Goal: Task Accomplishment & Management: Manage account settings

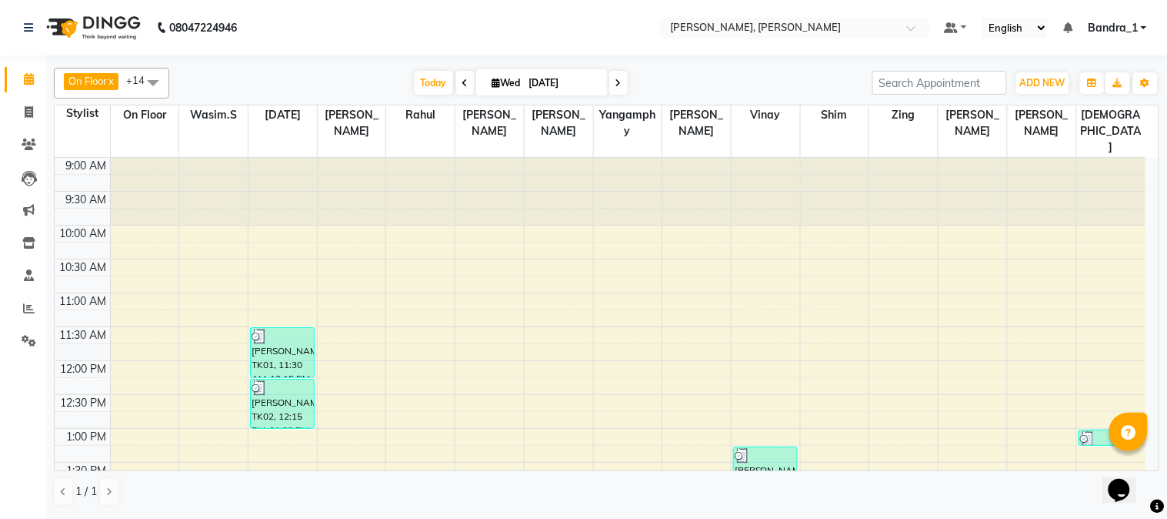
click at [619, 78] on span at bounding box center [618, 83] width 18 height 24
type input "[DATE]"
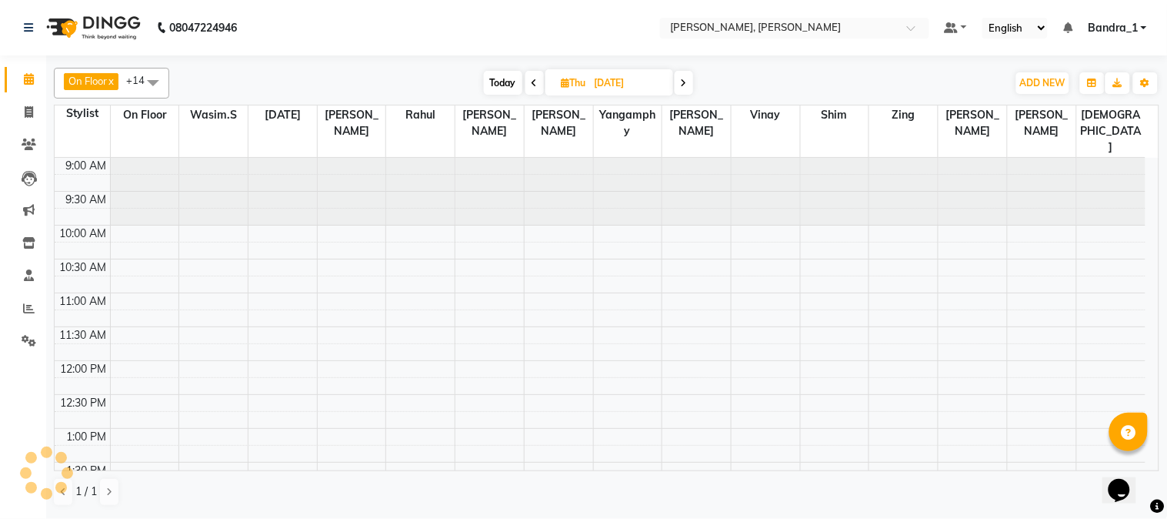
scroll to position [341, 0]
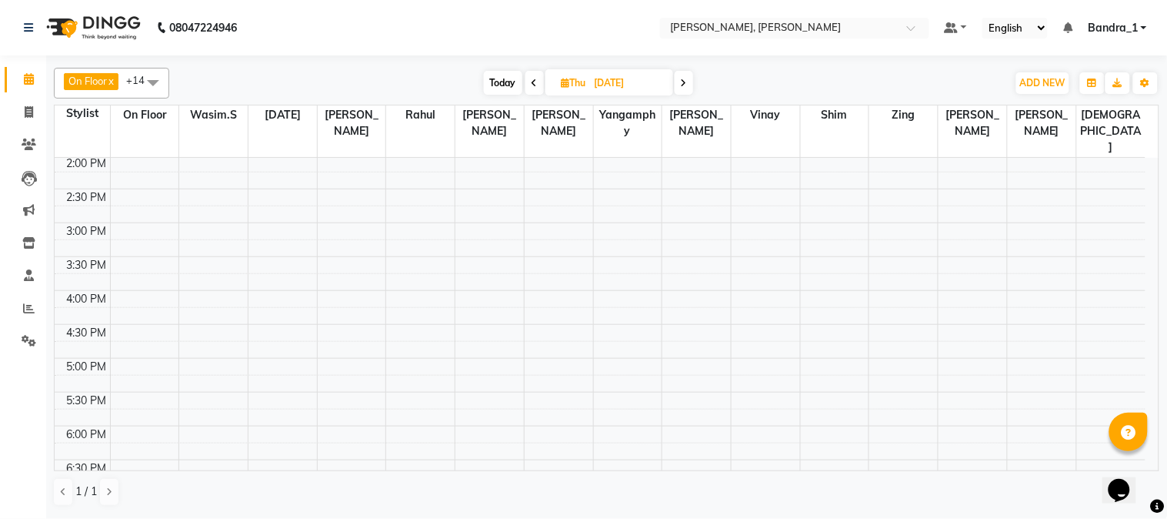
click at [562, 86] on icon at bounding box center [566, 83] width 8 height 10
select select "9"
select select "2025"
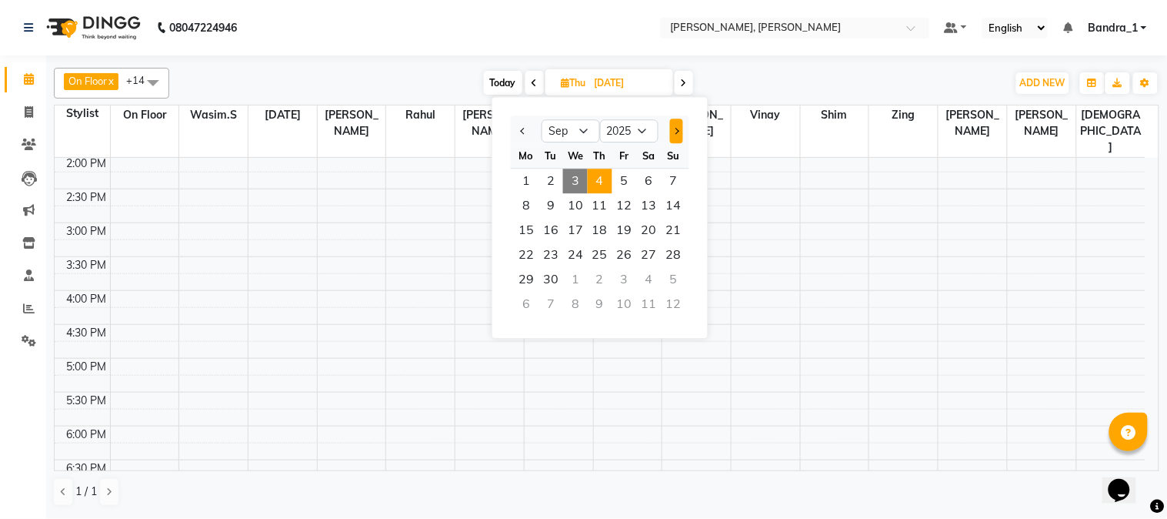
click at [679, 132] on button "Next month" at bounding box center [676, 130] width 13 height 25
select select "10"
drag, startPoint x: 572, startPoint y: 28, endPoint x: 545, endPoint y: 33, distance: 27.3
click at [559, 28] on nav "08047224946 Select Location × [PERSON_NAME], Bandra West Default Panel My Panel…" at bounding box center [583, 27] width 1167 height 55
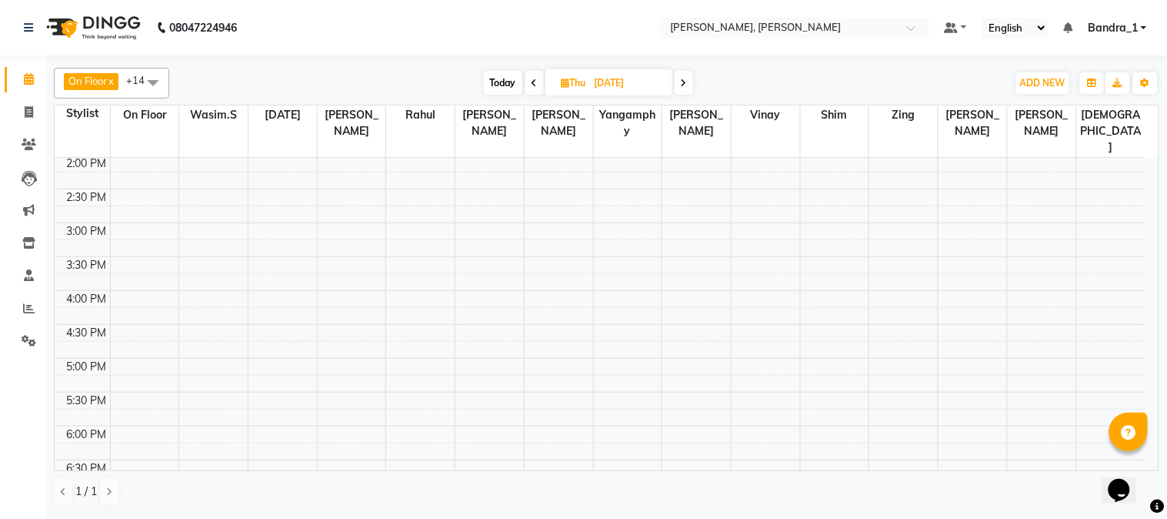
click at [517, 83] on span "Today" at bounding box center [503, 83] width 38 height 24
type input "[DATE]"
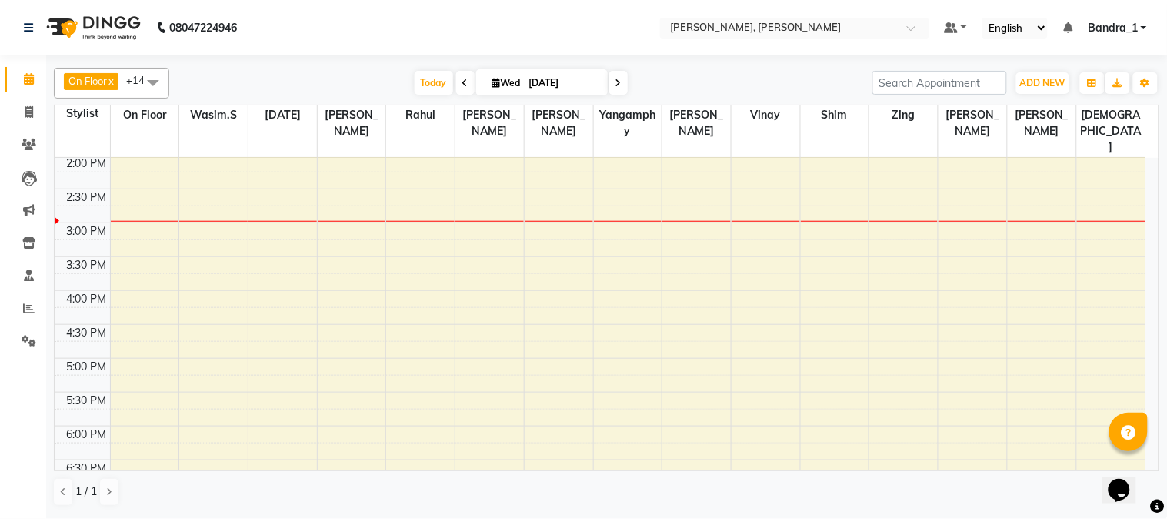
scroll to position [0, 0]
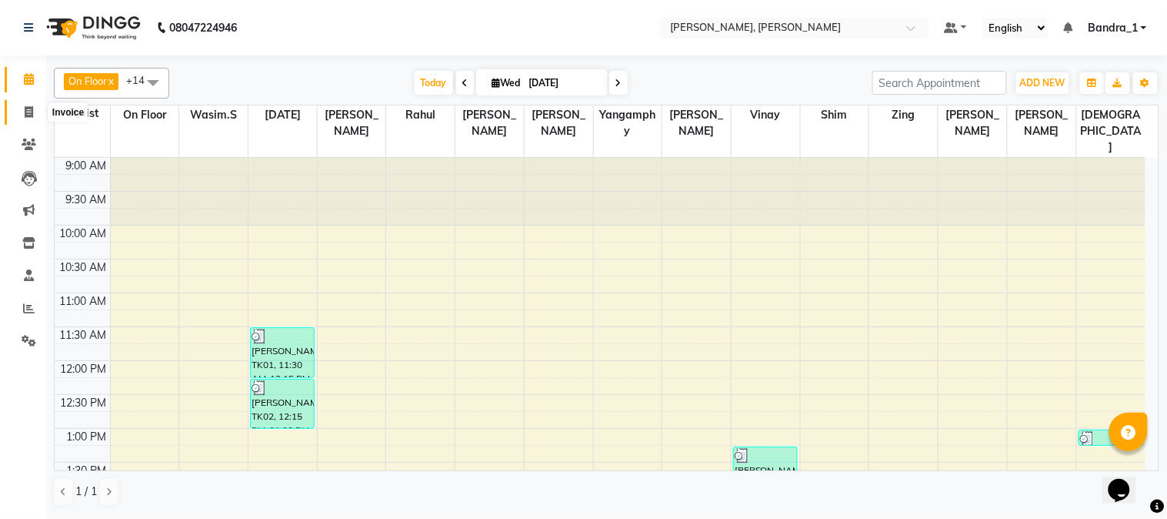
click at [22, 113] on span at bounding box center [28, 113] width 27 height 18
select select "7997"
select select "service"
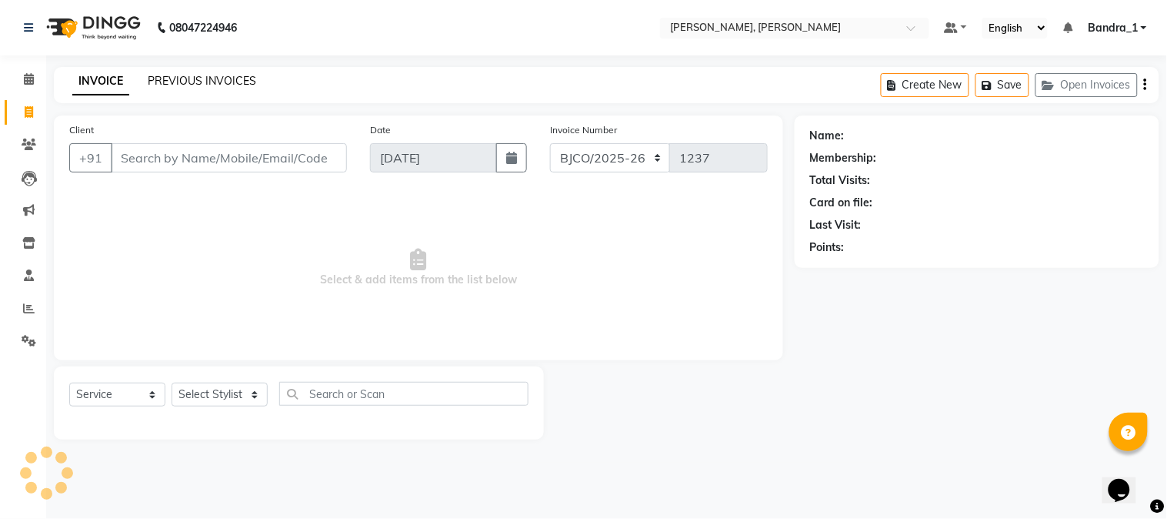
click at [167, 80] on link "PREVIOUS INVOICES" at bounding box center [202, 81] width 108 height 14
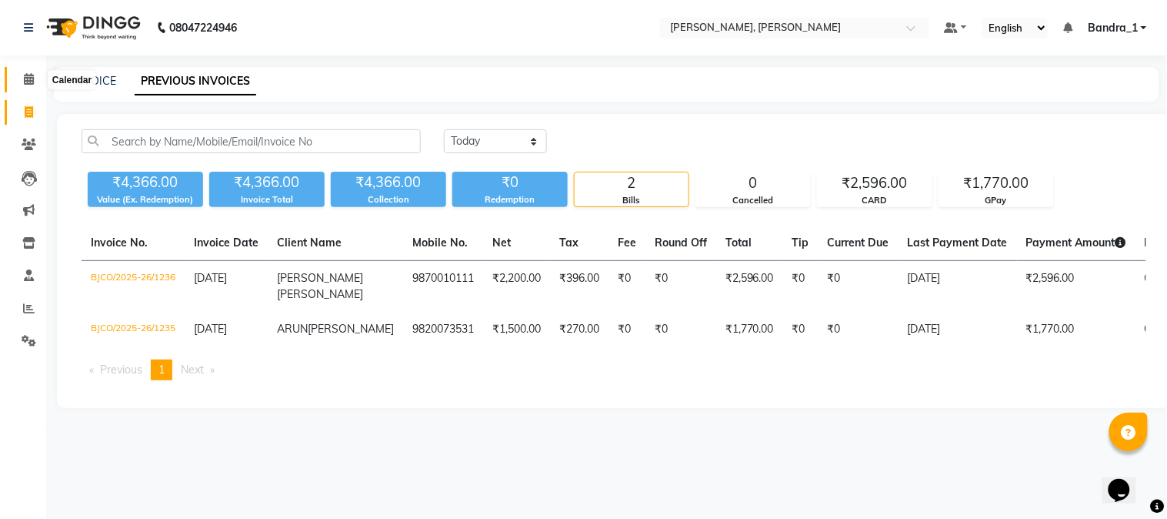
click at [26, 79] on icon at bounding box center [29, 79] width 10 height 12
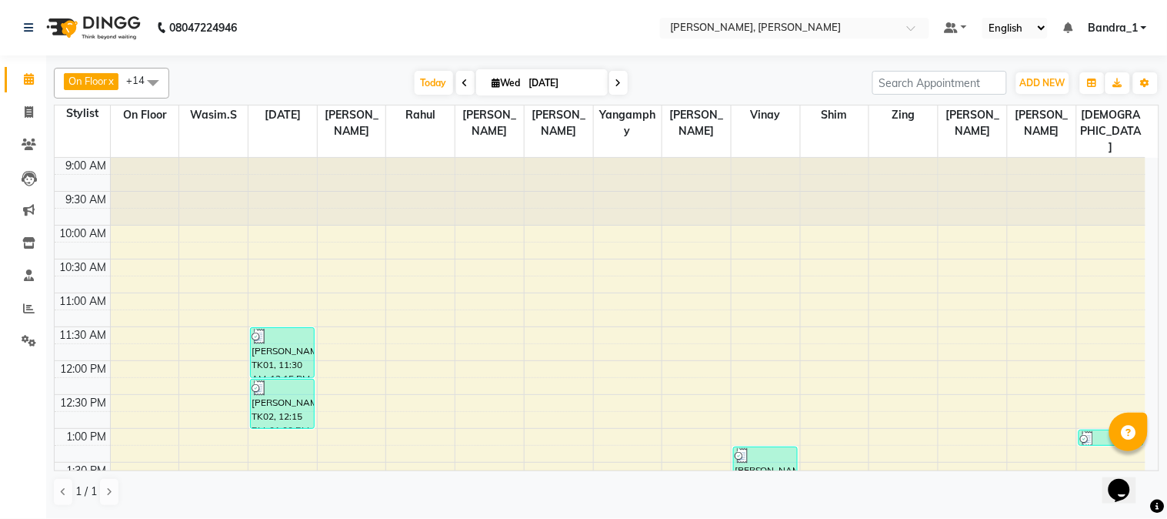
scroll to position [342, 0]
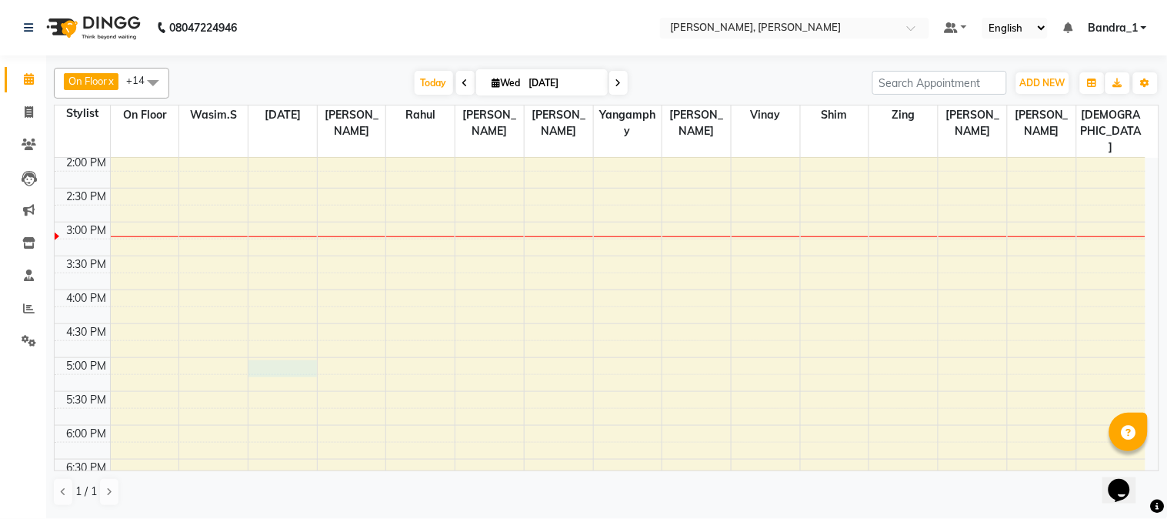
click at [278, 334] on div "9:00 AM 9:30 AM 10:00 AM 10:30 AM 11:00 AM 11:30 AM 12:00 PM 12:30 PM 1:00 PM 1…" at bounding box center [600, 289] width 1091 height 947
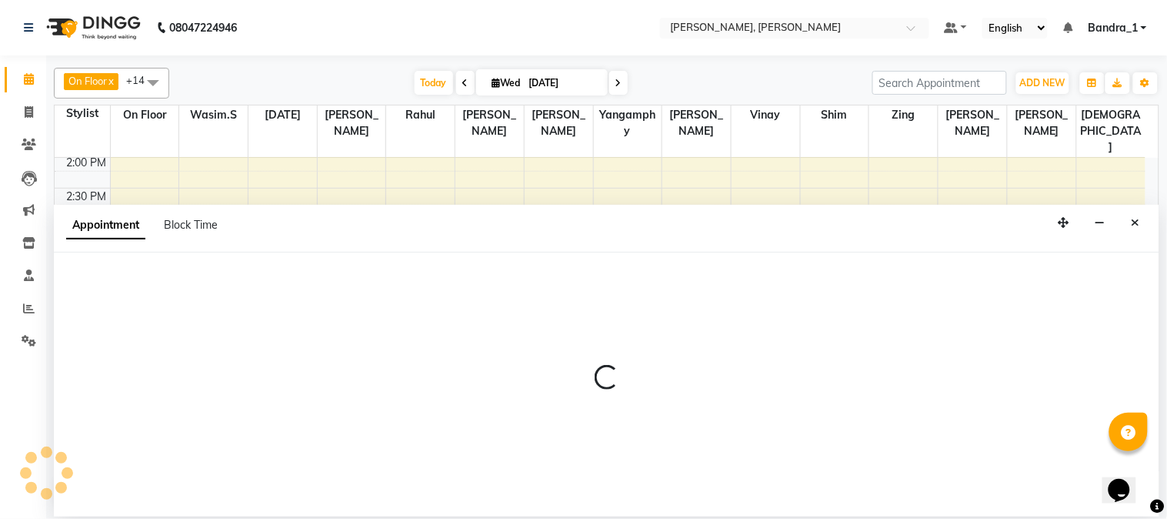
select select "58043"
select select "tentative"
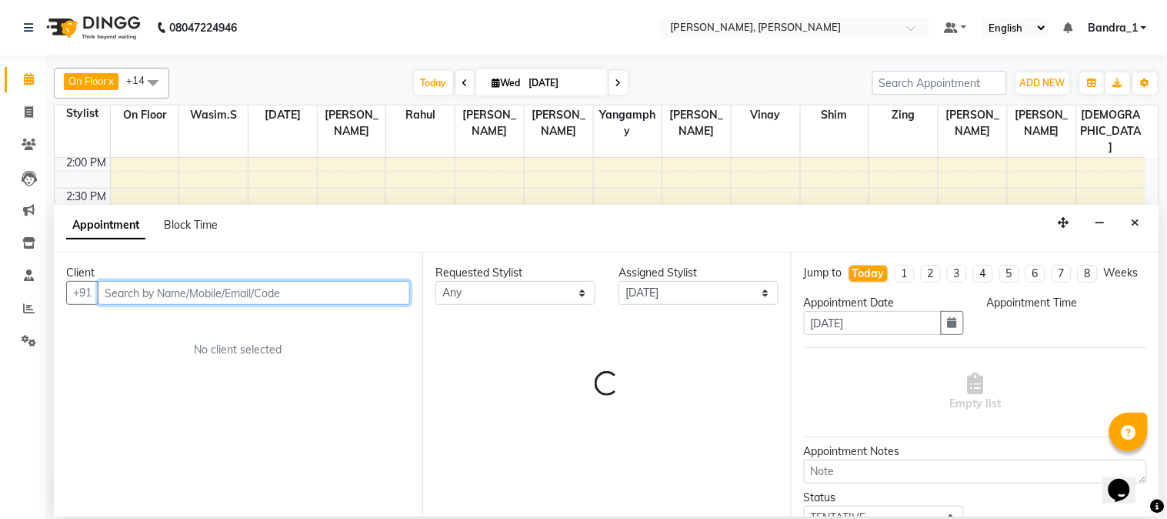
select select "1020"
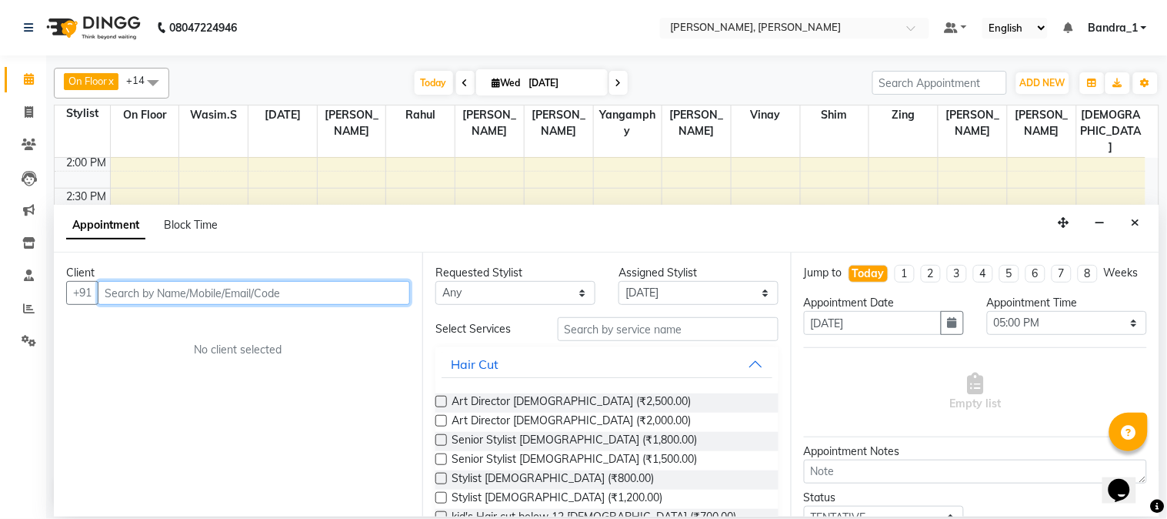
click at [147, 289] on input "text" at bounding box center [254, 293] width 312 height 24
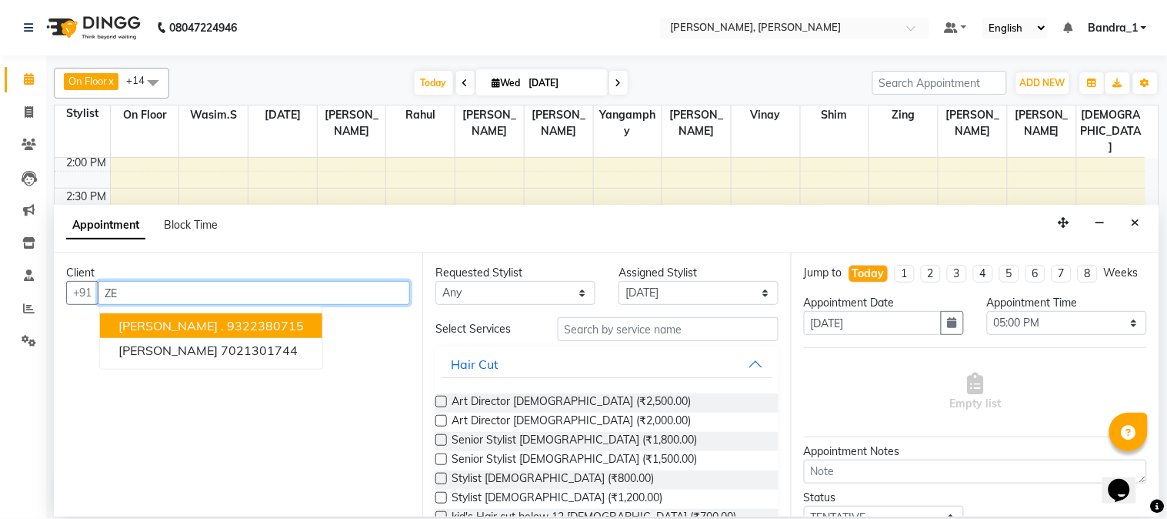
type input "Z"
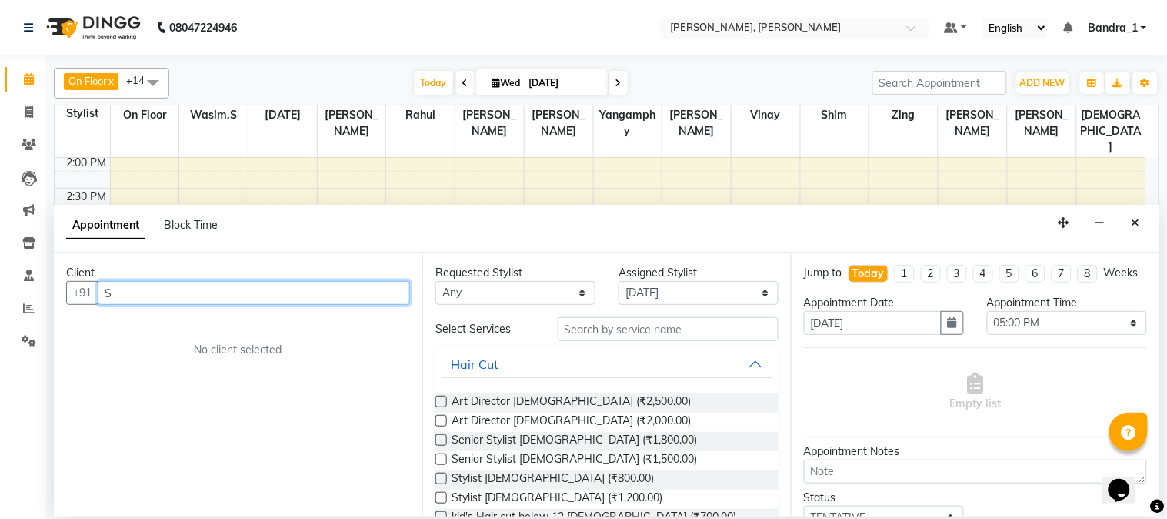
type input "SA"
click at [133, 296] on input "SA" at bounding box center [254, 293] width 312 height 24
drag, startPoint x: 128, startPoint y: 291, endPoint x: 55, endPoint y: 228, distance: 96.6
click at [77, 259] on div "Client +91 SA No client selected" at bounding box center [238, 383] width 369 height 263
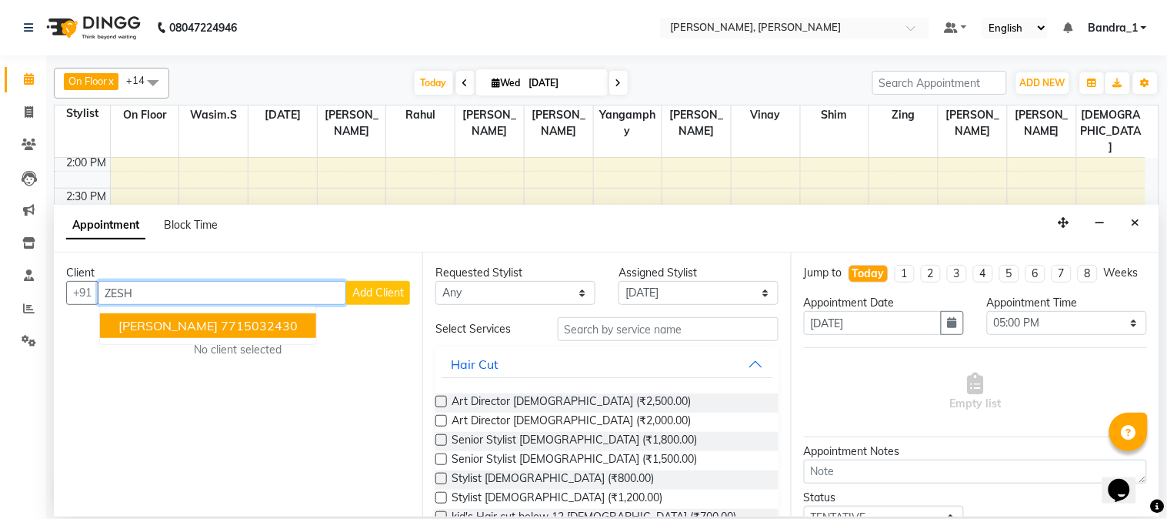
click at [247, 337] on button "[PERSON_NAME] 7715032430" at bounding box center [208, 325] width 216 height 25
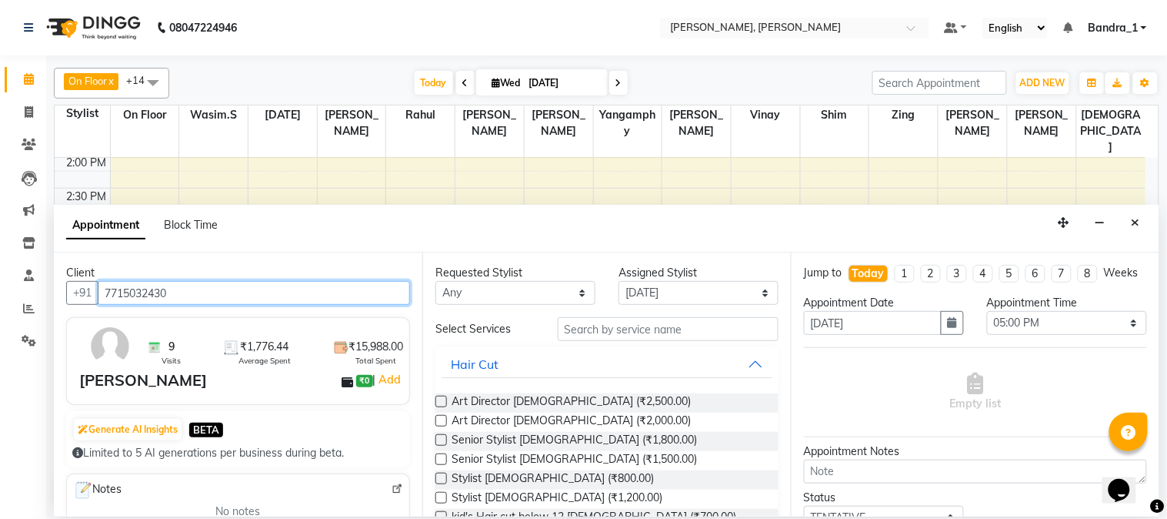
type input "7715032430"
click at [446, 421] on label at bounding box center [442, 421] width 12 height 12
click at [446, 421] on input "checkbox" at bounding box center [441, 422] width 10 height 10
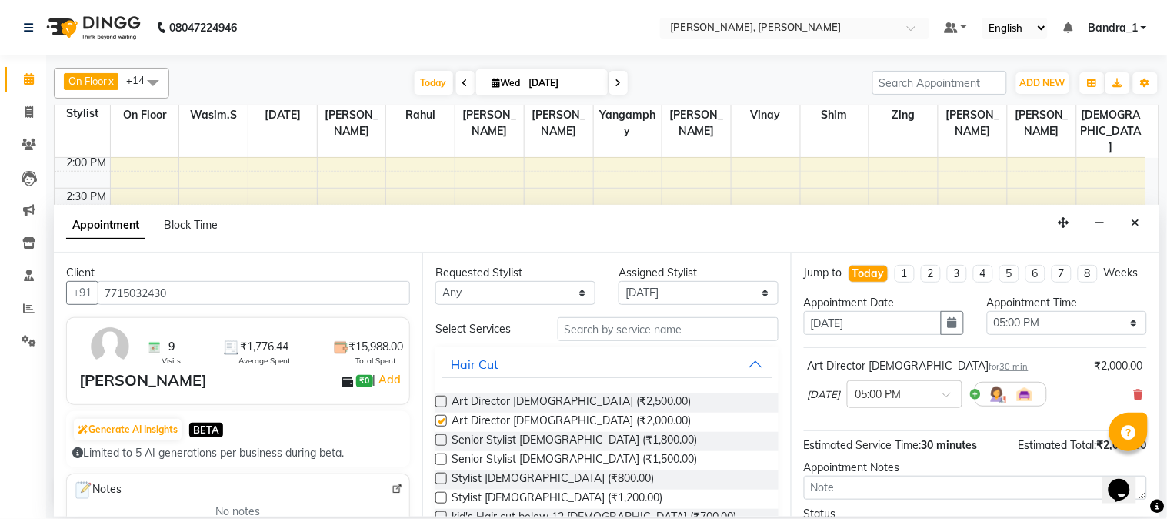
checkbox input "false"
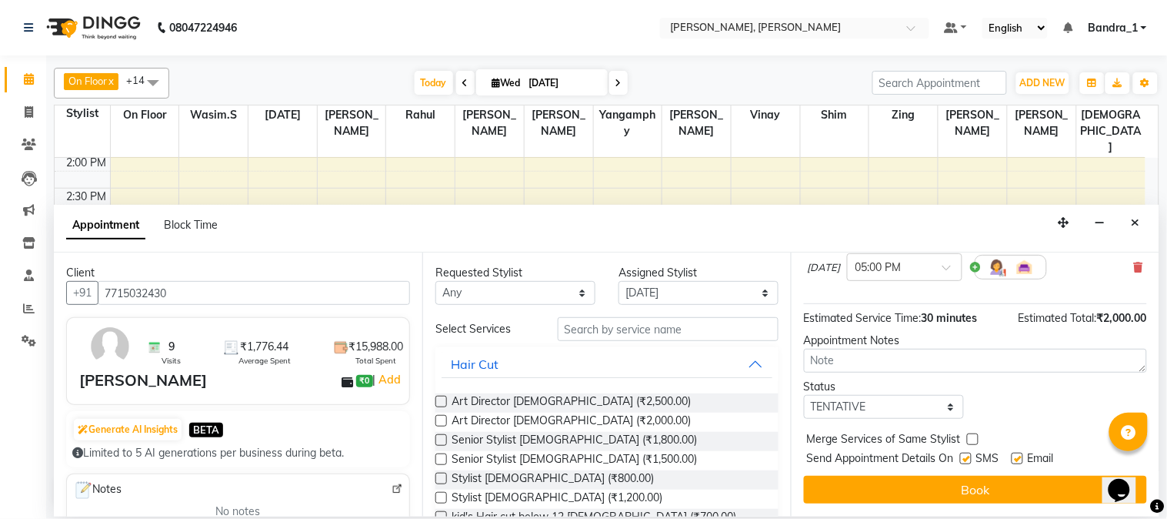
drag, startPoint x: 1154, startPoint y: 342, endPoint x: 17, endPoint y: 31, distance: 1179.0
click at [1018, 455] on label at bounding box center [1018, 458] width 12 height 12
click at [1018, 455] on input "checkbox" at bounding box center [1017, 460] width 10 height 10
checkbox input "false"
click at [968, 456] on label at bounding box center [966, 458] width 12 height 12
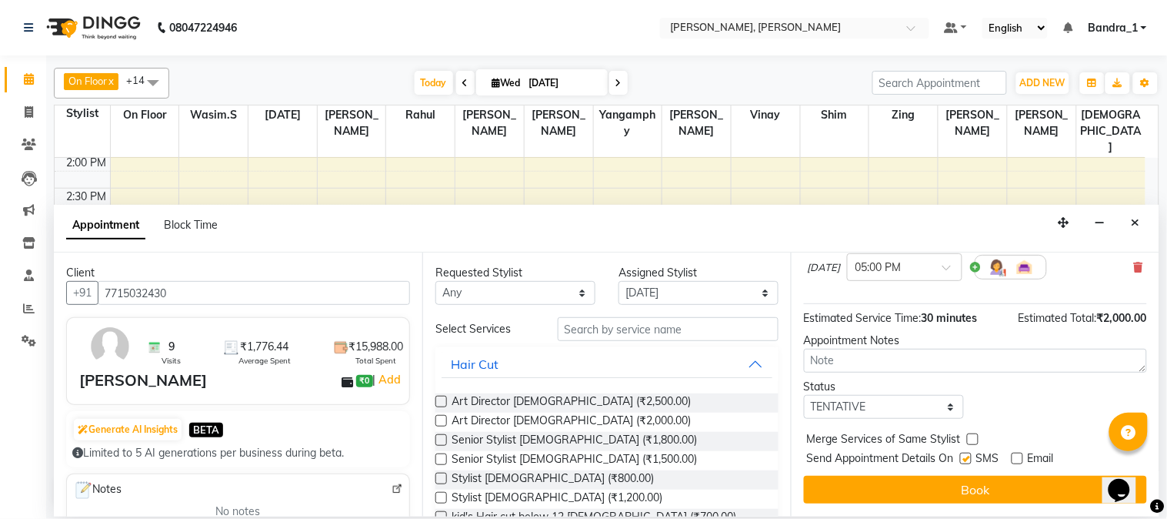
click at [968, 456] on input "checkbox" at bounding box center [965, 460] width 10 height 10
checkbox input "false"
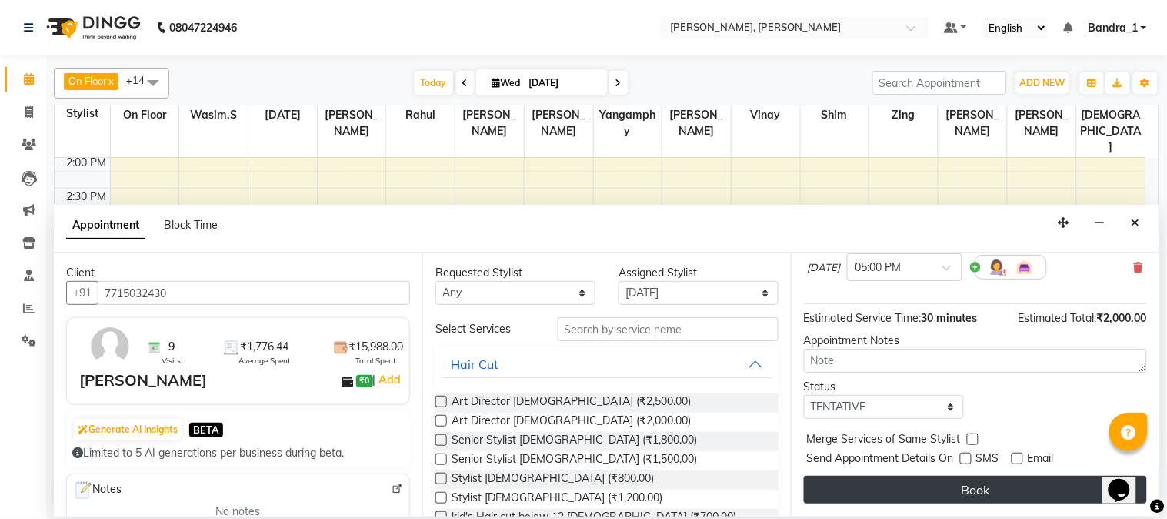
click at [951, 493] on button "Book" at bounding box center [975, 490] width 343 height 28
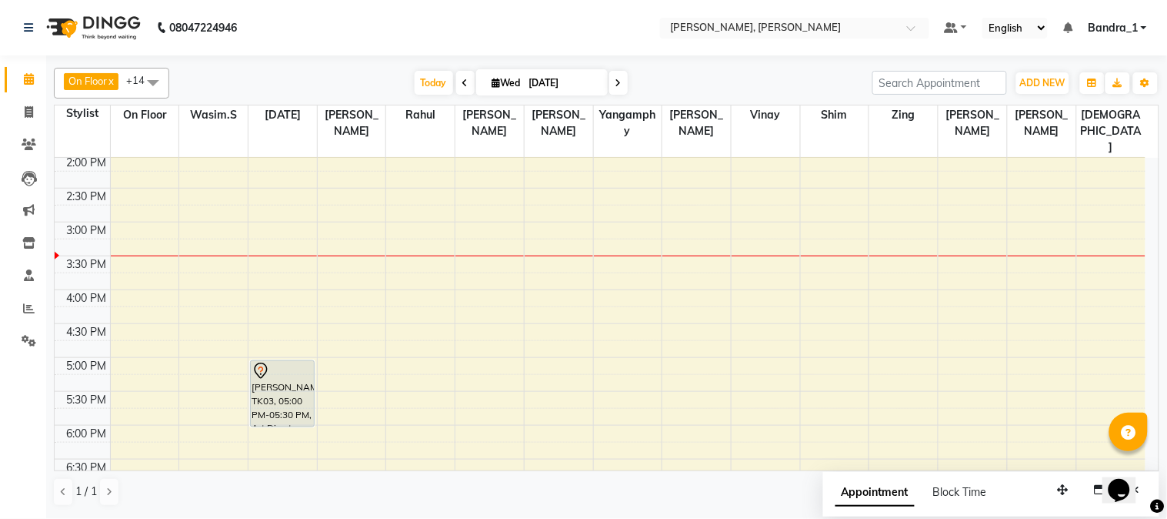
drag, startPoint x: 270, startPoint y: 360, endPoint x: 252, endPoint y: 385, distance: 30.3
click at [263, 385] on div "[PERSON_NAME], TK01, 11:30 AM-12:15 PM, Senior Stylist [DEMOGRAPHIC_DATA] [PERS…" at bounding box center [283, 289] width 68 height 947
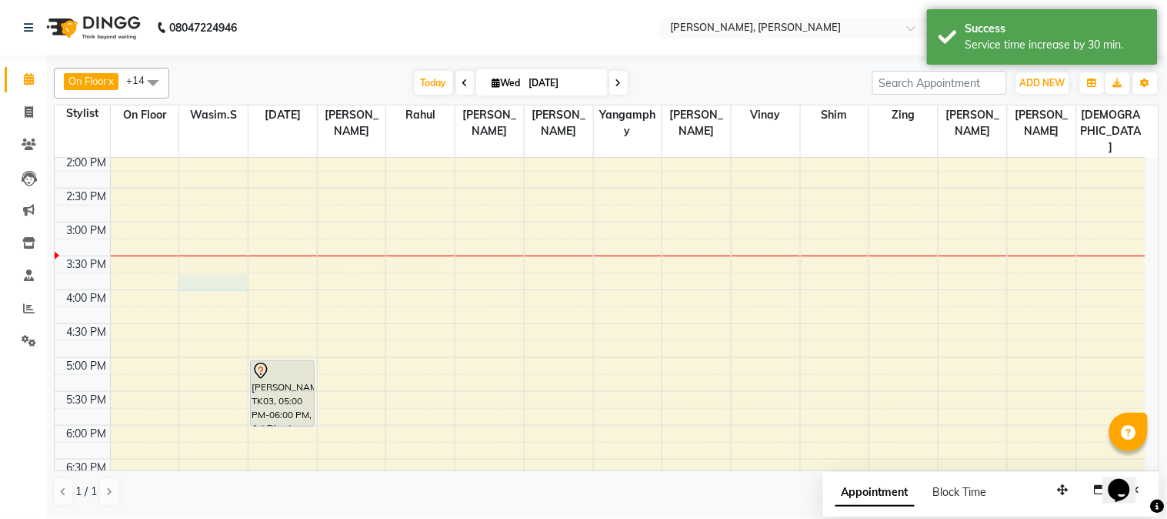
click at [203, 255] on div "9:00 AM 9:30 AM 10:00 AM 10:30 AM 11:00 AM 11:30 AM 12:00 PM 12:30 PM 1:00 PM 1…" at bounding box center [600, 289] width 1091 height 947
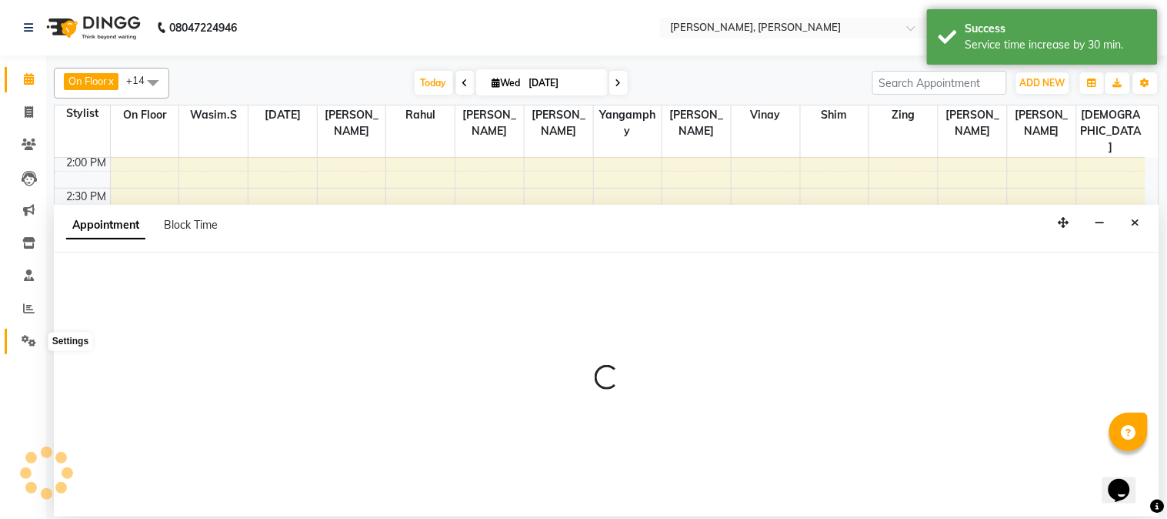
select select "54154"
select select "tentative"
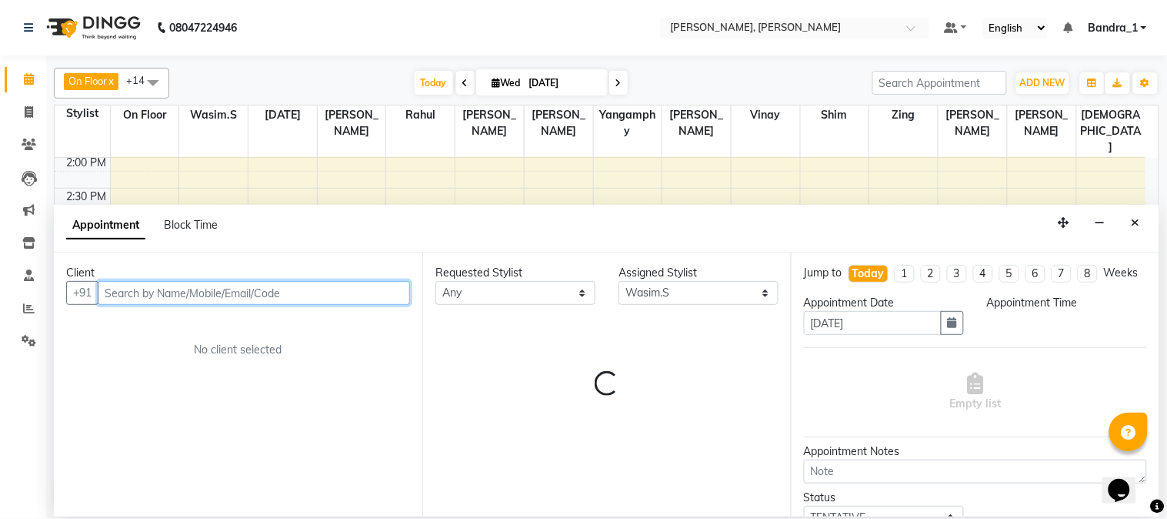
select select "945"
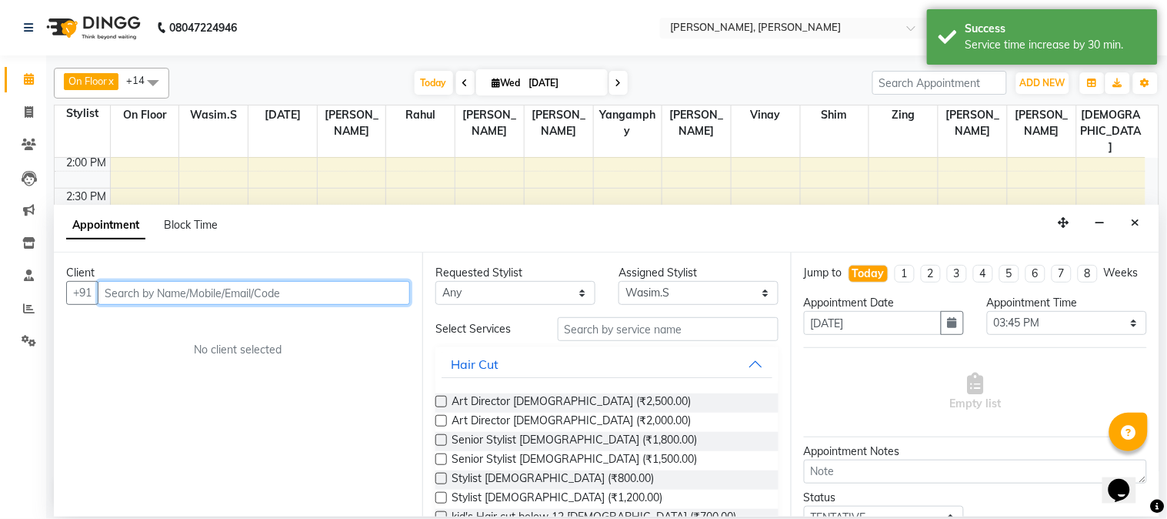
drag, startPoint x: 173, startPoint y: 295, endPoint x: 158, endPoint y: 279, distance: 21.8
click at [164, 287] on input "text" at bounding box center [254, 293] width 312 height 24
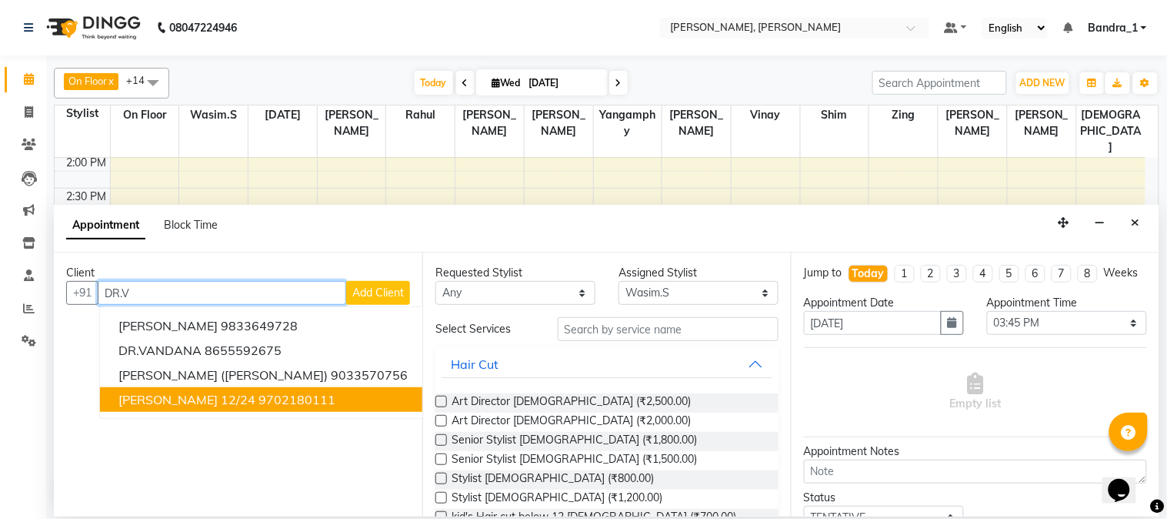
drag, startPoint x: 290, startPoint y: 394, endPoint x: 312, endPoint y: 386, distance: 23.6
click at [289, 394] on ngb-highlight "9702180111" at bounding box center [297, 399] width 77 height 15
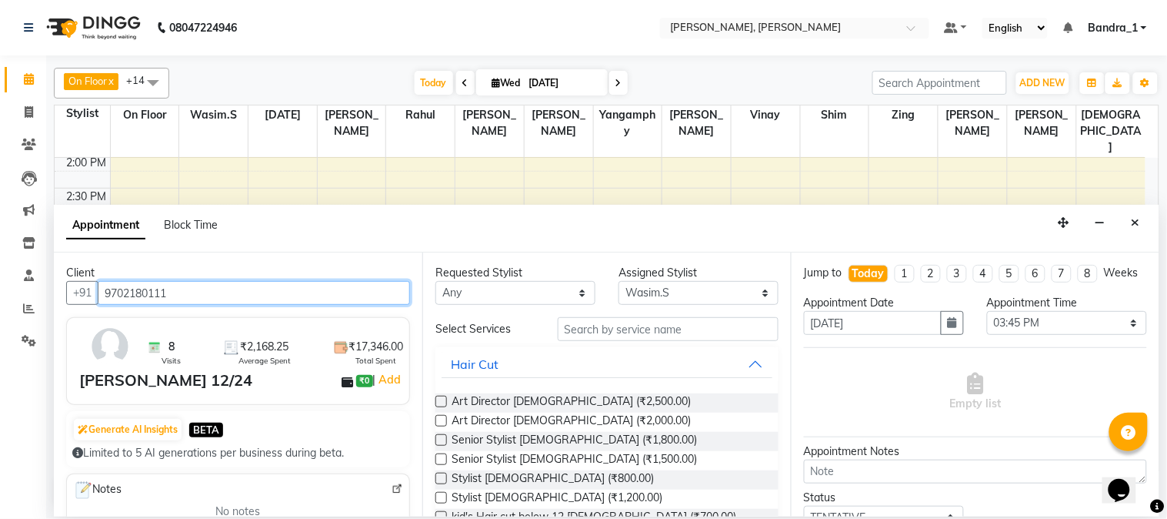
type input "9702180111"
click at [443, 456] on label at bounding box center [442, 459] width 12 height 12
click at [443, 456] on input "checkbox" at bounding box center [441, 461] width 10 height 10
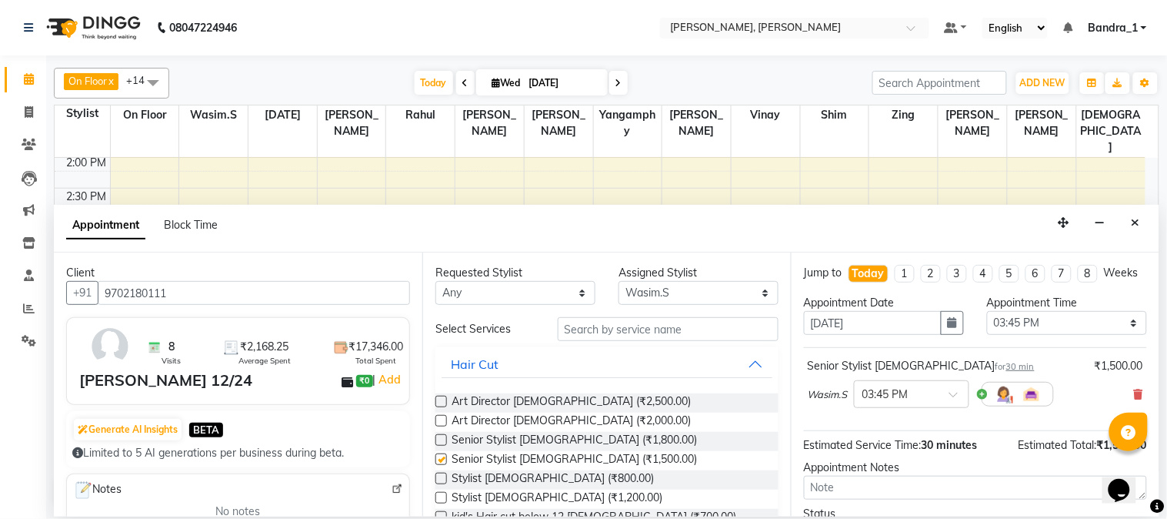
checkbox input "false"
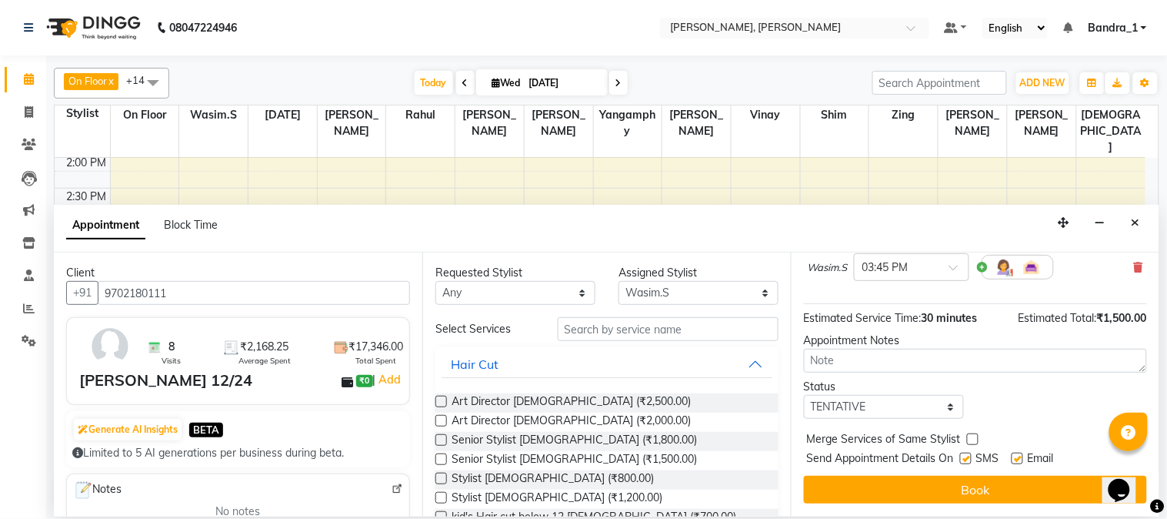
click at [1014, 462] on label at bounding box center [1018, 458] width 12 height 12
click at [1014, 462] on input "checkbox" at bounding box center [1017, 460] width 10 height 10
checkbox input "false"
click at [972, 458] on label at bounding box center [966, 458] width 12 height 12
click at [970, 458] on input "checkbox" at bounding box center [965, 460] width 10 height 10
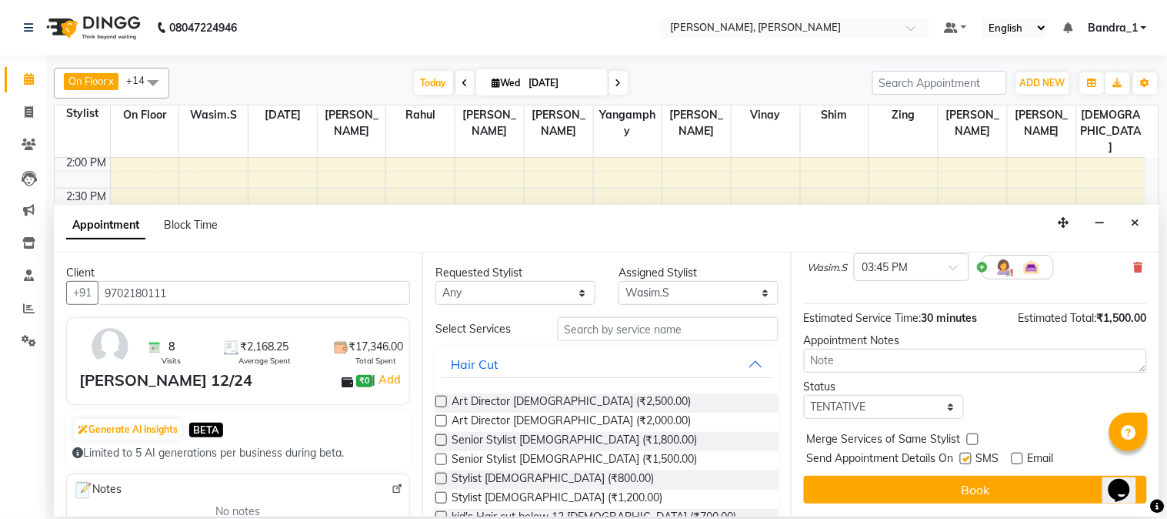
checkbox input "false"
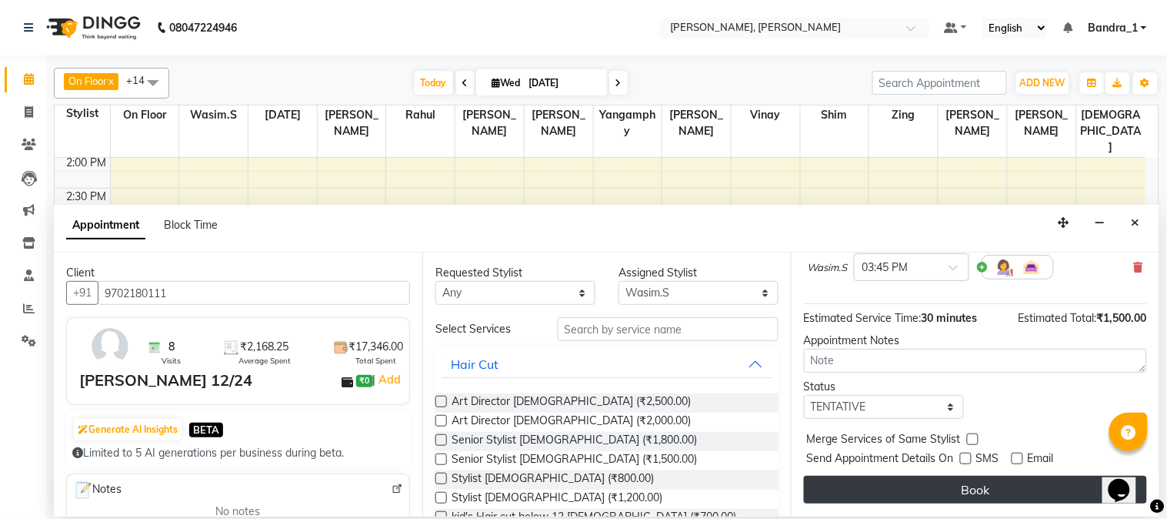
click at [973, 491] on button "Book" at bounding box center [975, 490] width 343 height 28
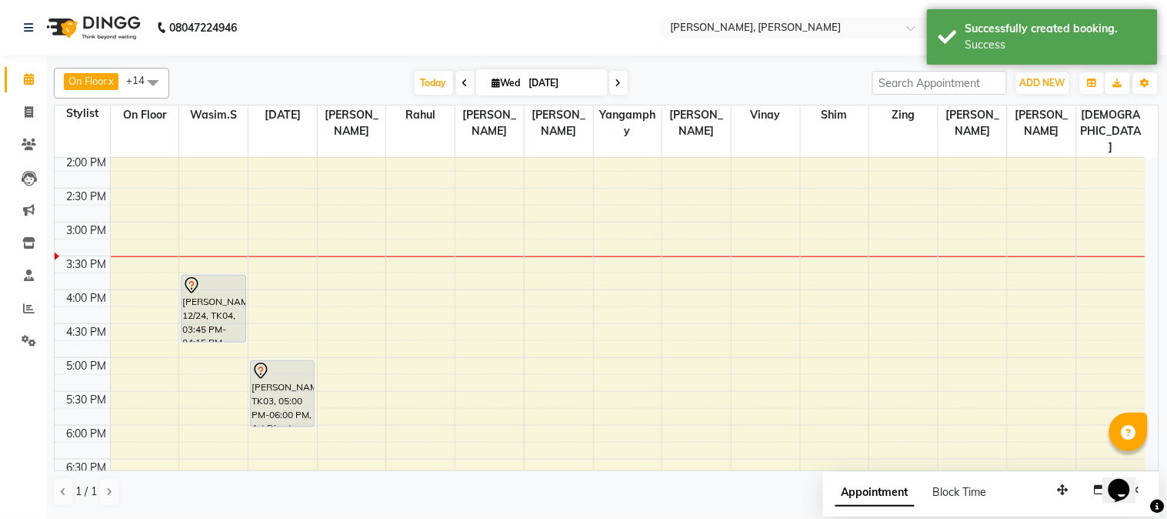
drag, startPoint x: 219, startPoint y: 274, endPoint x: 225, endPoint y: 298, distance: 24.8
click at [225, 298] on div "[PERSON_NAME] 12/24, TK04, 03:45 PM-04:15 PM, Senior Stylist [DEMOGRAPHIC_DATA]…" at bounding box center [213, 289] width 68 height 947
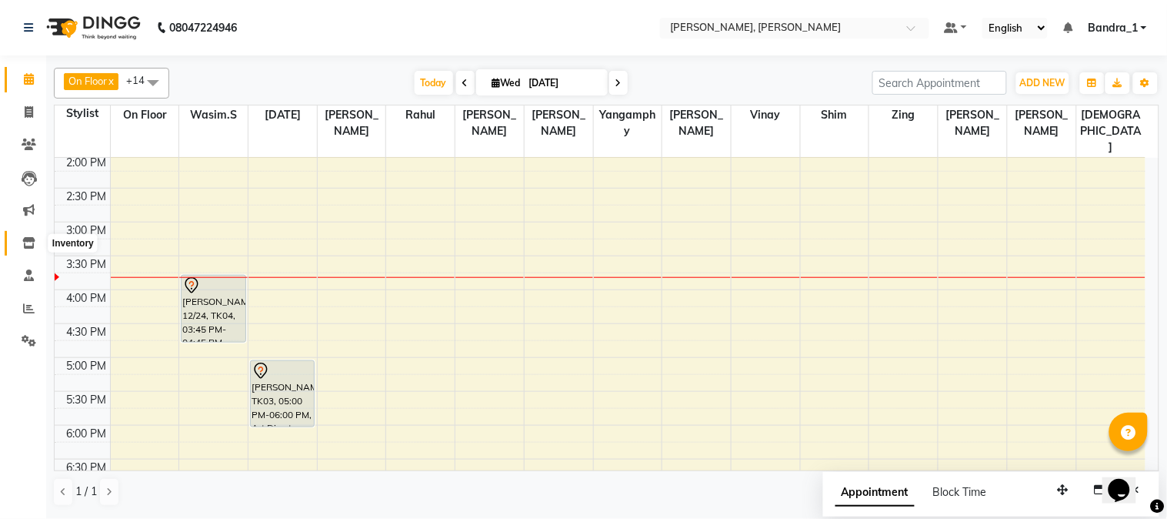
click at [29, 240] on icon at bounding box center [28, 243] width 13 height 12
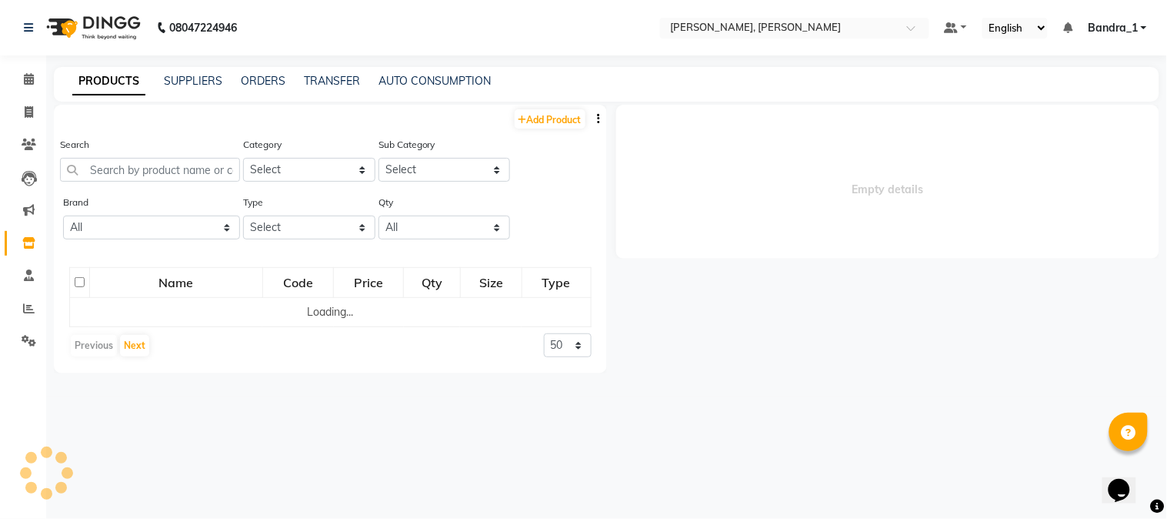
select select
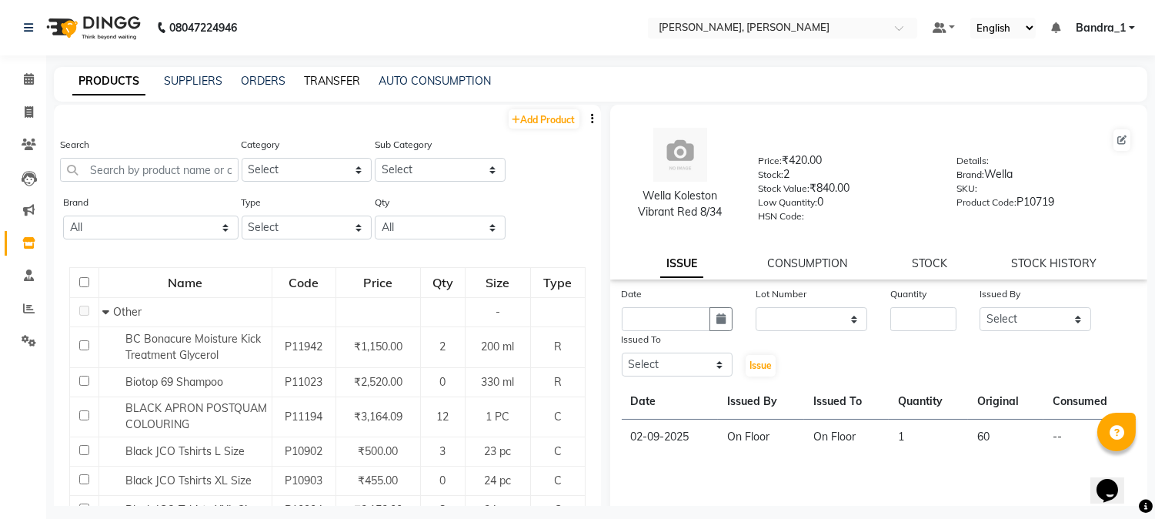
click at [345, 83] on link "TRANSFER" at bounding box center [332, 81] width 56 height 14
select select "sender"
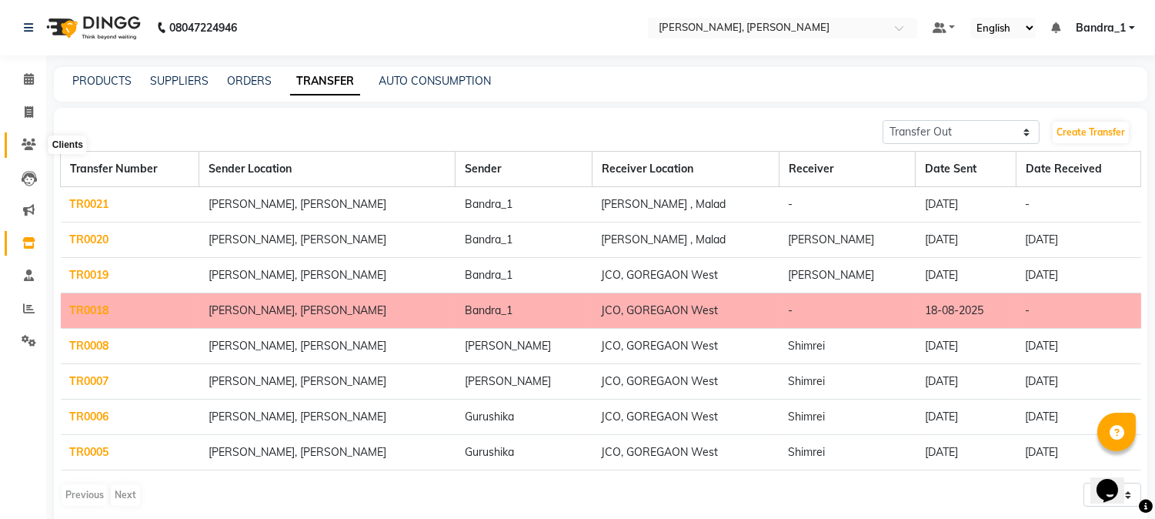
click at [34, 144] on icon at bounding box center [29, 145] width 15 height 12
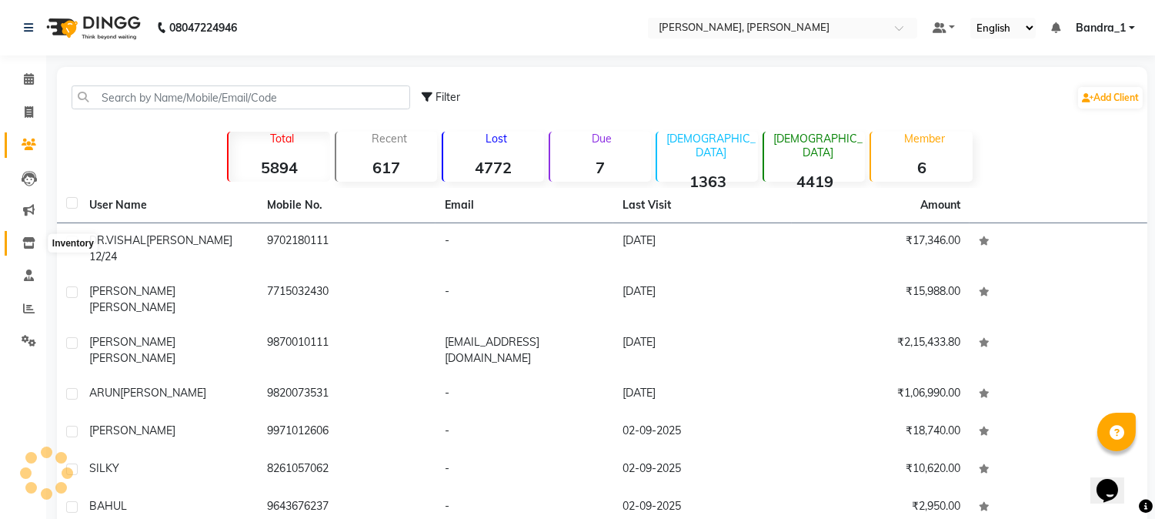
click at [29, 241] on icon at bounding box center [28, 243] width 13 height 12
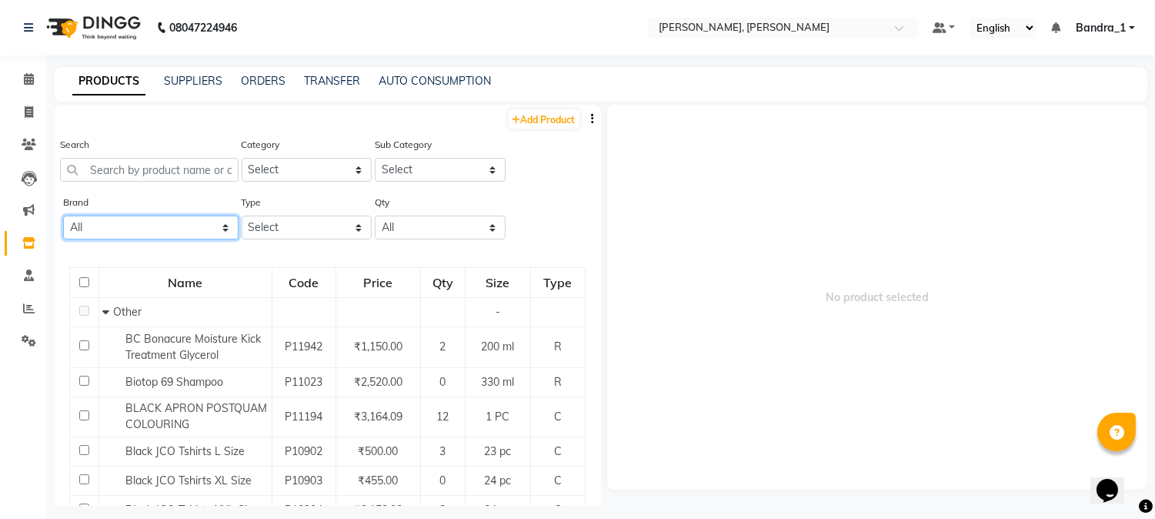
click at [225, 227] on select "All Ashpveda Beauty Gang Beauty Garage Biolume Biotop Cabelo Chave Calyx Proffe…" at bounding box center [150, 227] width 175 height 24
select select "postquam"
click at [63, 215] on select "All Ashpveda Beauty Gang Beauty Garage Biolume Biotop Cabelo Chave Calyx Proffe…" at bounding box center [150, 227] width 175 height 24
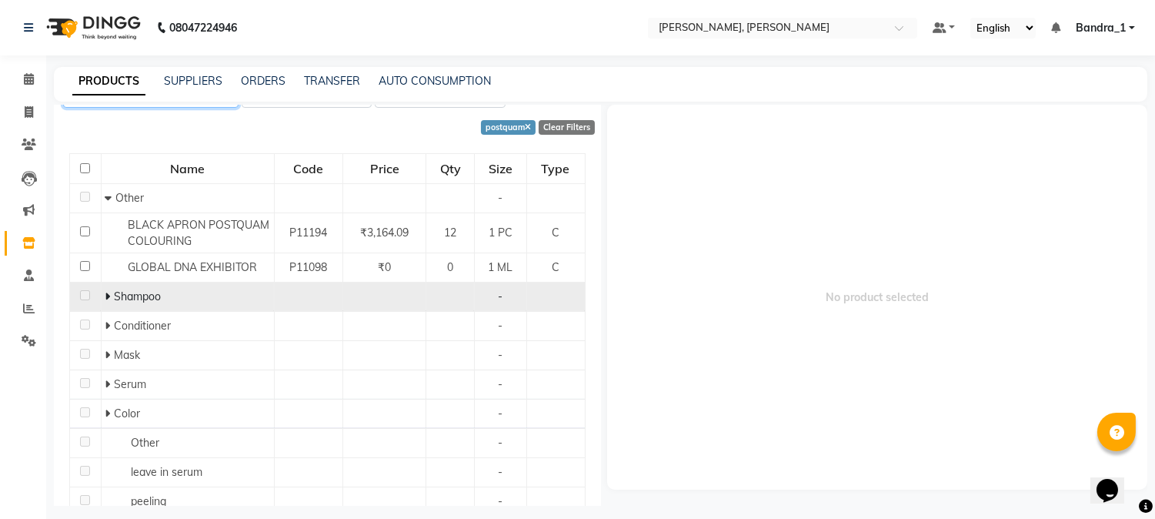
scroll to position [189, 0]
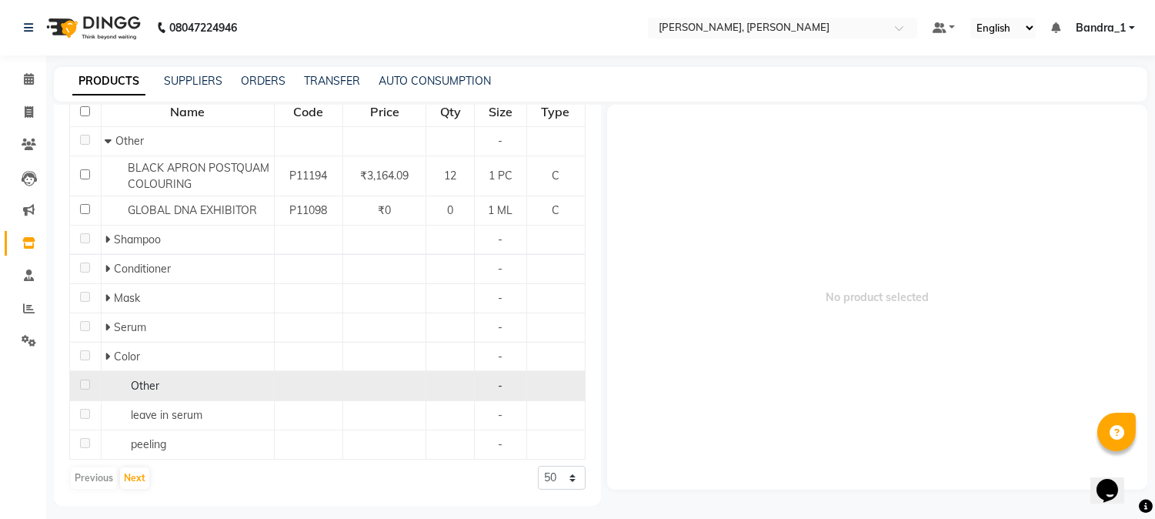
click at [149, 383] on span "Other" at bounding box center [145, 386] width 28 height 14
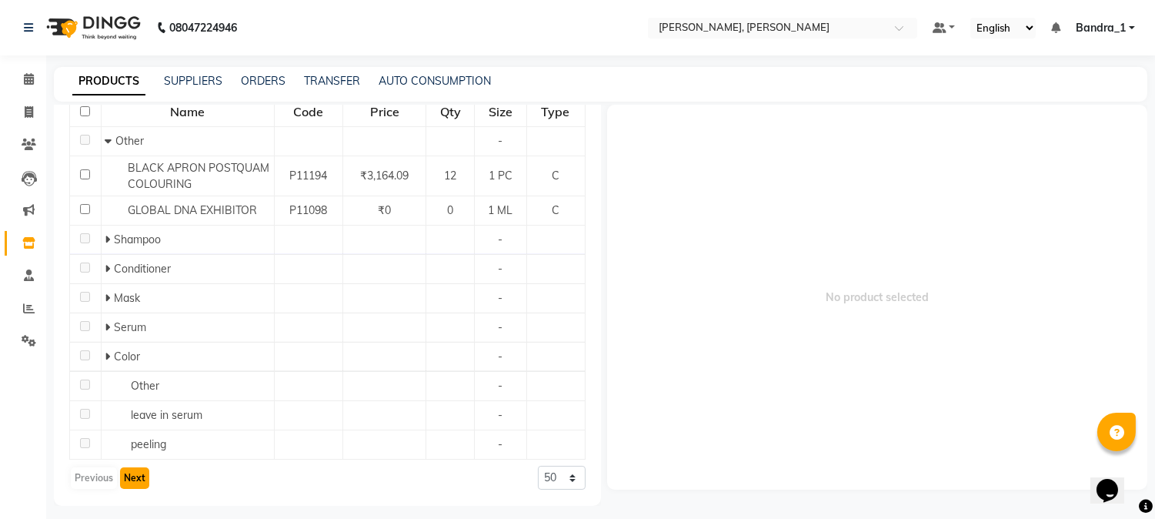
click at [142, 476] on button "Next" at bounding box center [134, 478] width 29 height 22
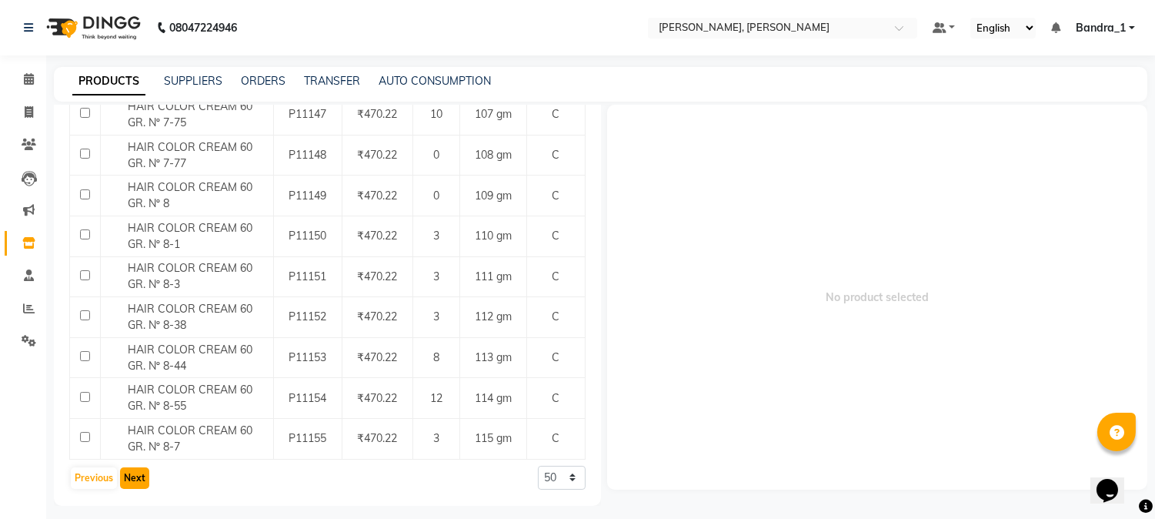
scroll to position [9, 0]
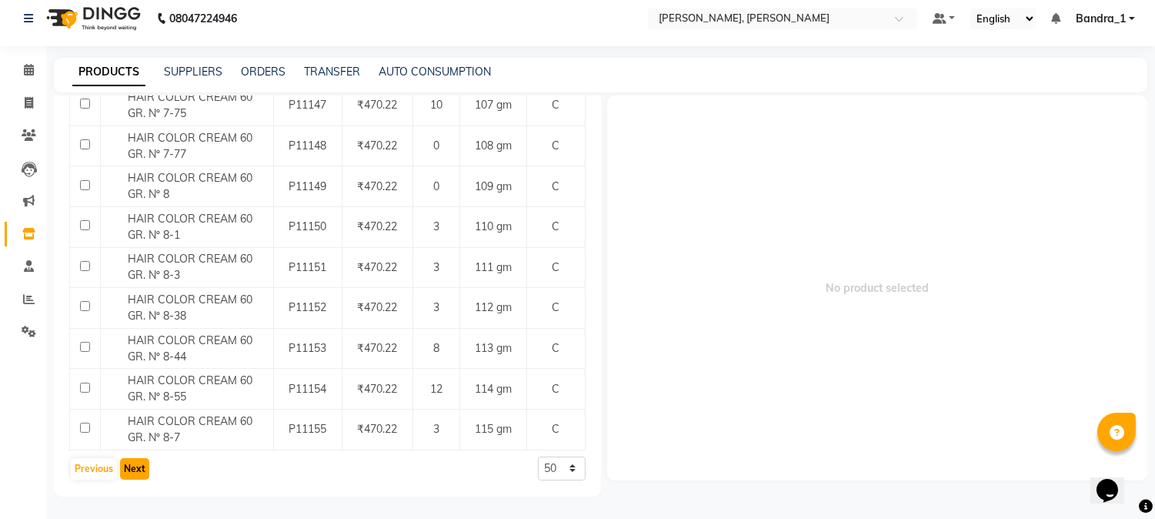
click at [134, 464] on button "Next" at bounding box center [134, 469] width 29 height 22
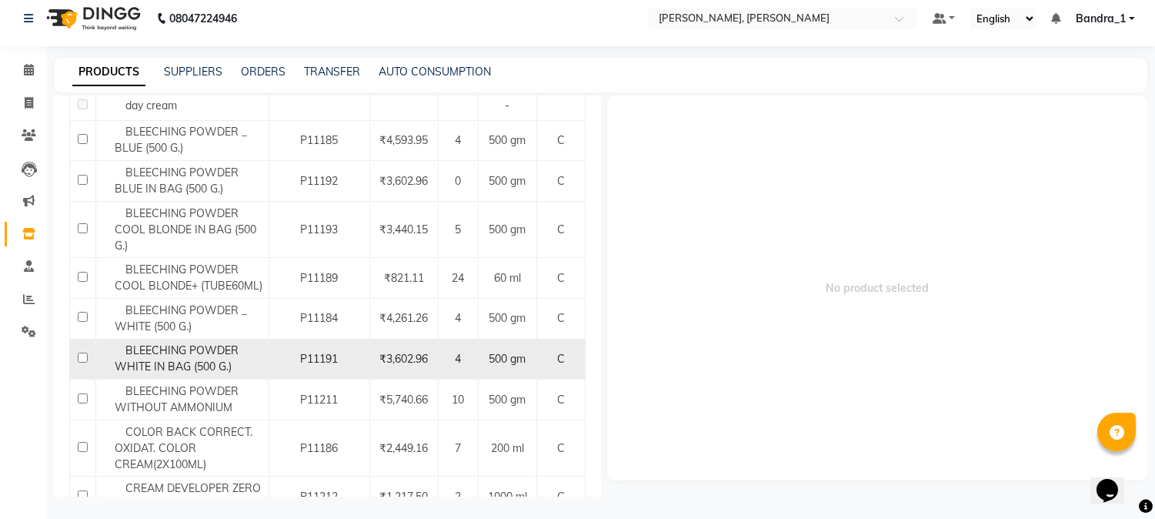
scroll to position [1848, 0]
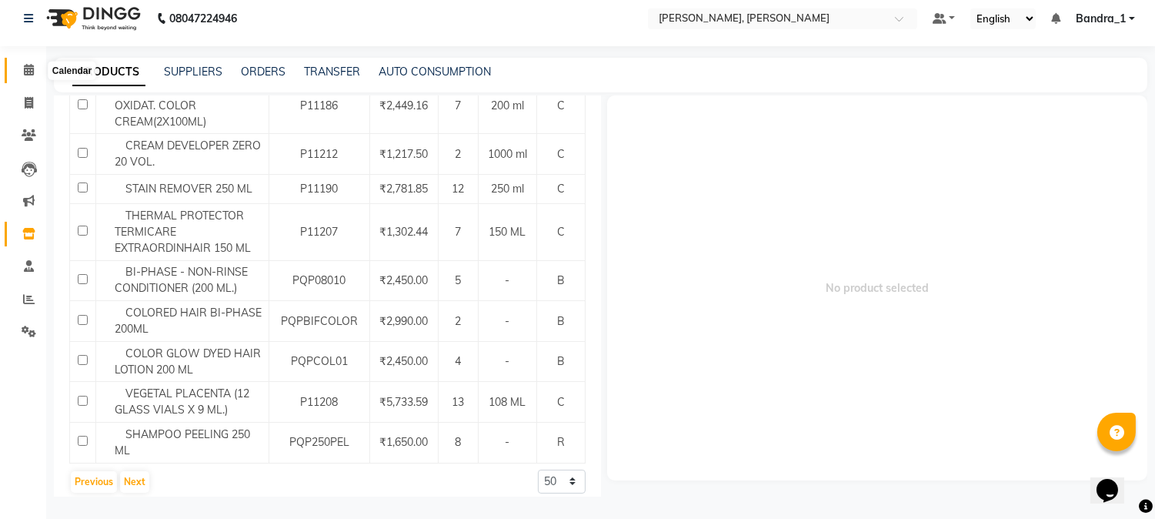
click at [28, 74] on icon at bounding box center [29, 70] width 10 height 12
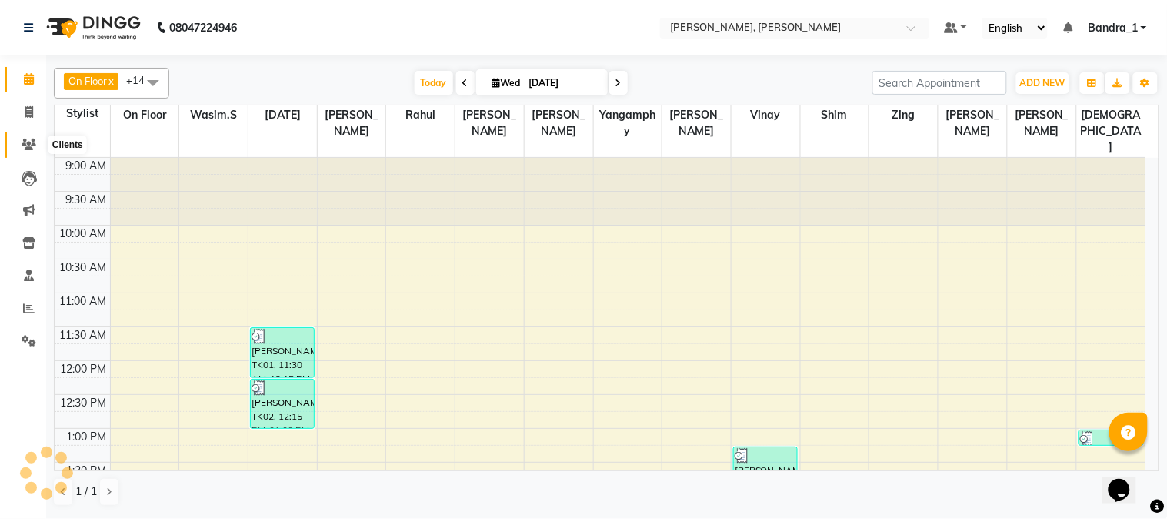
drag, startPoint x: 25, startPoint y: 148, endPoint x: 15, endPoint y: 151, distance: 10.5
click at [25, 148] on icon at bounding box center [29, 145] width 15 height 12
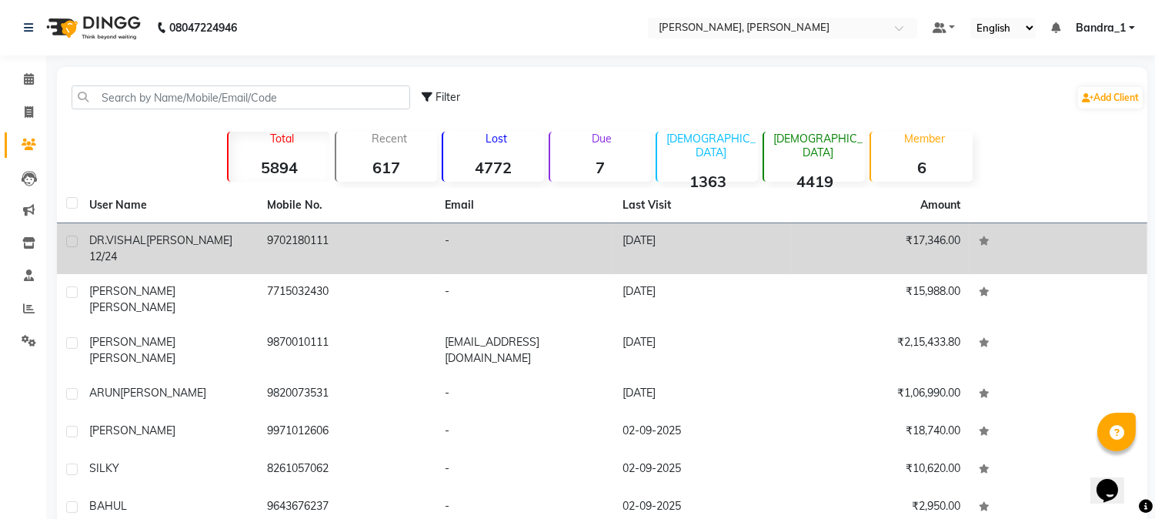
click at [354, 236] on td "9702180111" at bounding box center [347, 248] width 178 height 51
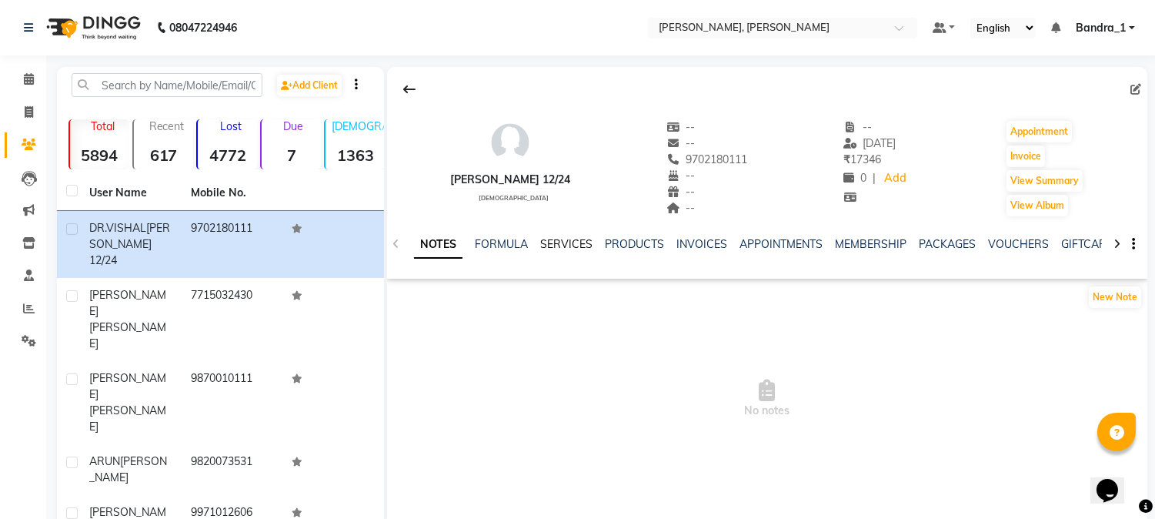
click at [562, 244] on link "SERVICES" at bounding box center [566, 244] width 52 height 14
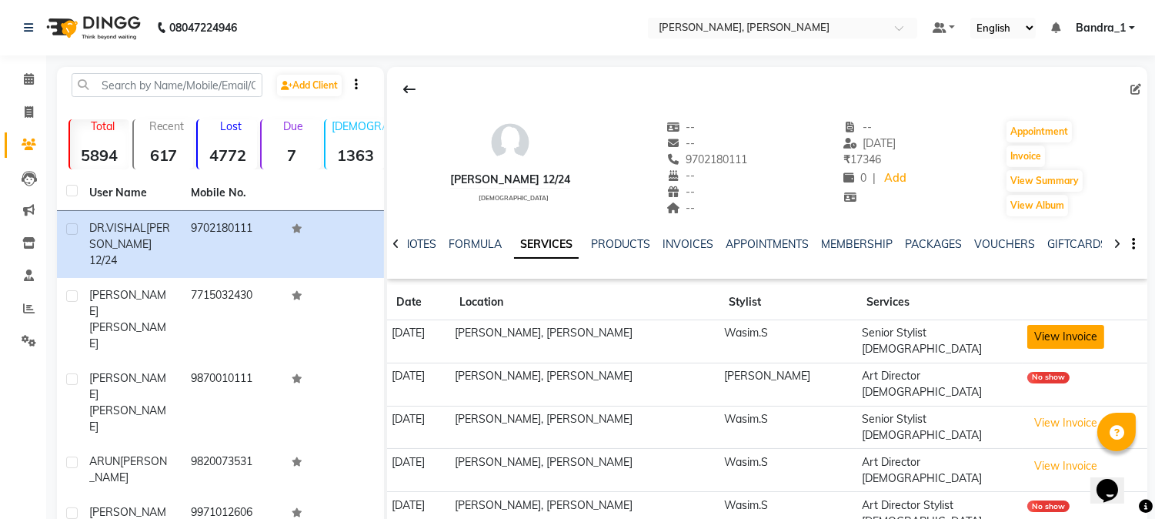
click at [1083, 334] on button "View Invoice" at bounding box center [1065, 337] width 77 height 24
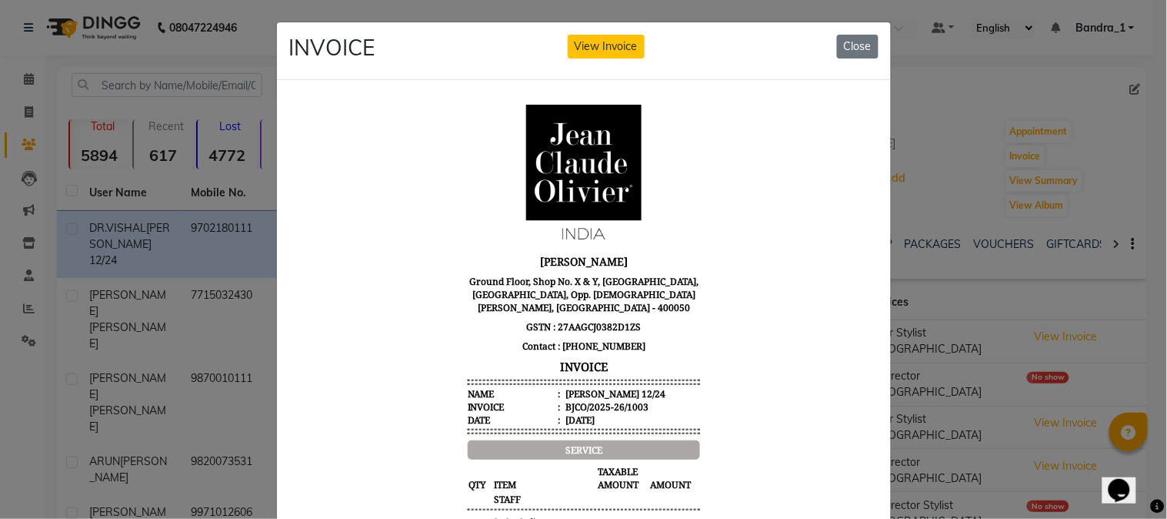
drag, startPoint x: 850, startPoint y: 41, endPoint x: 842, endPoint y: 49, distance: 12.0
click at [848, 43] on button "Close" at bounding box center [858, 47] width 42 height 24
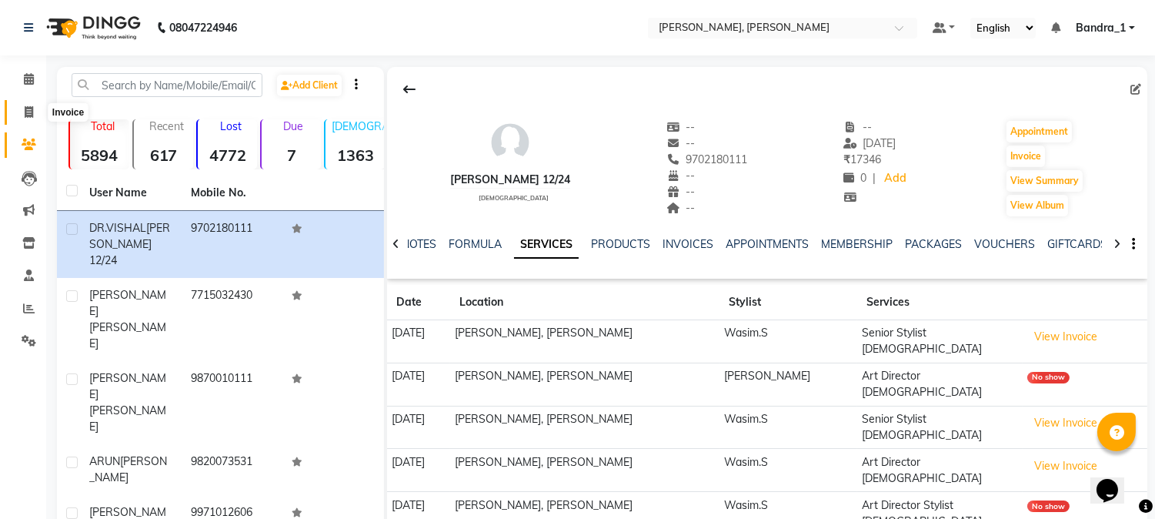
click at [28, 111] on icon at bounding box center [29, 112] width 8 height 12
select select "service"
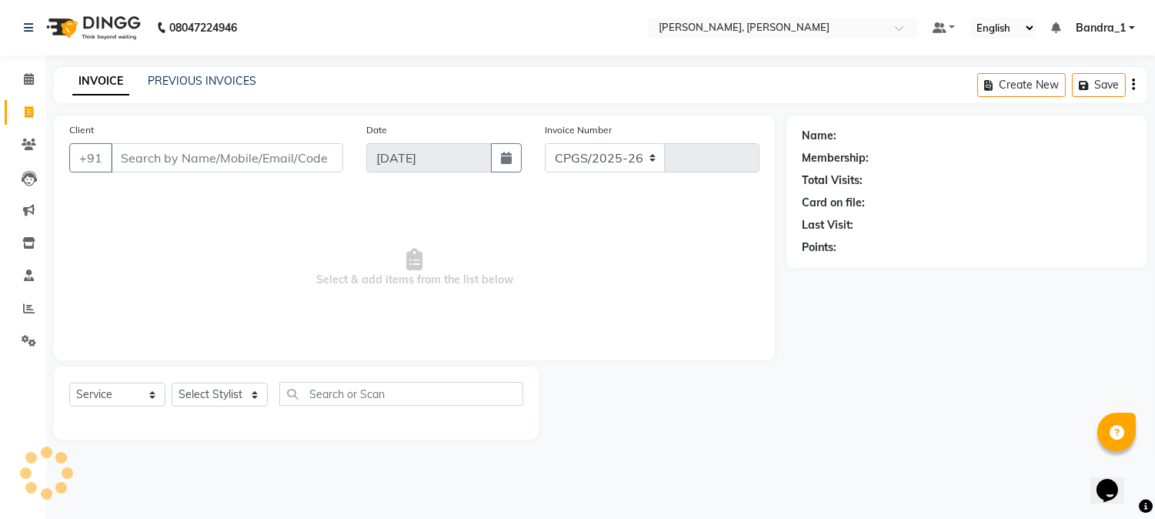
select select "7997"
type input "1237"
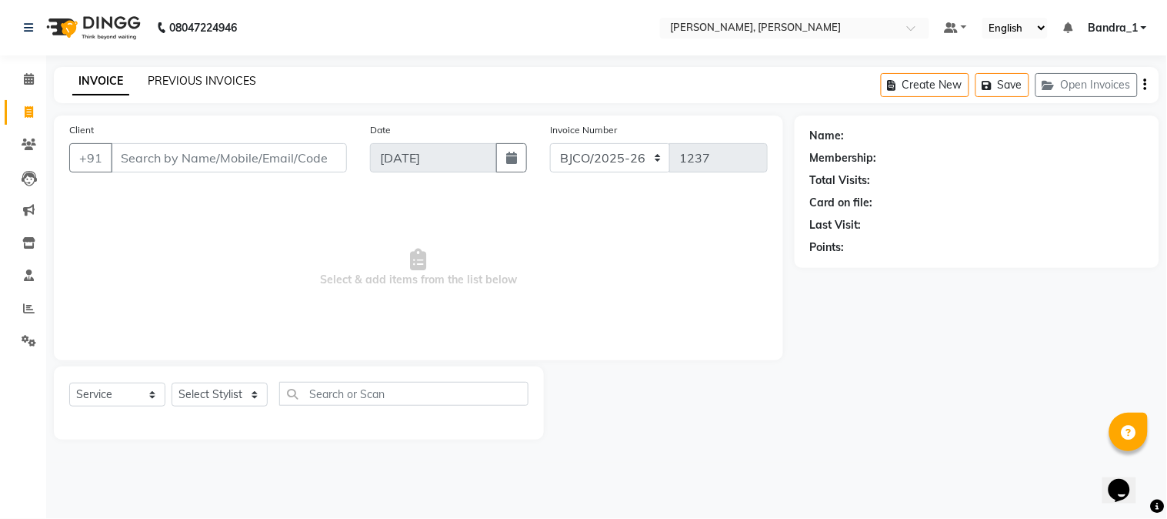
click at [206, 81] on link "PREVIOUS INVOICES" at bounding box center [202, 81] width 108 height 14
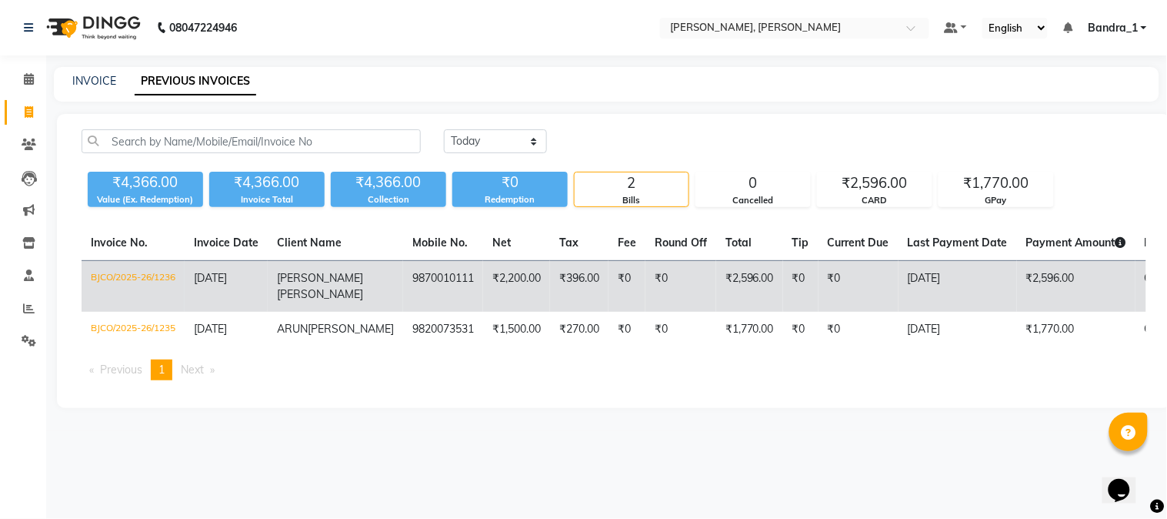
click at [483, 279] on td "₹2,200.00" at bounding box center [516, 287] width 67 height 52
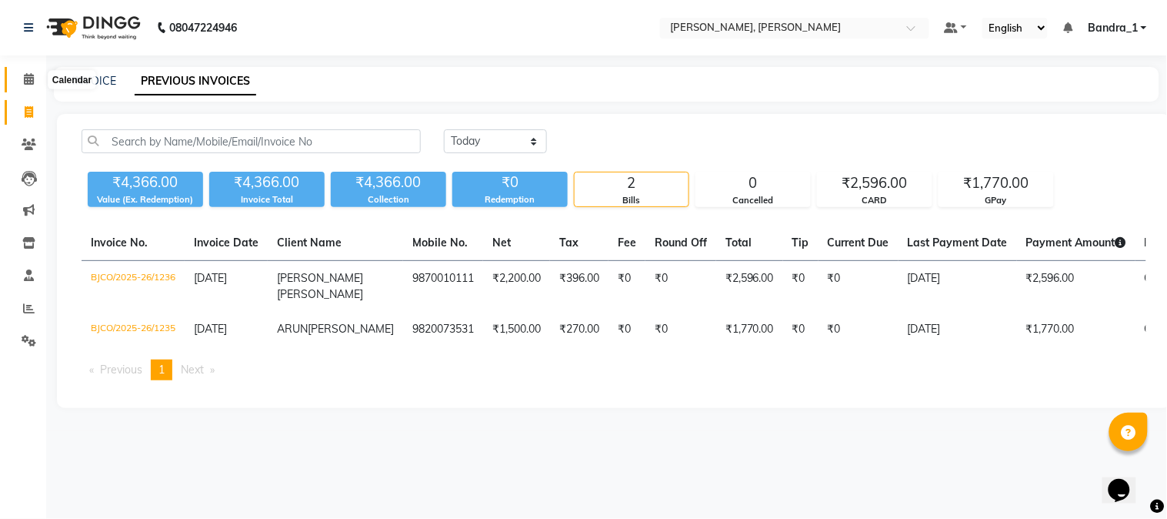
click at [35, 83] on span at bounding box center [28, 80] width 27 height 18
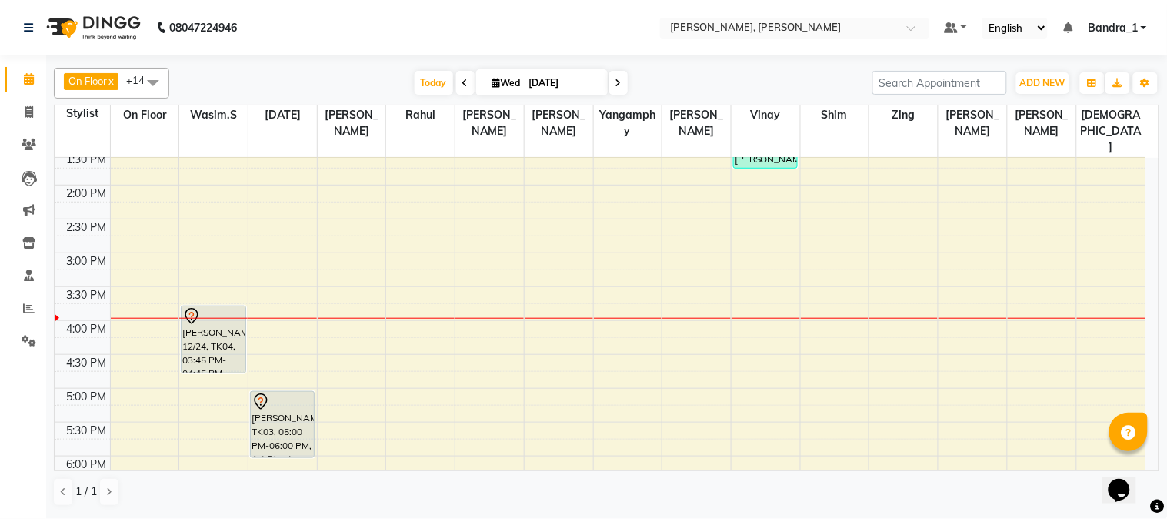
scroll to position [402, 0]
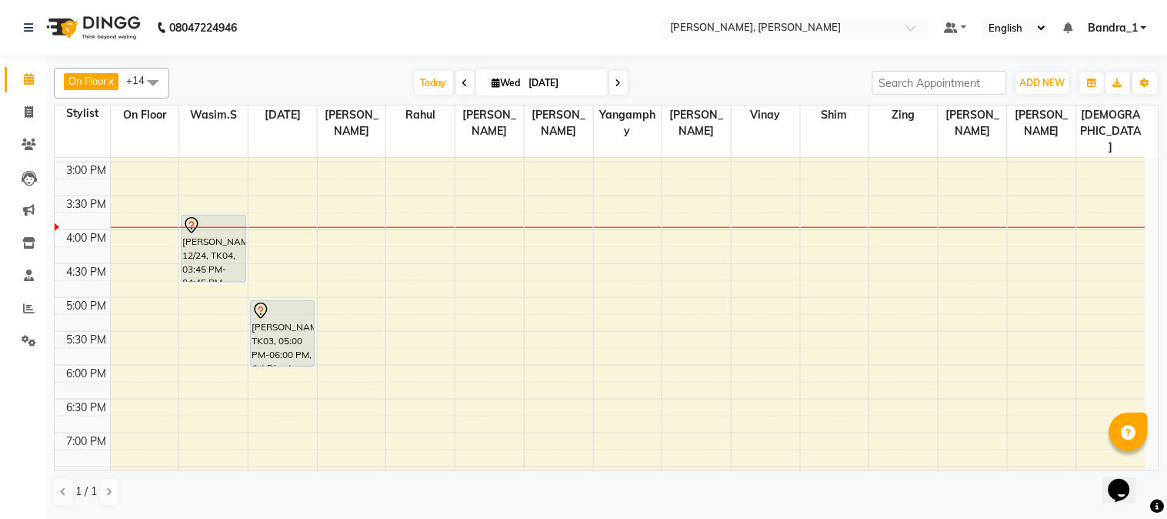
click at [208, 215] on div "[PERSON_NAME] 12/24, TK04, 03:45 PM-04:45 PM, Senior Stylist [DEMOGRAPHIC_DATA]" at bounding box center [214, 248] width 64 height 66
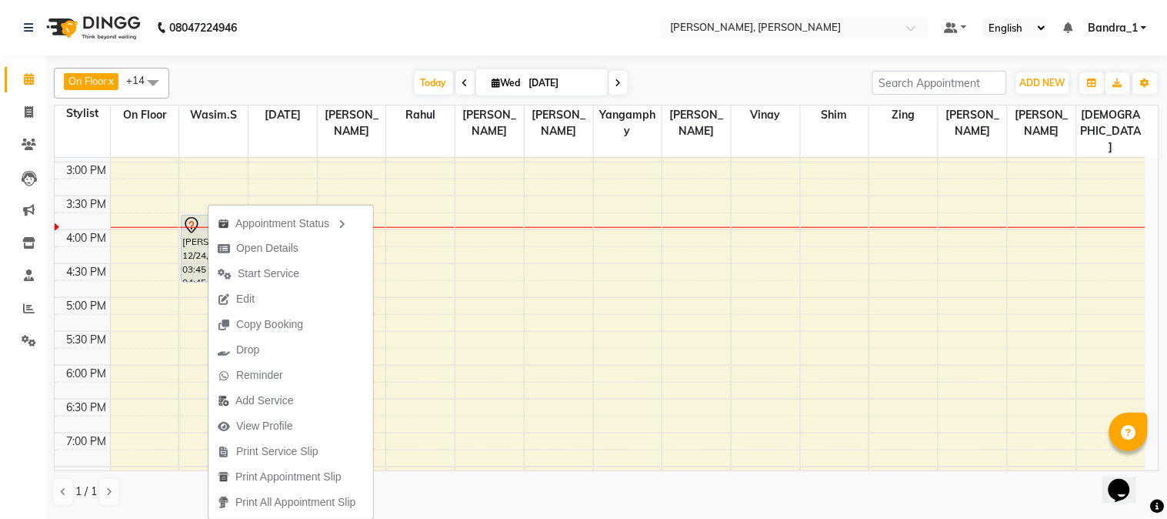
drag, startPoint x: 271, startPoint y: 278, endPoint x: 271, endPoint y: 289, distance: 10.8
click at [271, 280] on span "Start Service" at bounding box center [269, 273] width 62 height 16
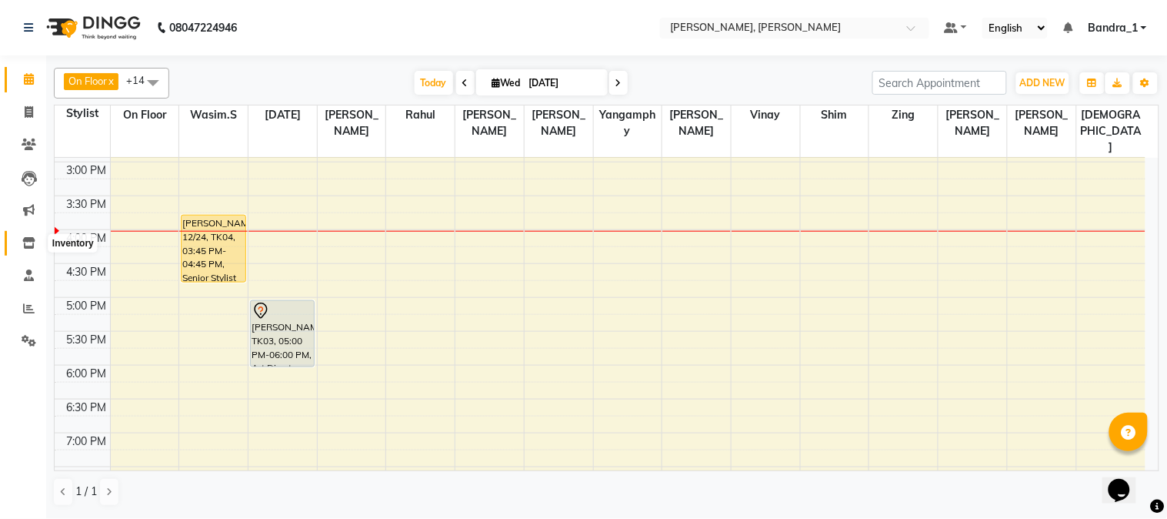
click at [24, 237] on icon at bounding box center [28, 243] width 13 height 12
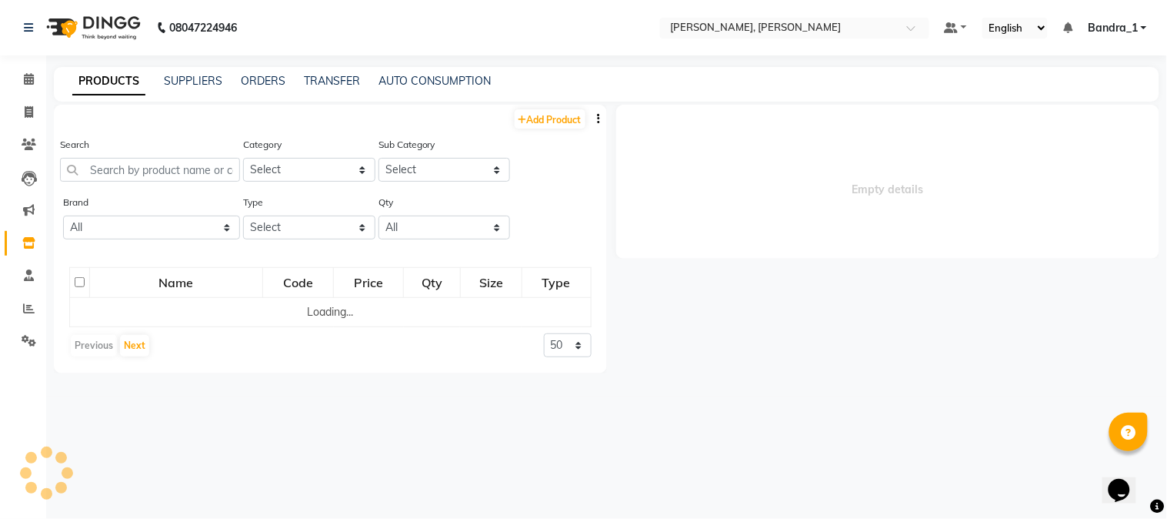
select select
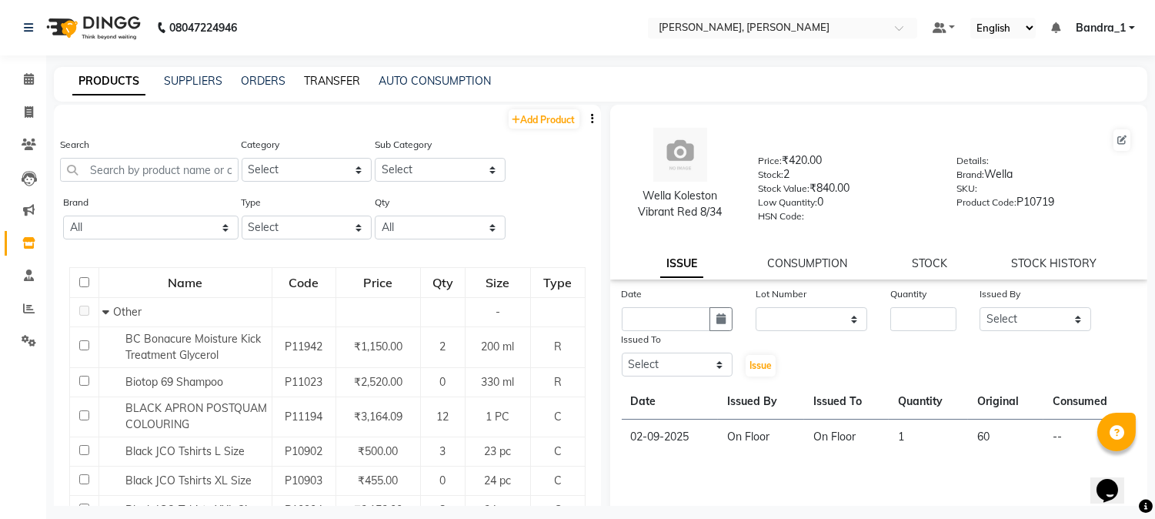
click at [343, 78] on link "TRANSFER" at bounding box center [332, 81] width 56 height 14
select select "sender"
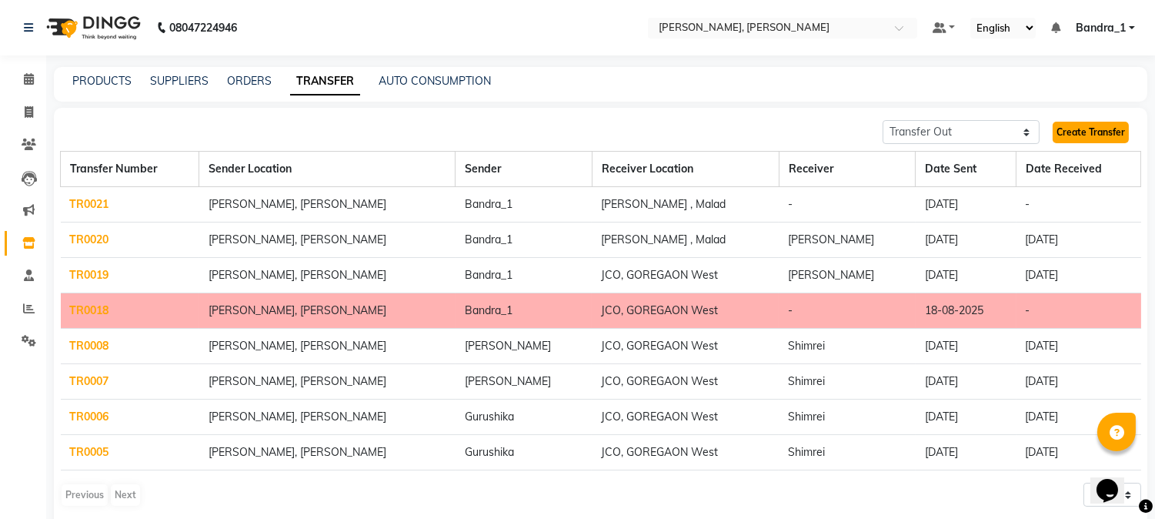
click at [1087, 132] on link "Create Transfer" at bounding box center [1091, 133] width 76 height 22
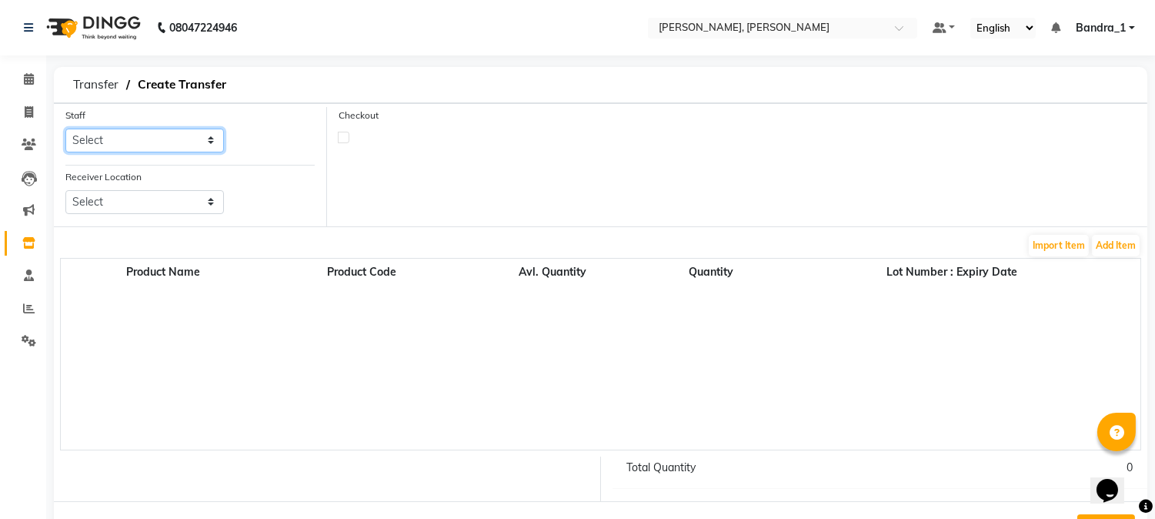
click at [214, 140] on select "Select [PERSON_NAME] [PERSON_NAME] Attham Bandra_1 Bandra_store [PERSON_NAME] […" at bounding box center [144, 140] width 159 height 24
select select "44169"
click at [65, 128] on select "Select [PERSON_NAME] [PERSON_NAME] Attham Bandra_1 Bandra_store [PERSON_NAME] […" at bounding box center [144, 140] width 159 height 24
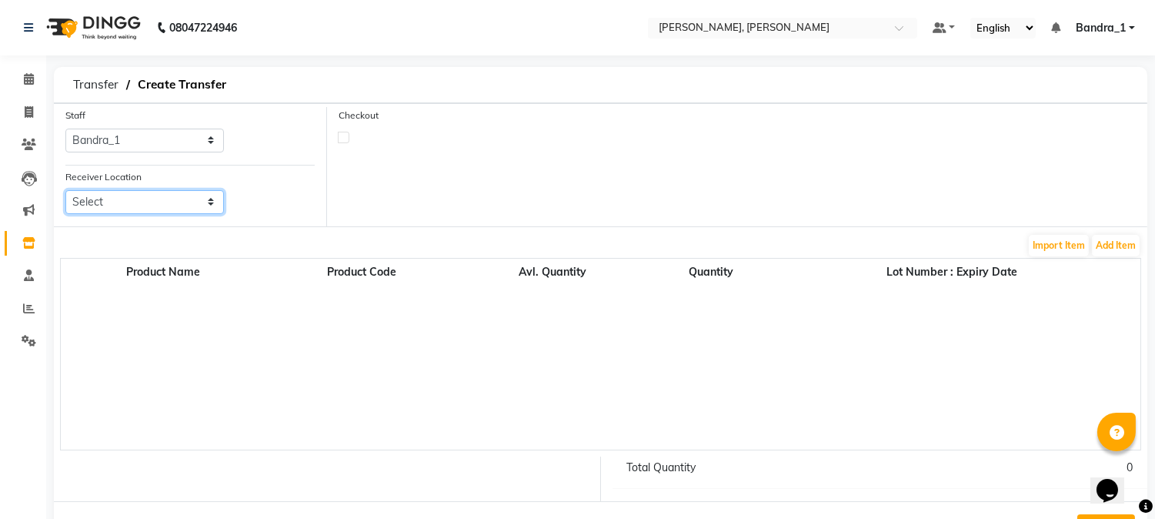
click at [205, 202] on select "Select Jco, Goregaon West Jco, [PERSON_NAME], [PERSON_NAME] [PERSON_NAME] Salon…" at bounding box center [144, 202] width 159 height 24
select select "3410"
click at [65, 190] on select "Select Jco, Goregaon West Jco, [PERSON_NAME], [PERSON_NAME] [PERSON_NAME] Salon…" at bounding box center [144, 202] width 159 height 24
click at [1124, 248] on button "Add Item" at bounding box center [1116, 246] width 48 height 22
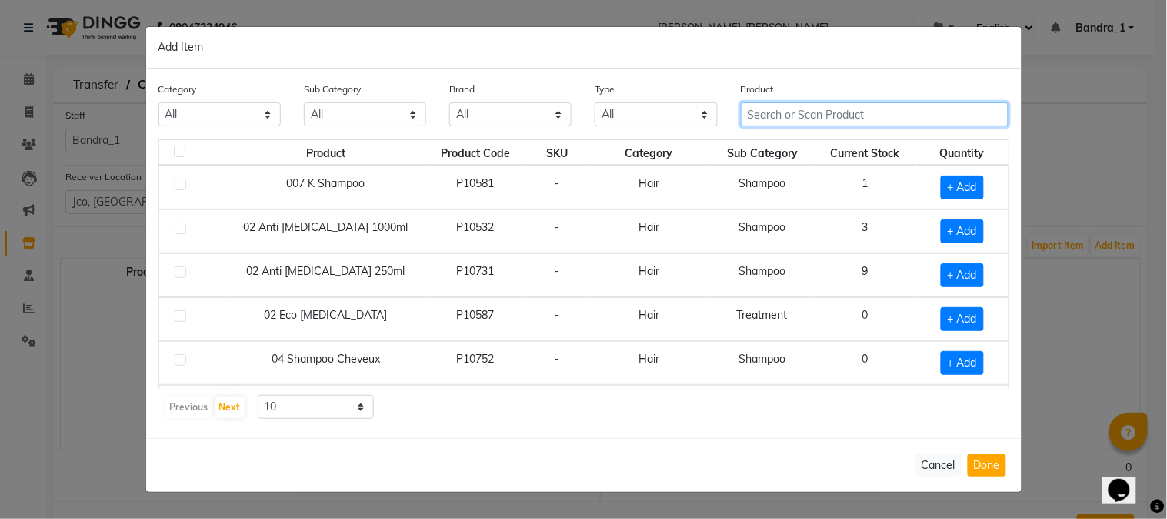
click at [798, 105] on input "text" at bounding box center [875, 114] width 269 height 24
type input "POSTQUAM"
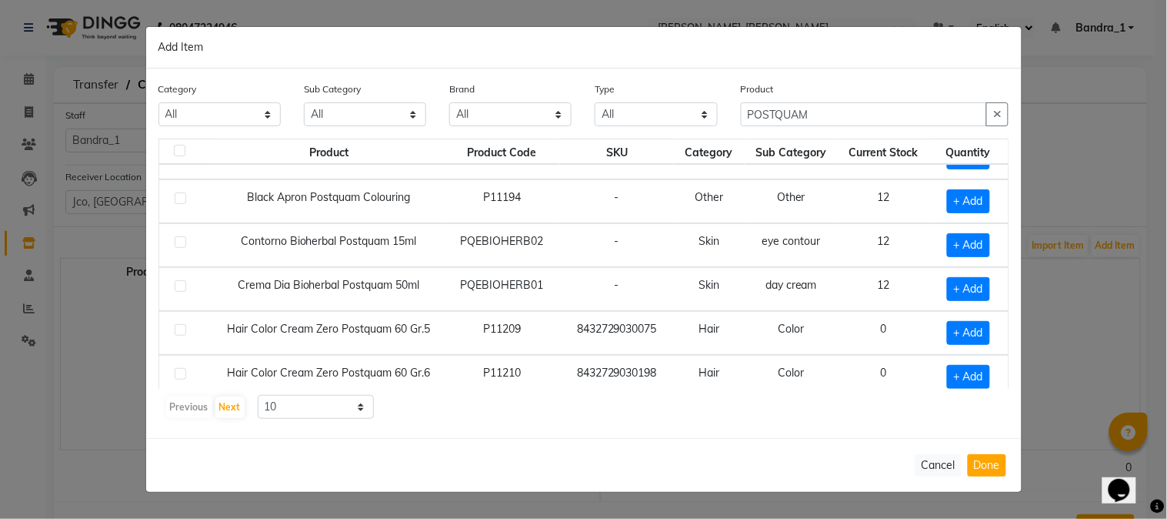
scroll to position [78, 0]
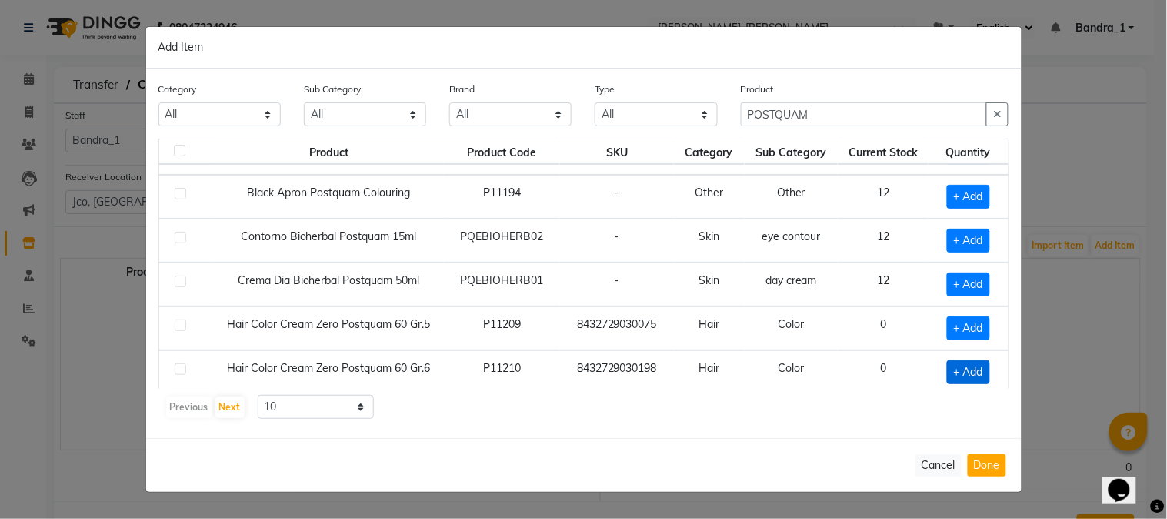
click at [963, 375] on span "+ Add" at bounding box center [968, 372] width 43 height 24
checkbox input "true"
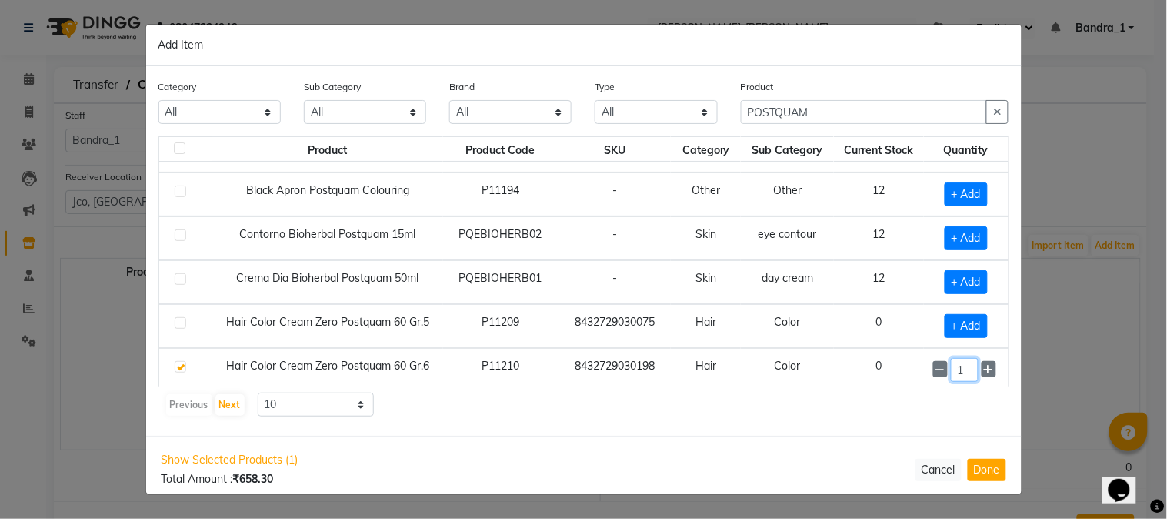
click at [957, 367] on input "1" at bounding box center [965, 370] width 28 height 24
type input "36"
click at [978, 424] on div "Category All Hair Skin Makeup Personal Care Appliances [PERSON_NAME] Waxing Dis…" at bounding box center [584, 250] width 876 height 369
click at [869, 406] on div "Previous Next 10 50 100" at bounding box center [584, 404] width 839 height 25
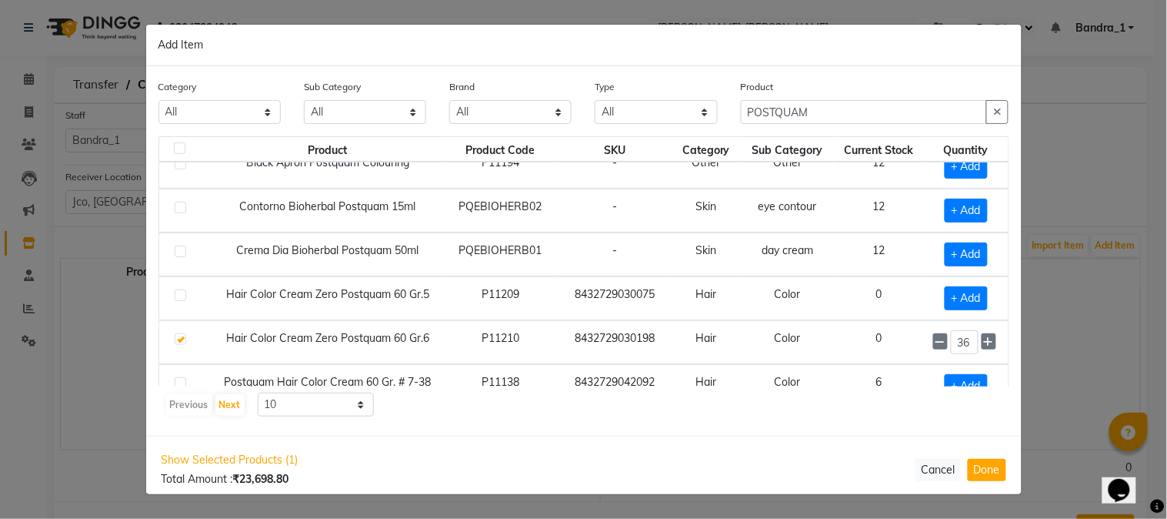
scroll to position [112, 0]
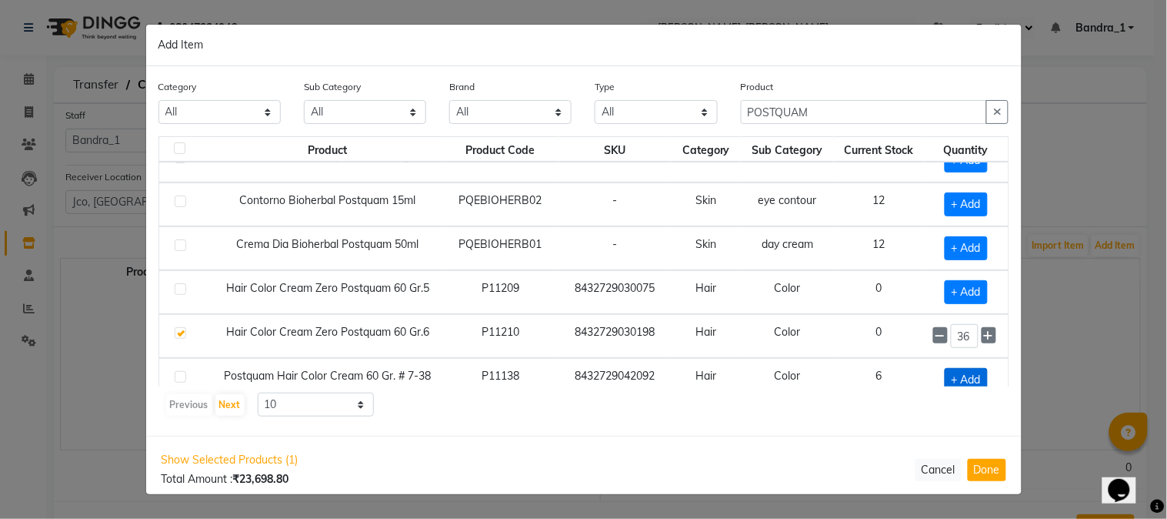
click at [960, 375] on span "+ Add" at bounding box center [966, 380] width 43 height 24
checkbox input "true"
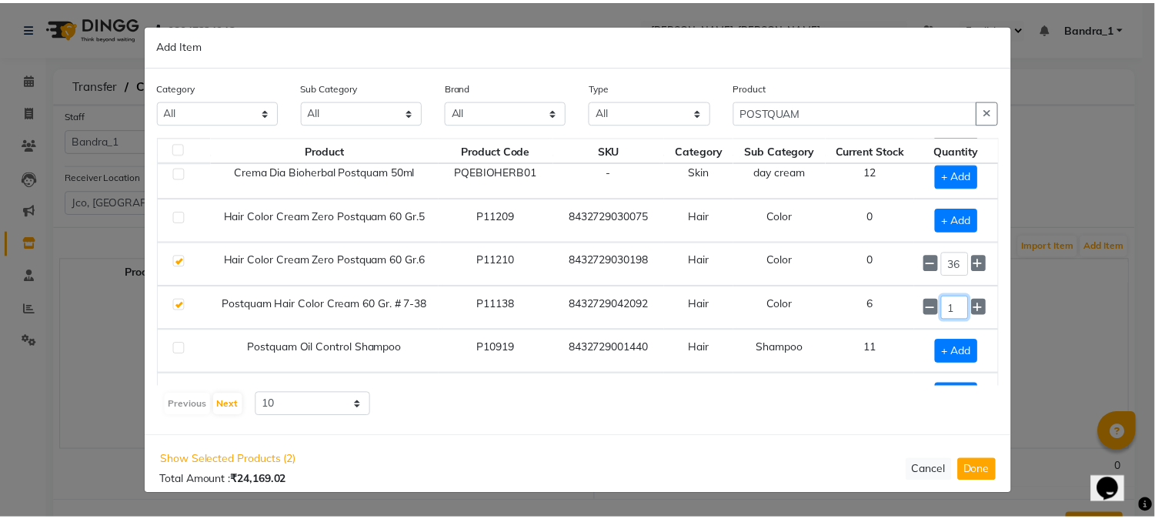
scroll to position [218, 0]
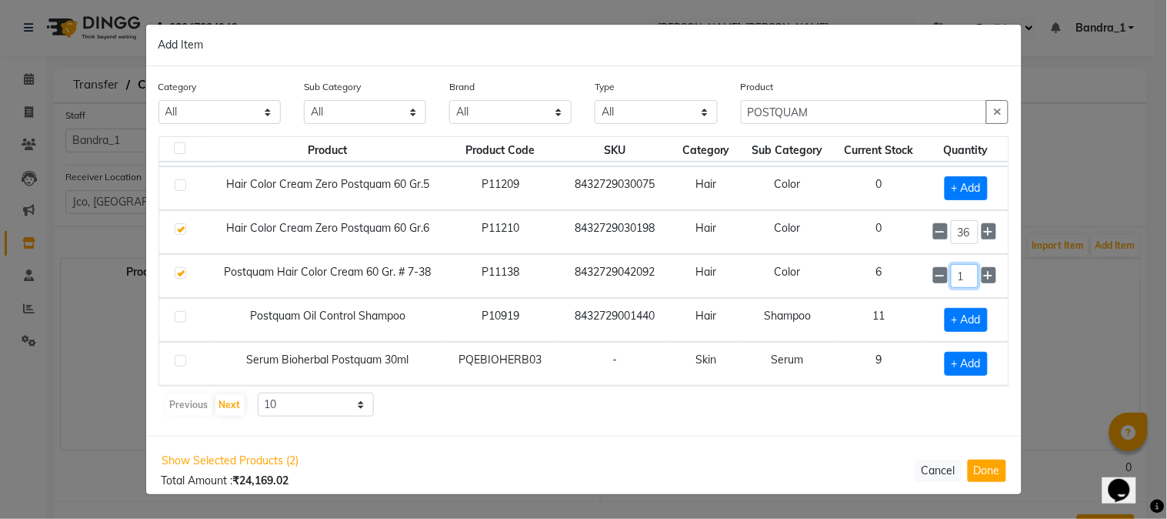
drag, startPoint x: 960, startPoint y: 375, endPoint x: 936, endPoint y: 379, distance: 24.2
click at [936, 379] on tbody "Agua Micelar Bioherbal Postquam 200ml P11095 8432729081718 Skin Cleanser 6 + Ad…" at bounding box center [583, 166] width 849 height 439
type input "3"
click at [980, 465] on button "Done" at bounding box center [987, 470] width 38 height 22
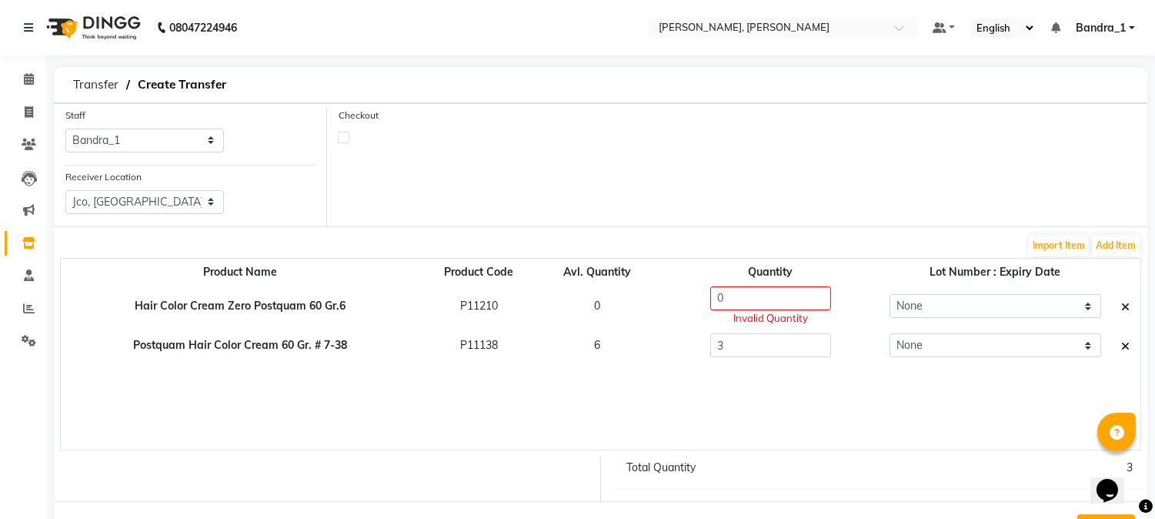
click at [1124, 305] on icon at bounding box center [1125, 307] width 8 height 11
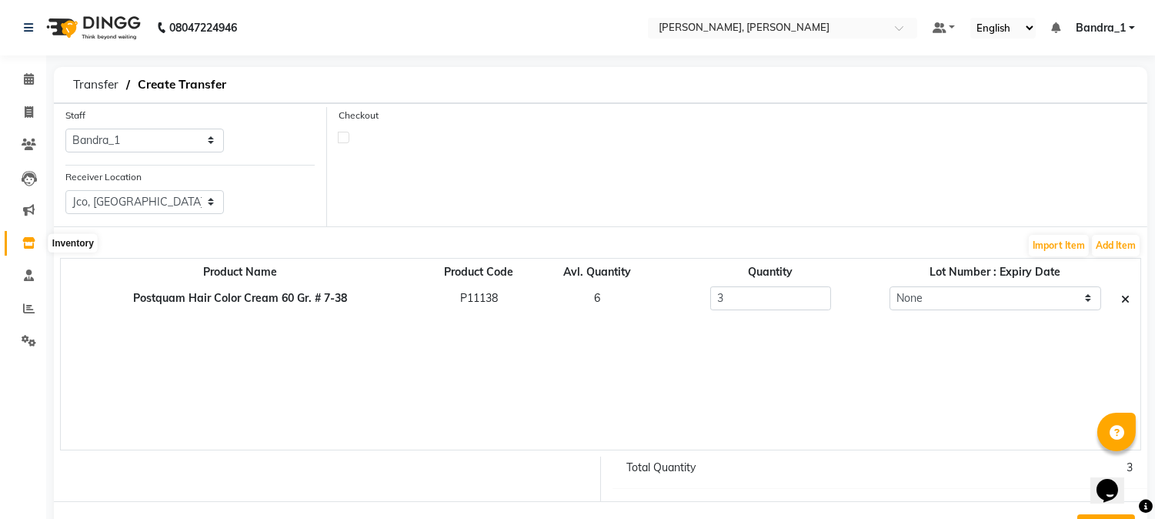
click at [24, 240] on icon at bounding box center [28, 243] width 13 height 12
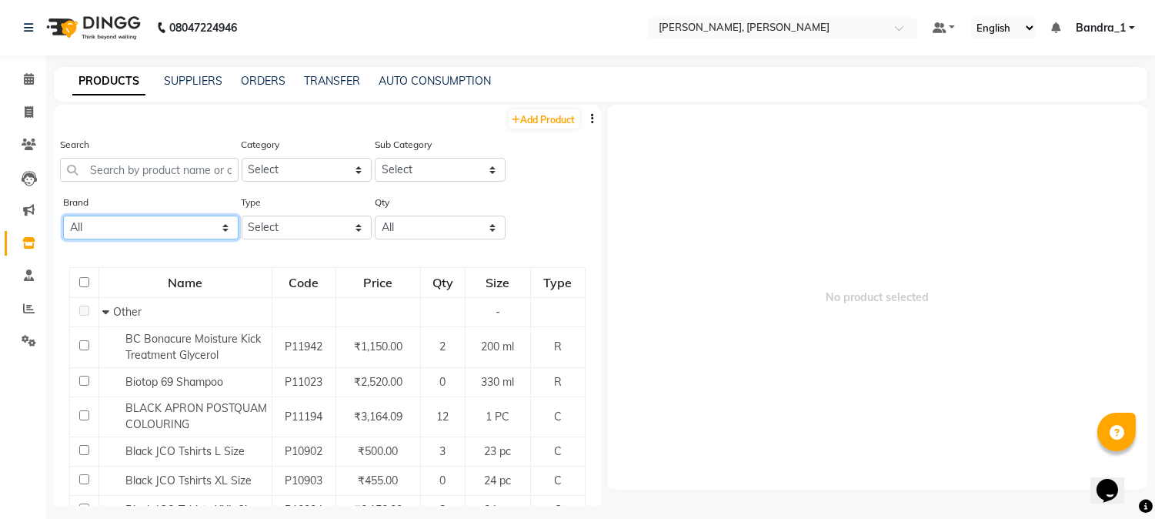
click at [217, 229] on select "All Ashpveda Beauty Gang Beauty Garage Biolume Biotop Cabelo Chave Calyx Proffe…" at bounding box center [150, 227] width 175 height 24
select select "postquam"
click at [63, 215] on select "All Ashpveda Beauty Gang Beauty Garage Biolume Biotop Cabelo Chave Calyx Proffe…" at bounding box center [150, 227] width 175 height 24
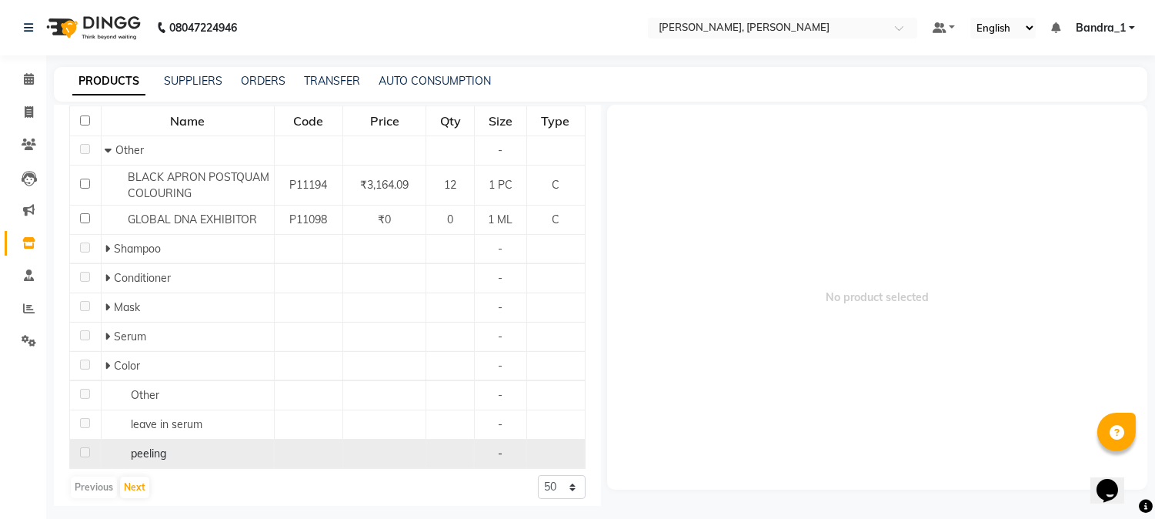
scroll to position [189, 0]
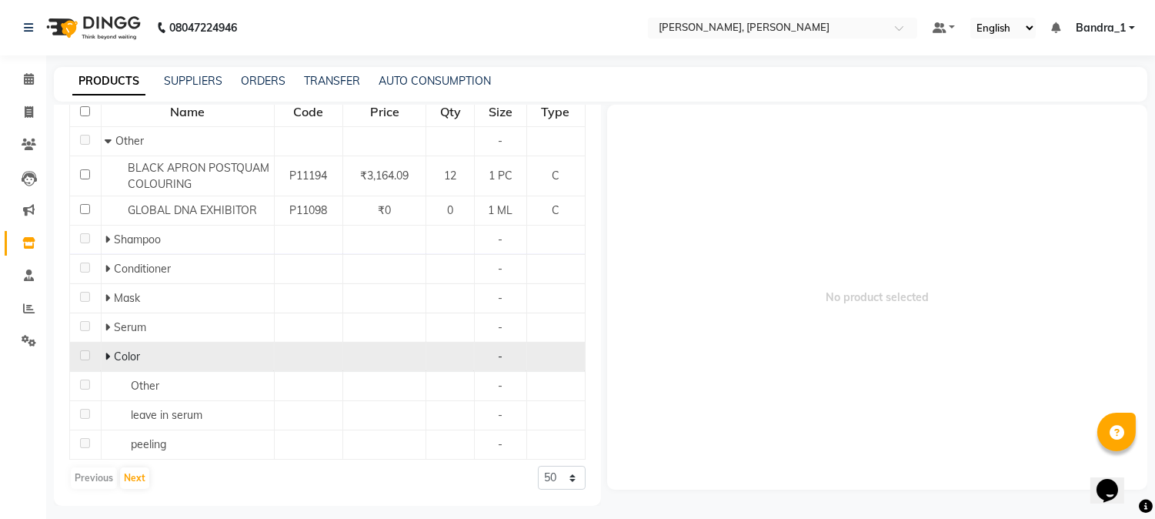
click at [105, 359] on icon at bounding box center [107, 356] width 5 height 11
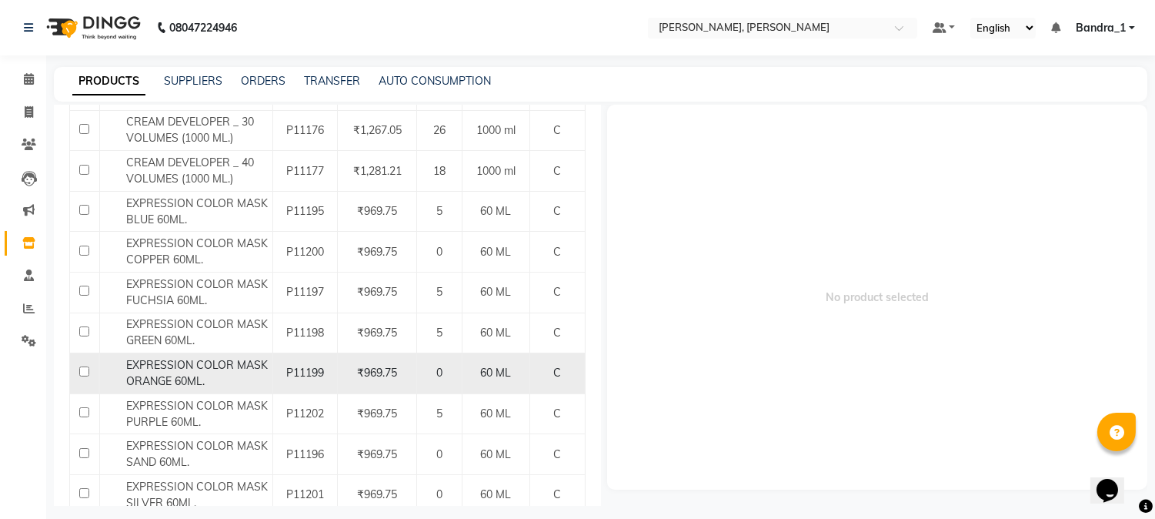
scroll to position [837, 0]
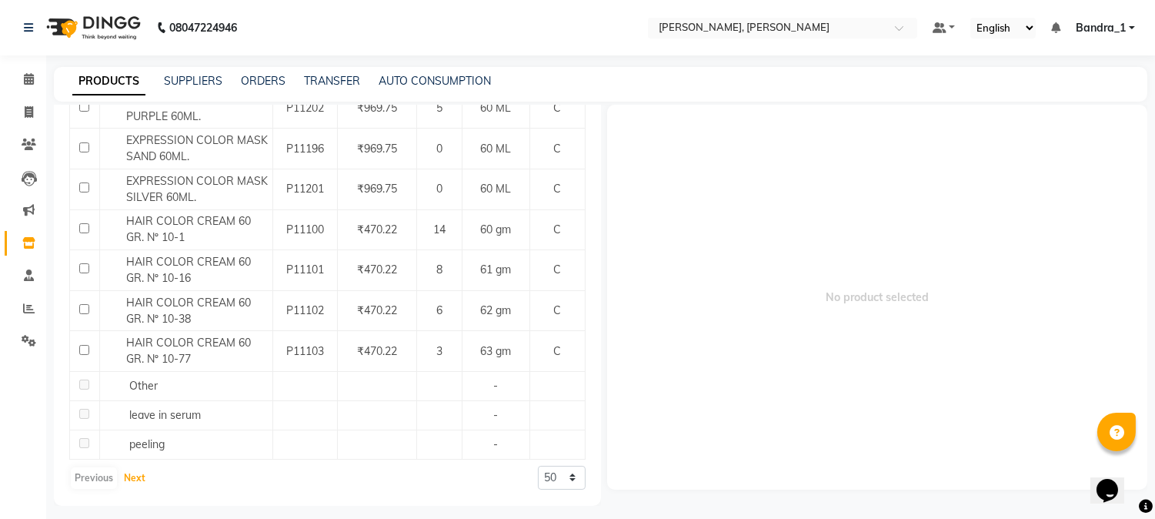
click at [144, 479] on button "Next" at bounding box center [134, 478] width 29 height 22
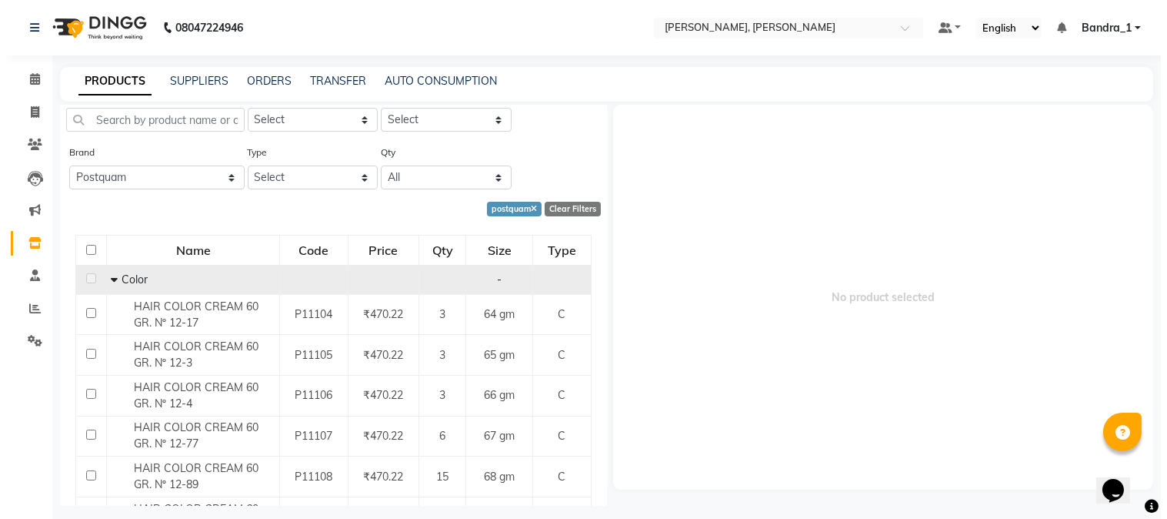
scroll to position [0, 0]
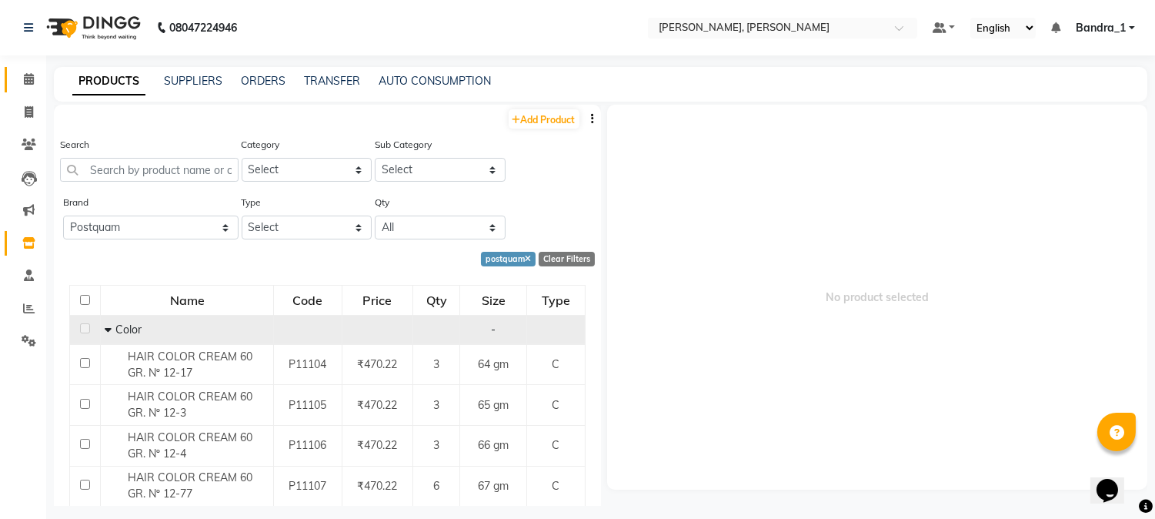
click at [21, 80] on span at bounding box center [28, 80] width 27 height 18
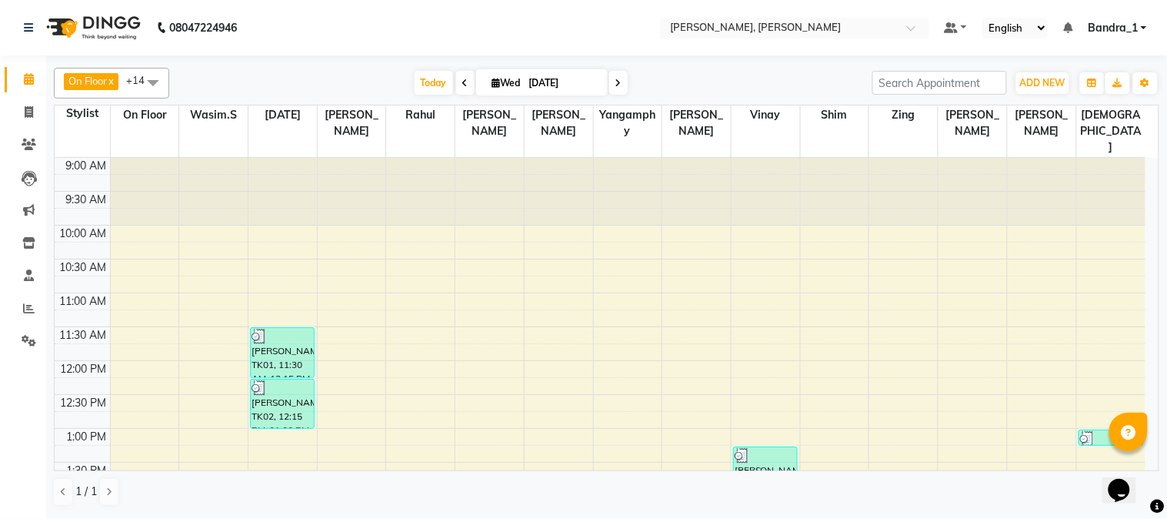
scroll to position [342, 0]
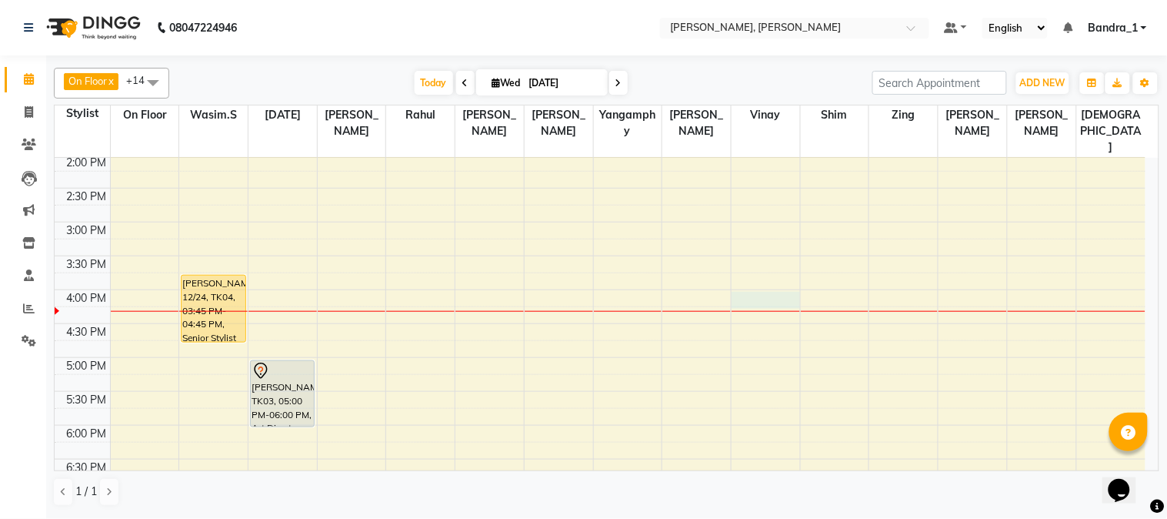
click at [748, 268] on div "9:00 AM 9:30 AM 10:00 AM 10:30 AM 11:00 AM 11:30 AM 12:00 PM 12:30 PM 1:00 PM 1…" at bounding box center [600, 289] width 1091 height 947
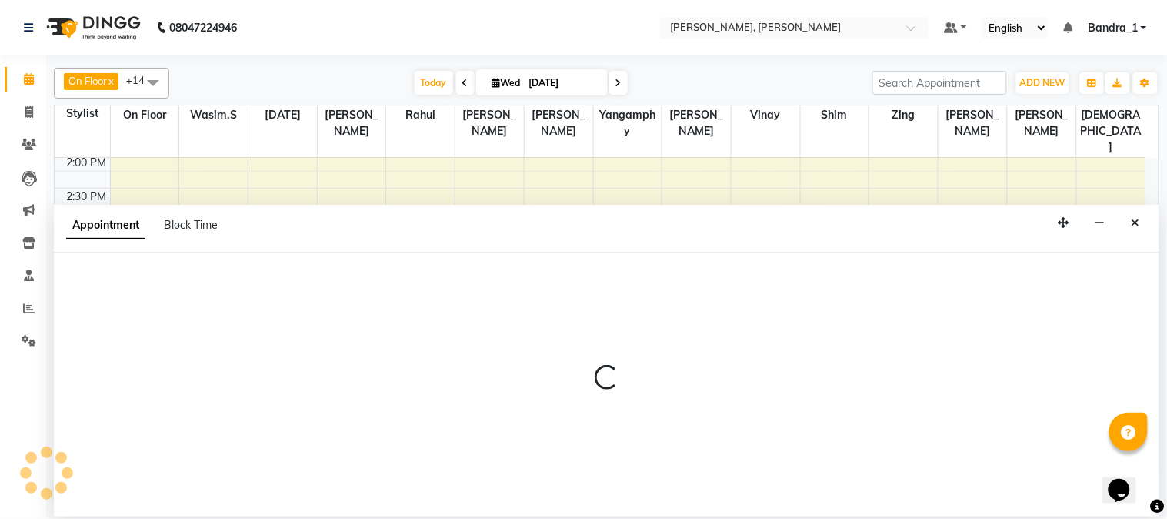
select select "54771"
select select "tentative"
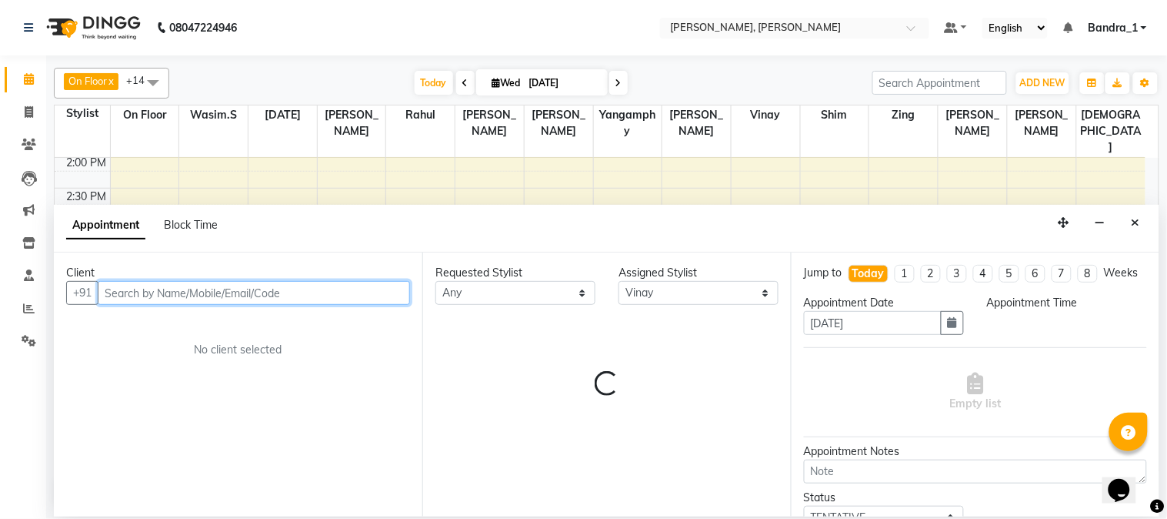
select select "960"
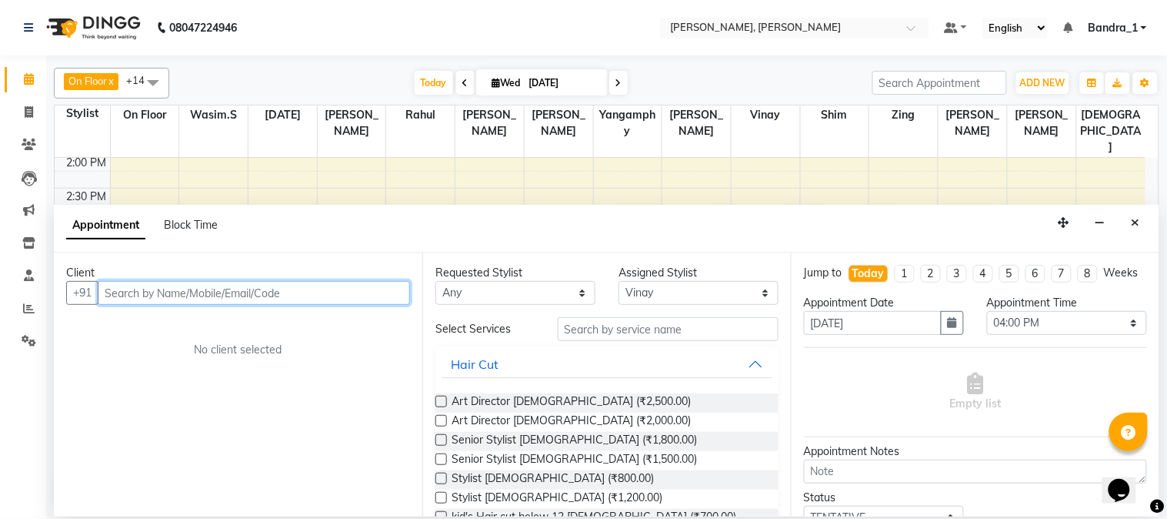
click at [151, 296] on input "text" at bounding box center [254, 293] width 312 height 24
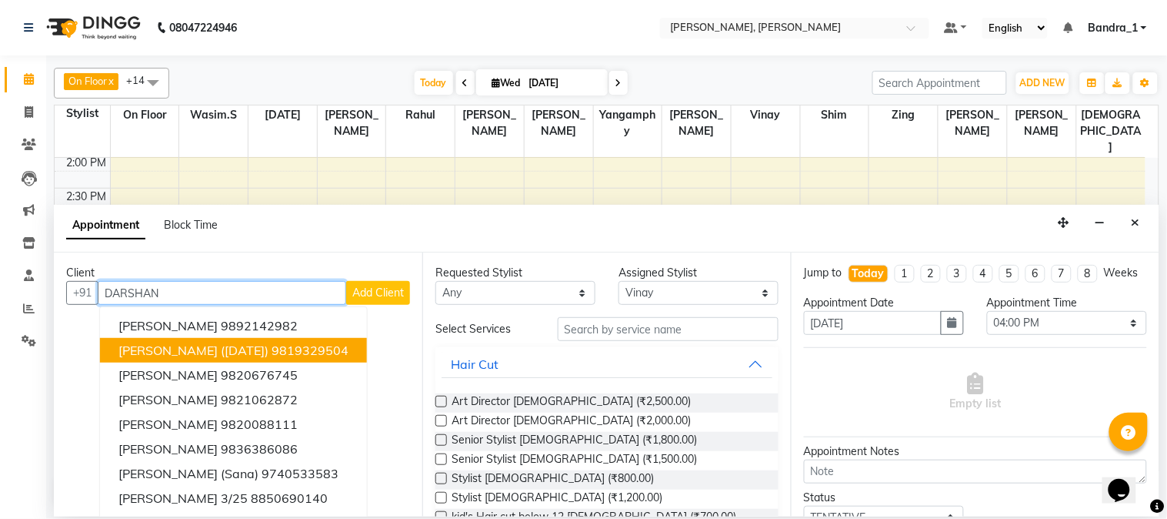
click at [227, 356] on span "[PERSON_NAME] ([DATE])" at bounding box center [193, 349] width 150 height 15
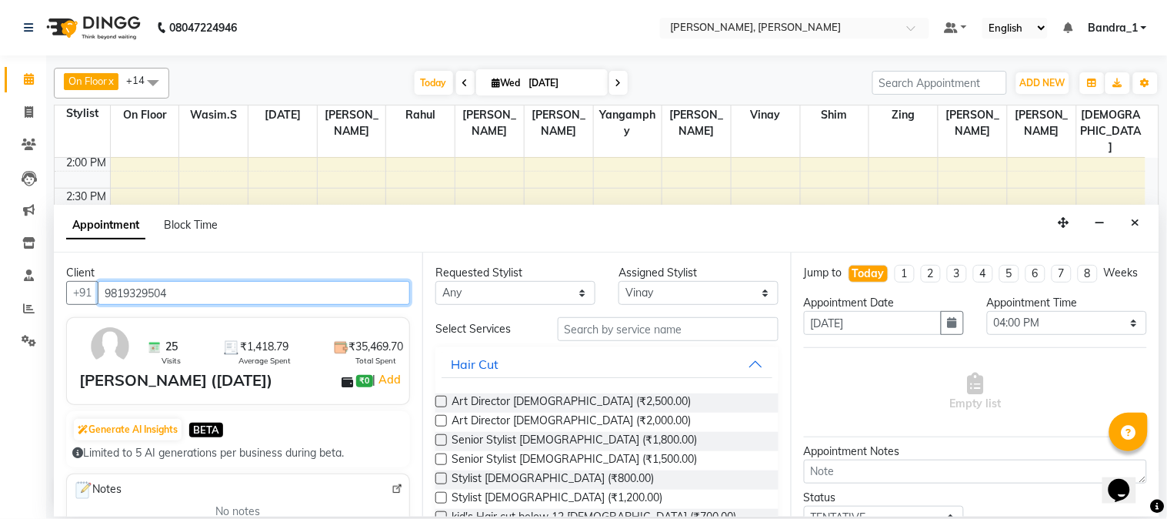
type input "9819329504"
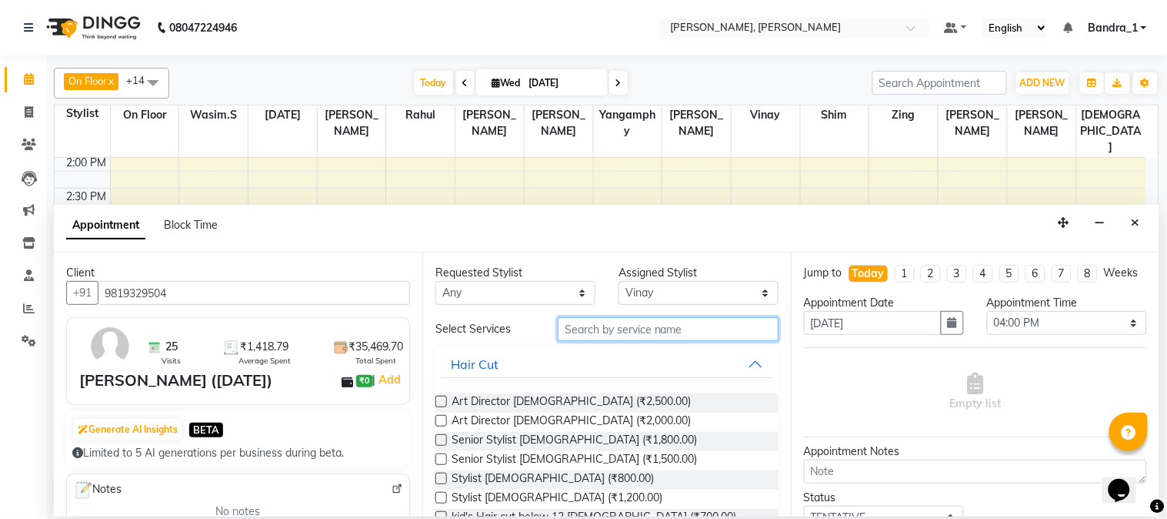
click at [602, 334] on input "text" at bounding box center [668, 329] width 221 height 24
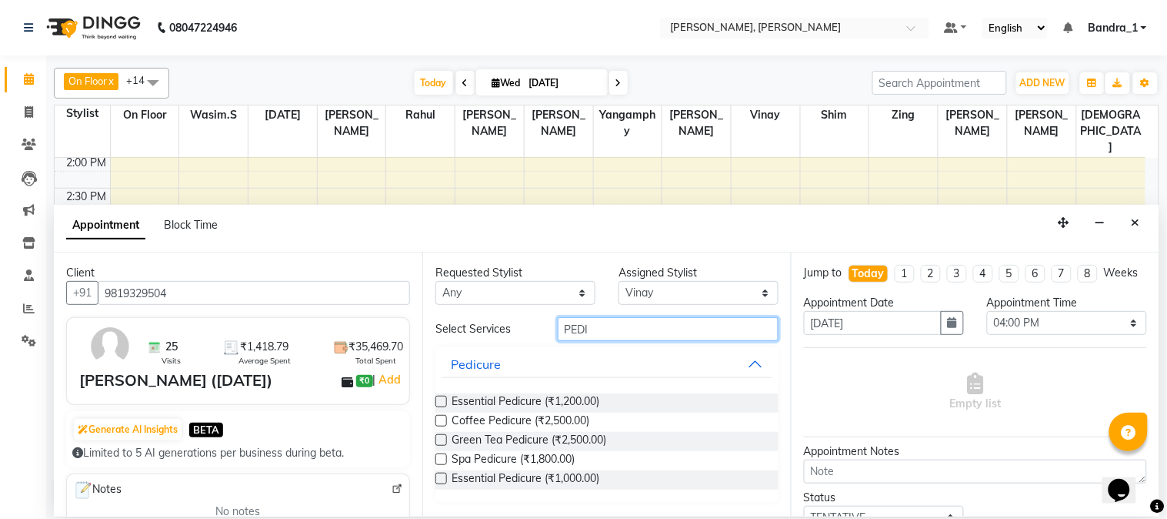
type input "PEDI"
click at [434, 406] on div "Requested Stylist Any [PERSON_NAME] [PERSON_NAME] [PERSON_NAME] [PERSON_NAME] […" at bounding box center [606, 383] width 369 height 263
click at [442, 397] on label at bounding box center [442, 401] width 12 height 12
click at [442, 398] on input "checkbox" at bounding box center [441, 403] width 10 height 10
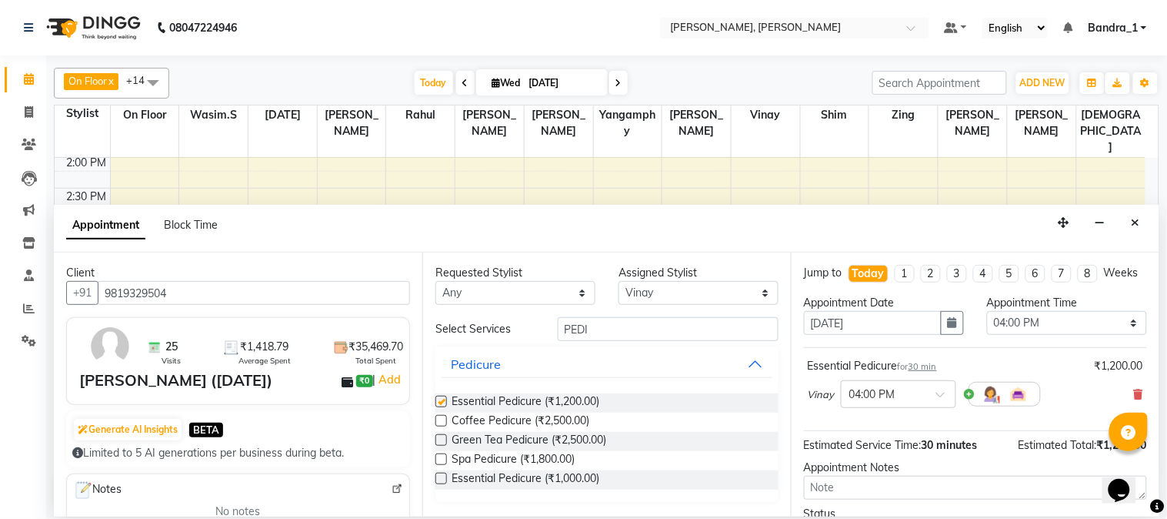
checkbox input "false"
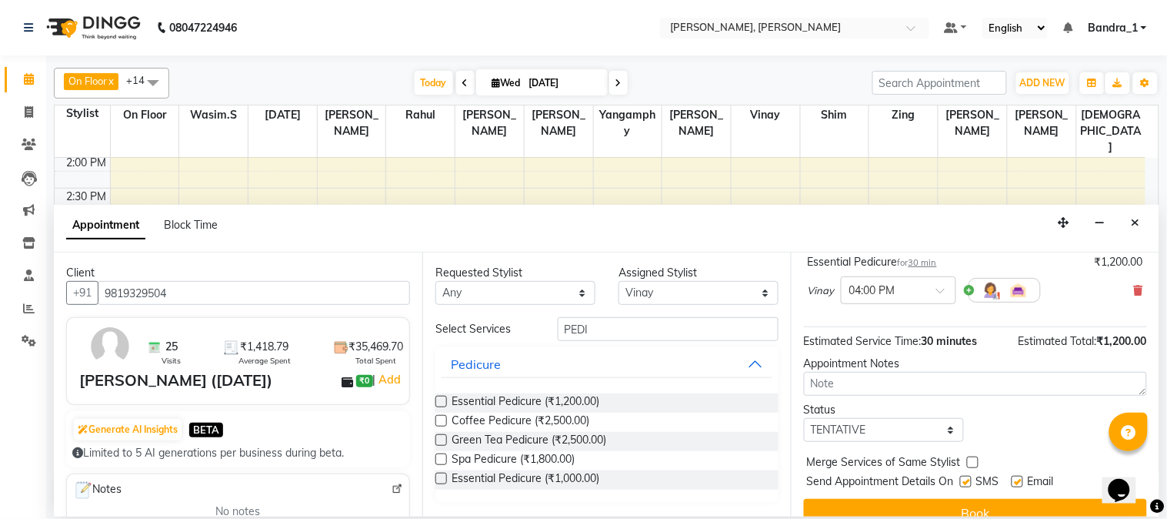
scroll to position [141, 0]
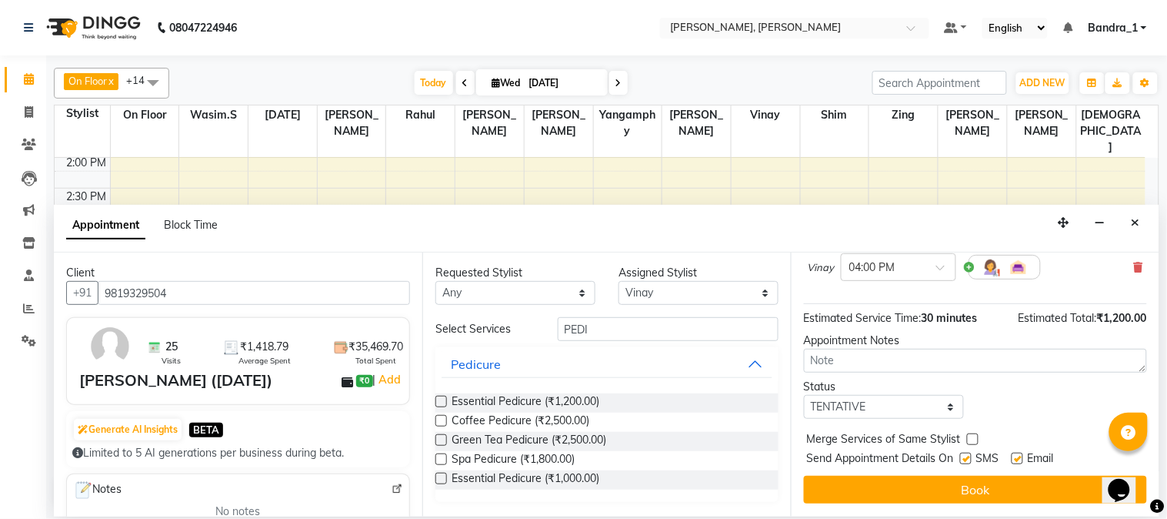
click at [1016, 462] on label at bounding box center [1018, 458] width 12 height 12
click at [1016, 462] on input "checkbox" at bounding box center [1017, 460] width 10 height 10
checkbox input "false"
click at [970, 463] on label at bounding box center [966, 458] width 12 height 12
click at [970, 463] on input "checkbox" at bounding box center [965, 460] width 10 height 10
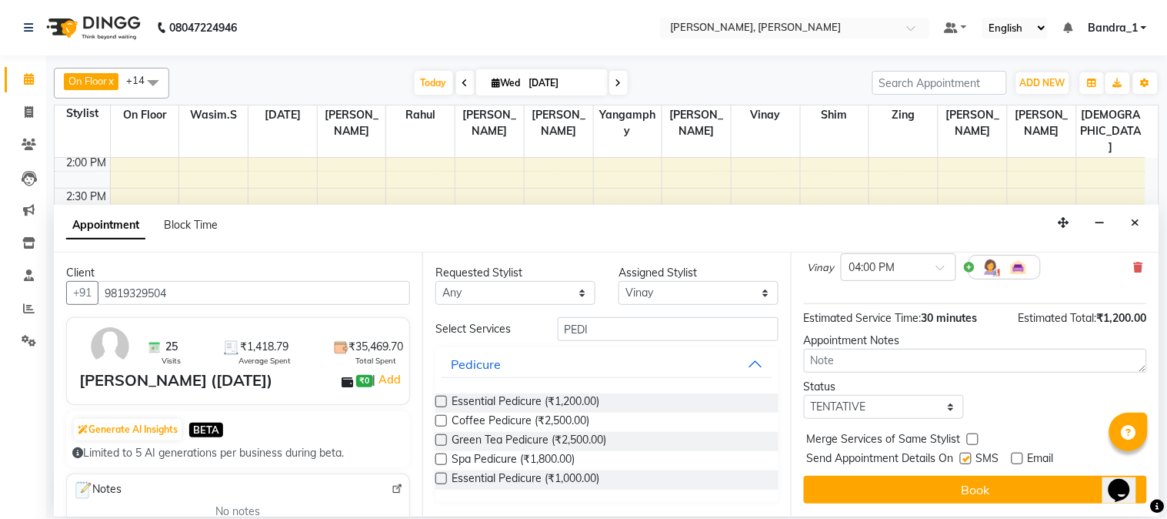
checkbox input "false"
click at [963, 490] on button "Book" at bounding box center [975, 490] width 343 height 28
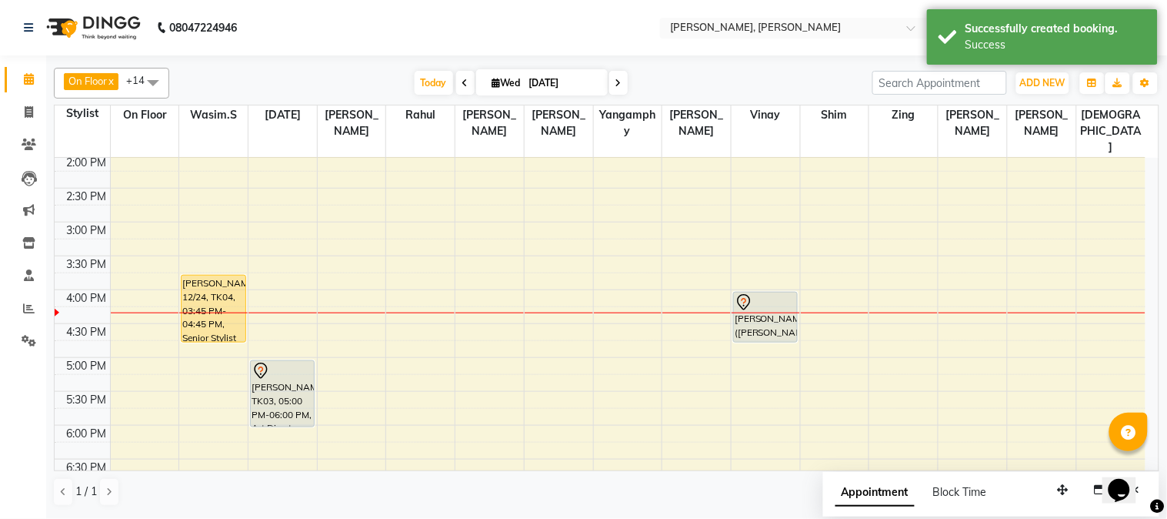
drag, startPoint x: 767, startPoint y: 289, endPoint x: 766, endPoint y: 302, distance: 13.1
click at [766, 302] on div "[PERSON_NAME], TK02, 01:15 PM-01:45 PM, Cut File Polish [PERSON_NAME] ([PERSON_…" at bounding box center [766, 289] width 68 height 947
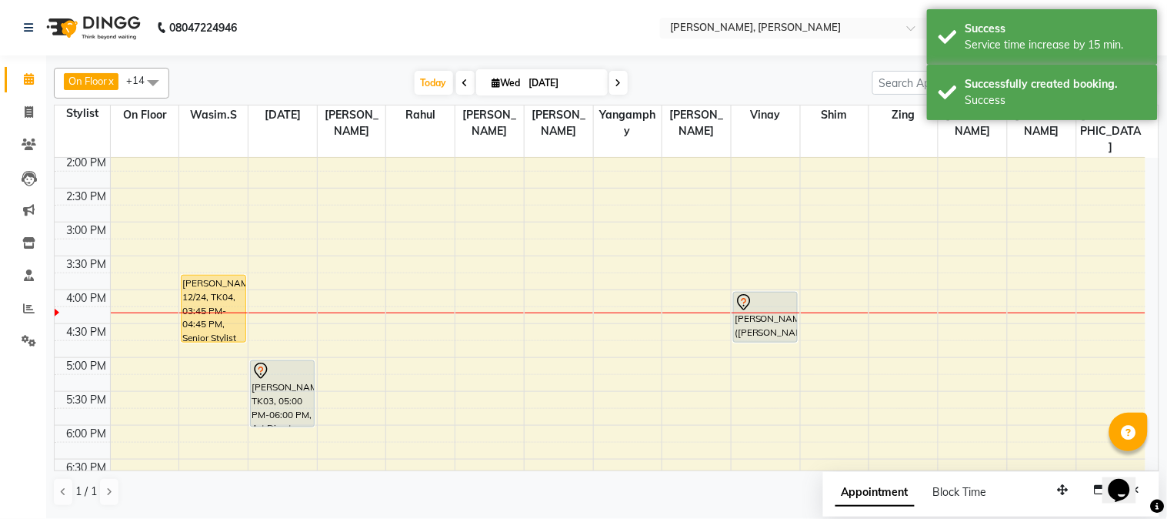
click at [756, 293] on div at bounding box center [766, 302] width 62 height 18
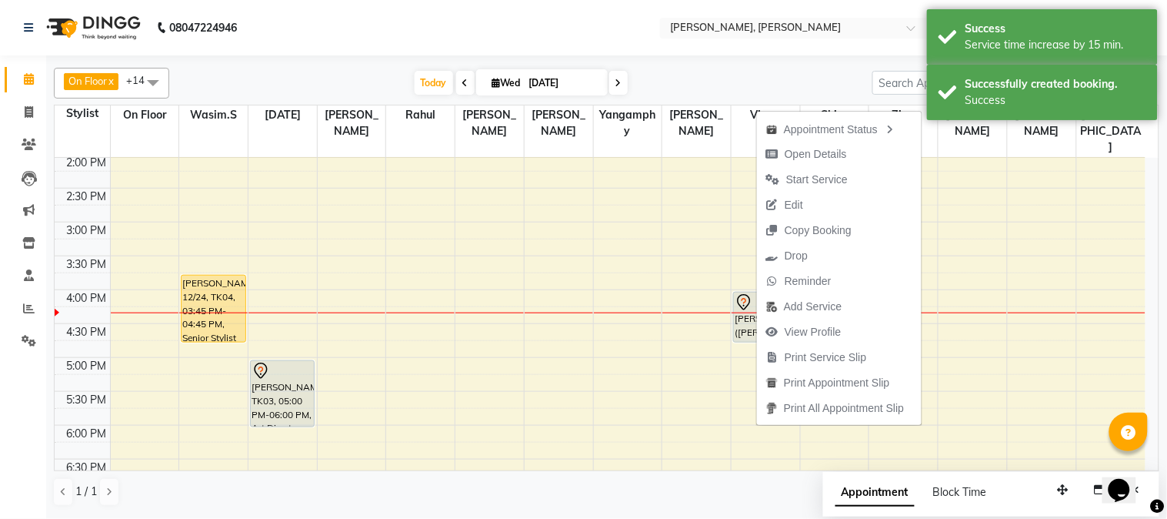
drag, startPoint x: 591, startPoint y: 5, endPoint x: 549, endPoint y: 77, distance: 83.1
click at [591, 8] on nav "08047224946 Select Location × [PERSON_NAME], Bandra West Default Panel My Panel…" at bounding box center [583, 27] width 1167 height 55
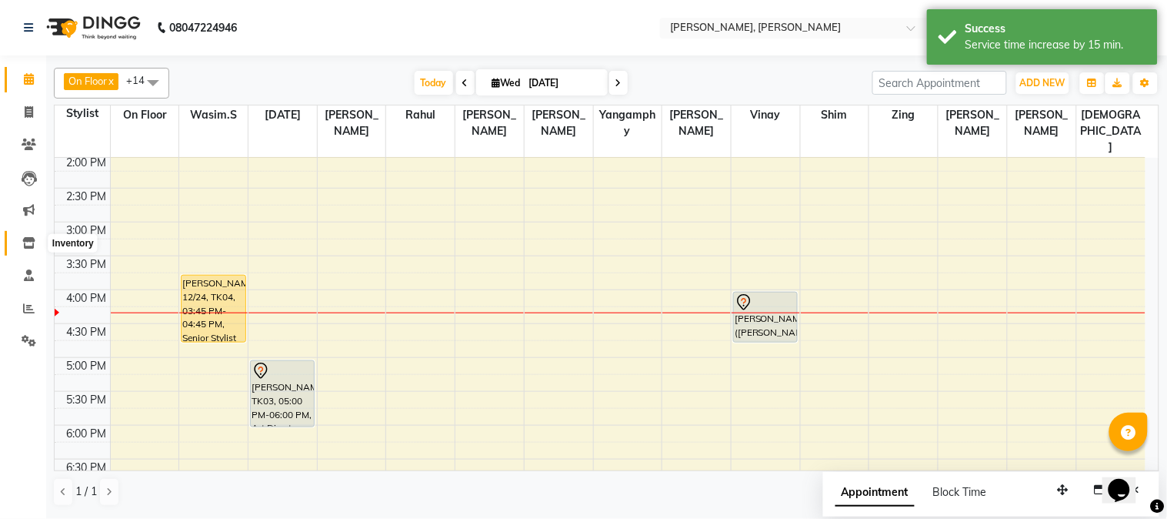
click at [25, 235] on span at bounding box center [28, 244] width 27 height 18
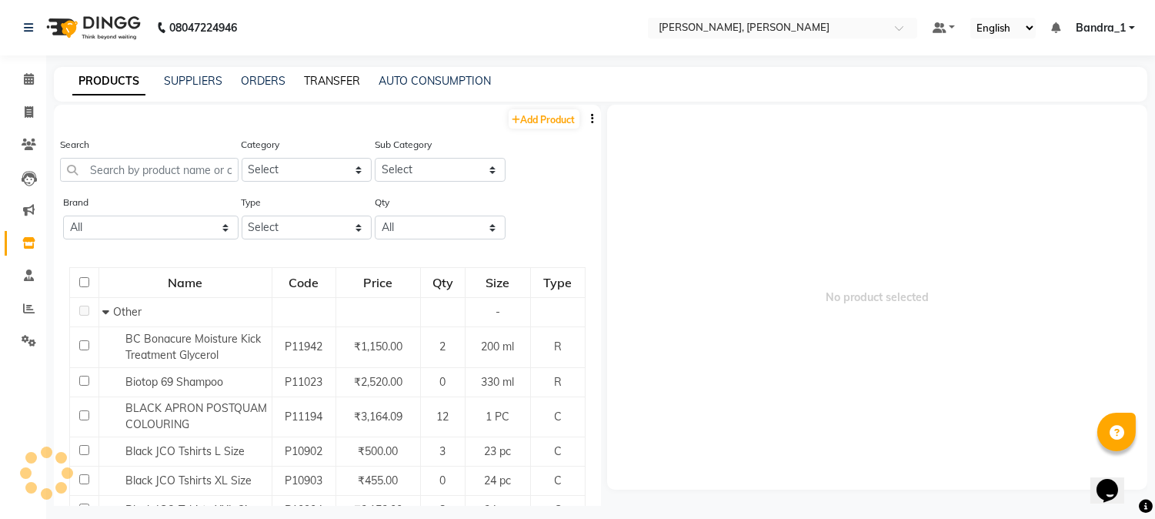
click at [357, 80] on link "TRANSFER" at bounding box center [332, 81] width 56 height 14
select select "sender"
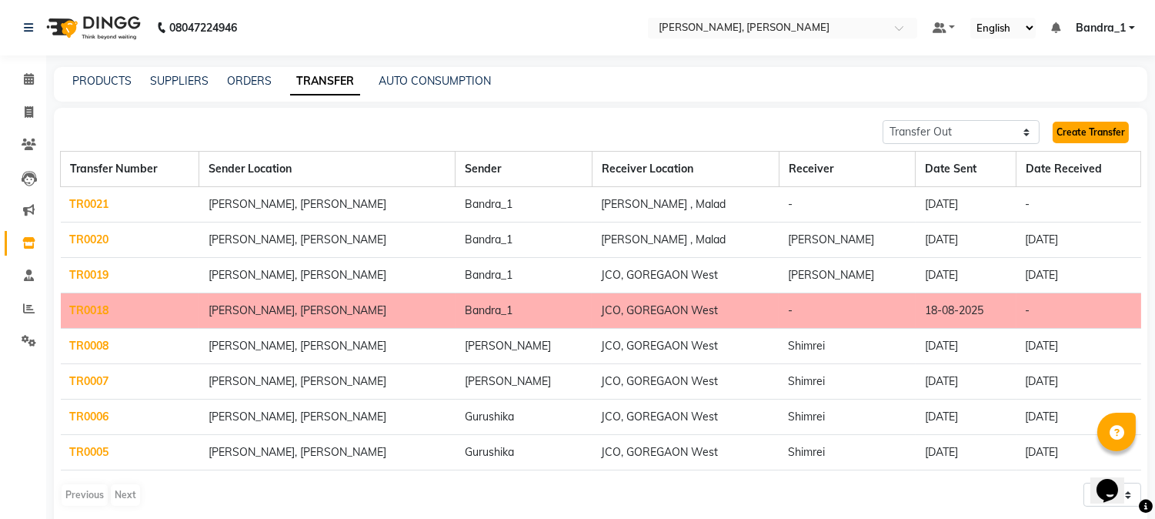
click at [1083, 133] on link "Create Transfer" at bounding box center [1091, 133] width 76 height 22
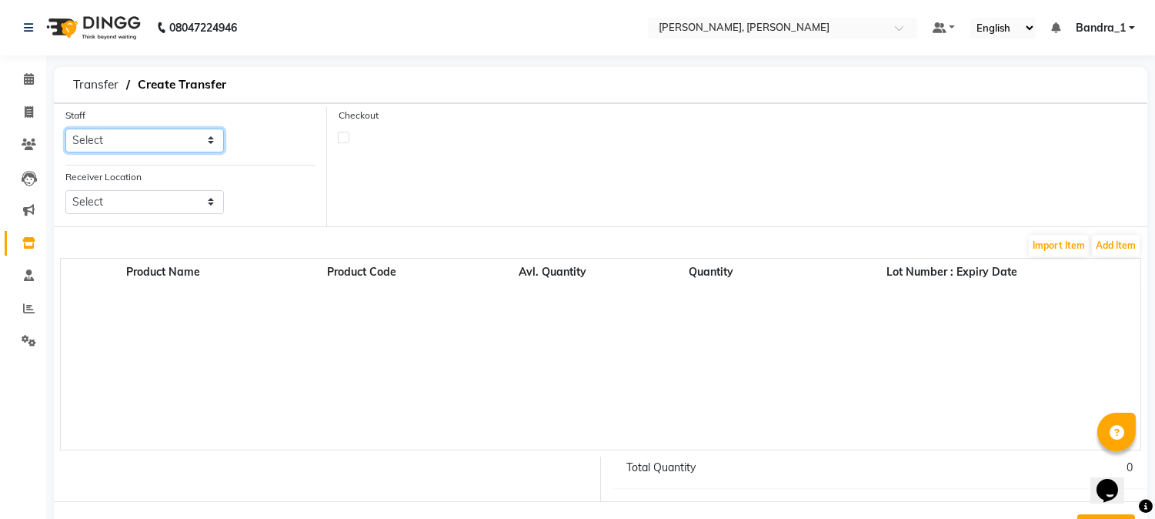
click at [210, 139] on select "Select [PERSON_NAME] [PERSON_NAME] Attham Bandra_1 Bandra_store [PERSON_NAME] […" at bounding box center [144, 140] width 159 height 24
select select "44169"
click at [65, 128] on select "Select [PERSON_NAME] [PERSON_NAME] Attham Bandra_1 Bandra_store [PERSON_NAME] […" at bounding box center [144, 140] width 159 height 24
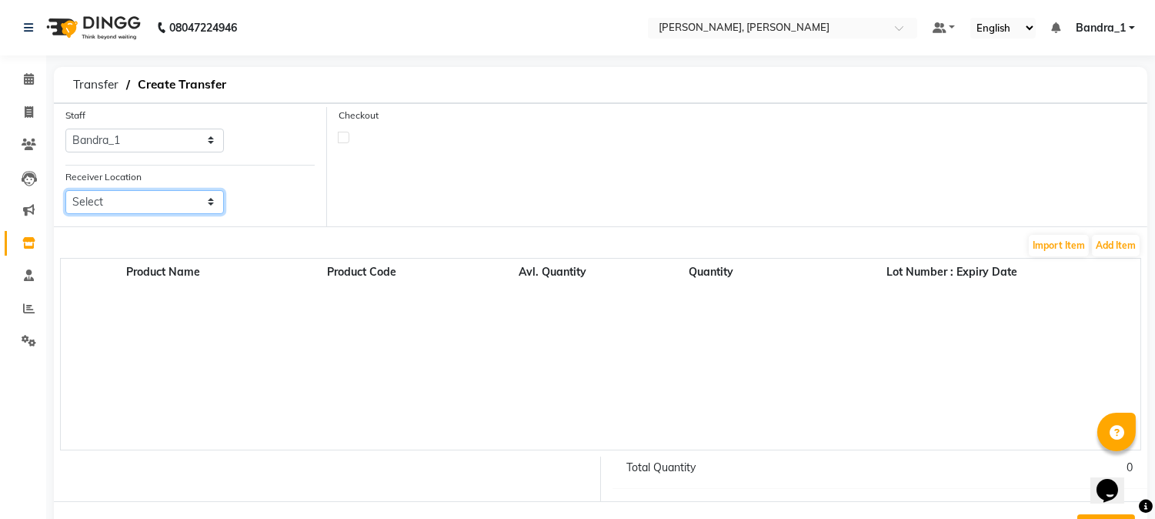
click at [210, 197] on select "Select Jco, Goregaon West Jco, [PERSON_NAME], [PERSON_NAME] [PERSON_NAME] Salon…" at bounding box center [144, 202] width 159 height 24
select select "3410"
click at [65, 190] on select "Select Jco, Goregaon West Jco, [PERSON_NAME], [PERSON_NAME] [PERSON_NAME] Salon…" at bounding box center [144, 202] width 159 height 24
click at [1111, 244] on button "Add Item" at bounding box center [1116, 246] width 48 height 22
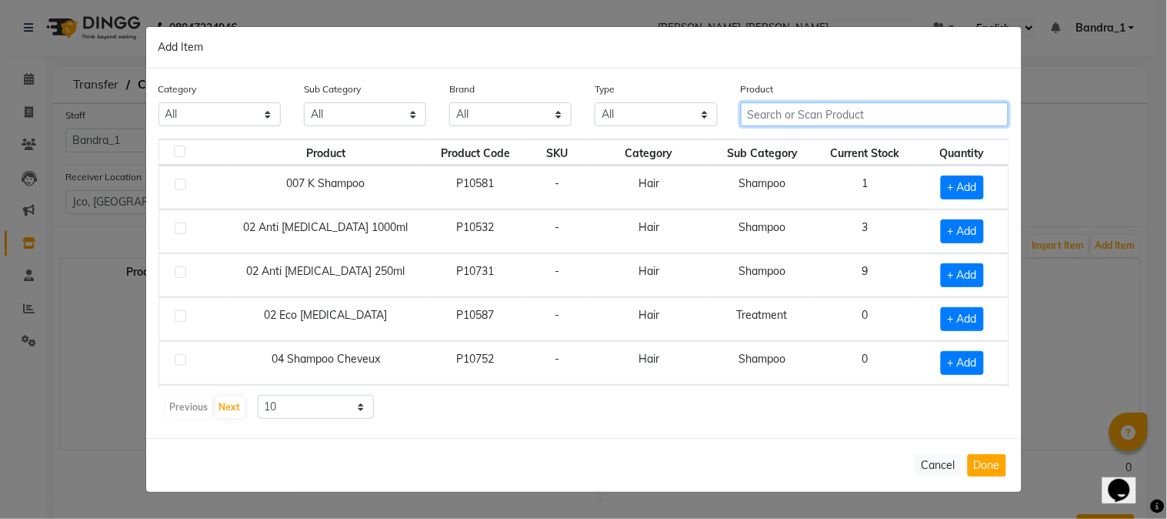
click at [850, 114] on input "text" at bounding box center [875, 114] width 269 height 24
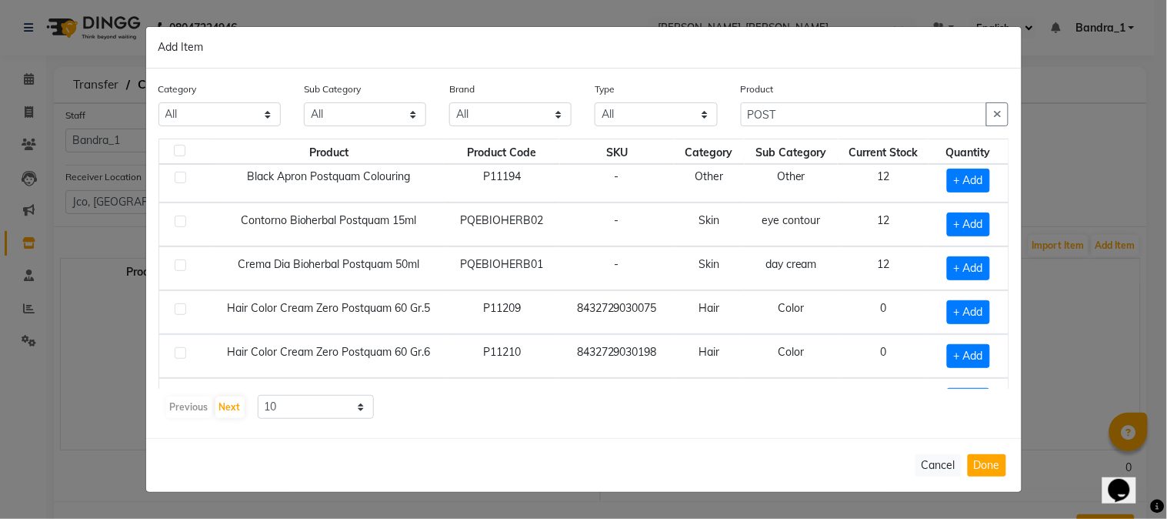
scroll to position [96, 0]
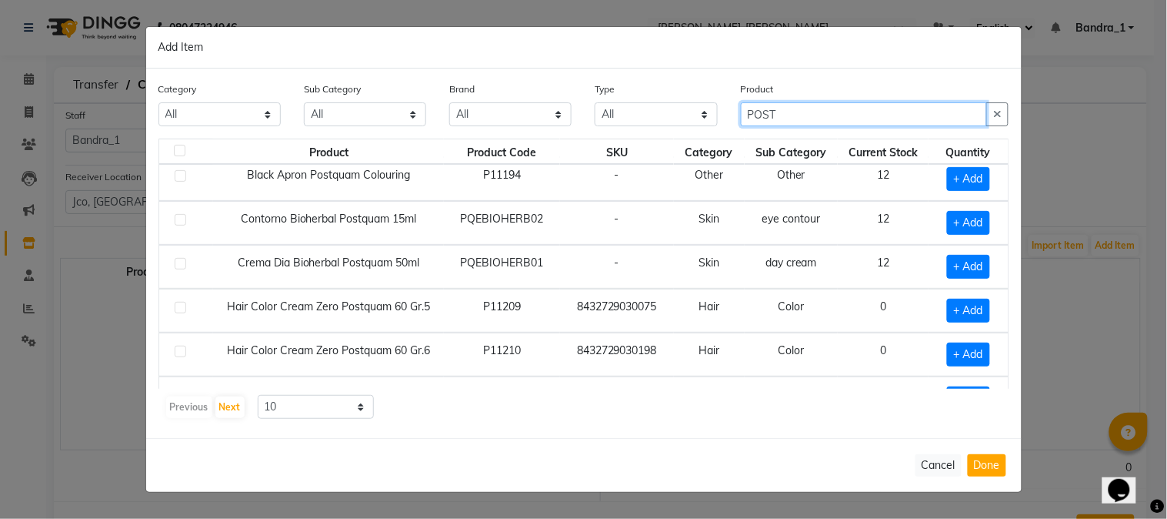
click at [793, 116] on input "POST" at bounding box center [864, 114] width 247 height 24
click at [834, 108] on input "POST" at bounding box center [864, 114] width 247 height 24
type input "POSTQUAM NO 6"
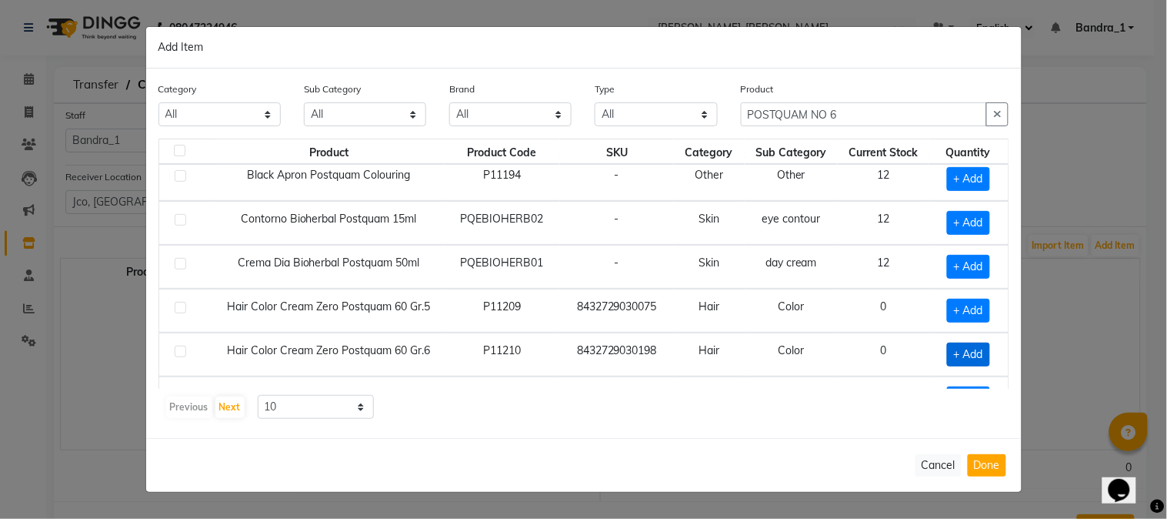
click at [956, 355] on span "+ Add" at bounding box center [968, 354] width 43 height 24
checkbox input "true"
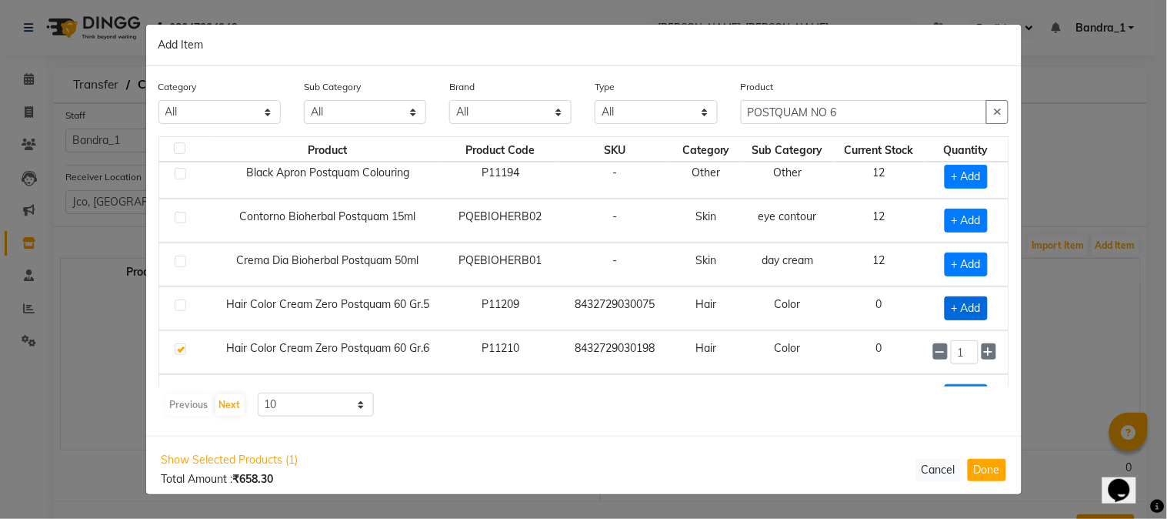
click at [963, 310] on span "+ Add" at bounding box center [966, 308] width 43 height 24
checkbox input "true"
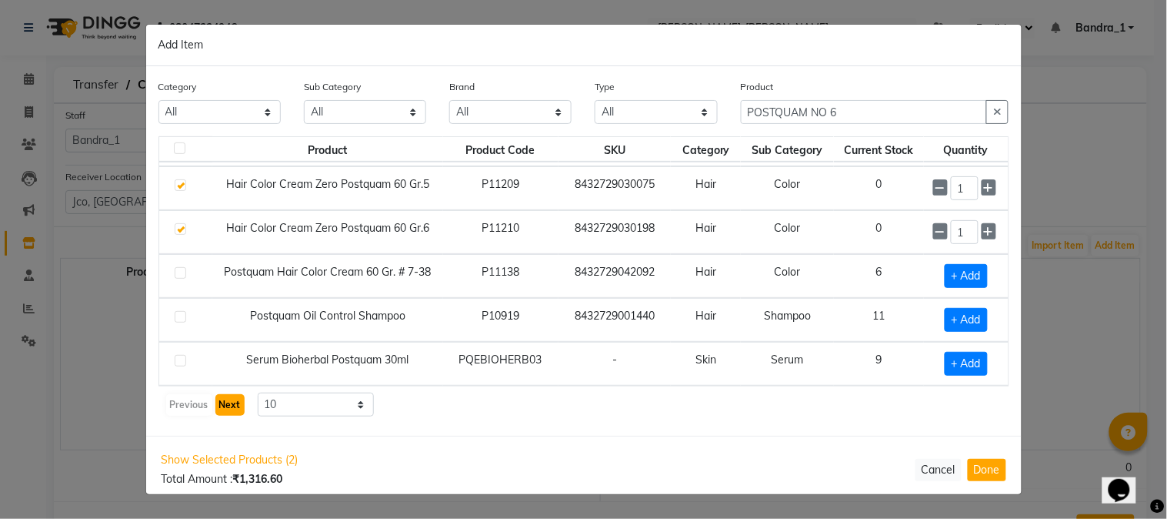
click at [227, 405] on button "Next" at bounding box center [229, 405] width 29 height 22
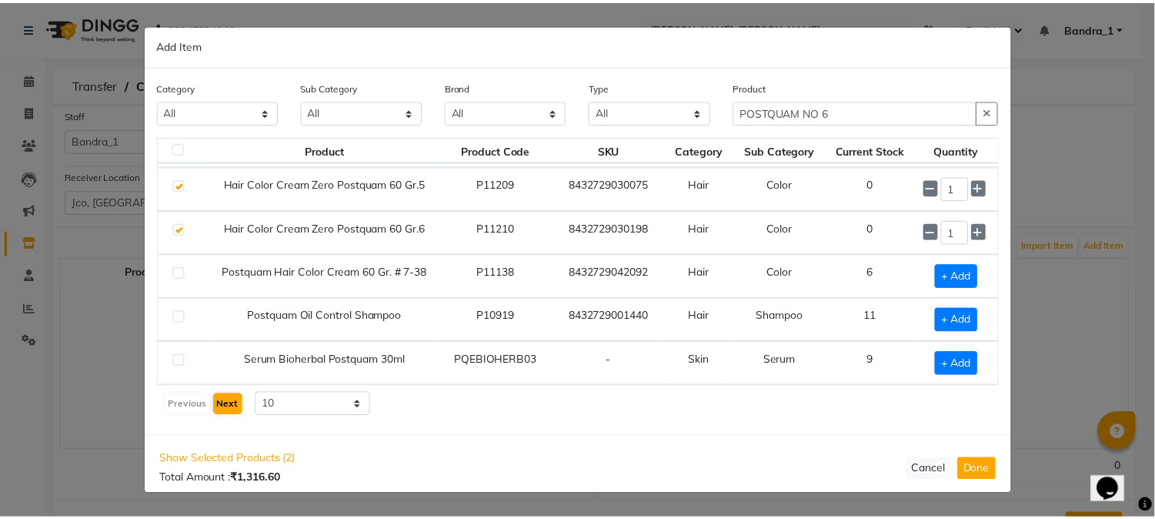
scroll to position [0, 0]
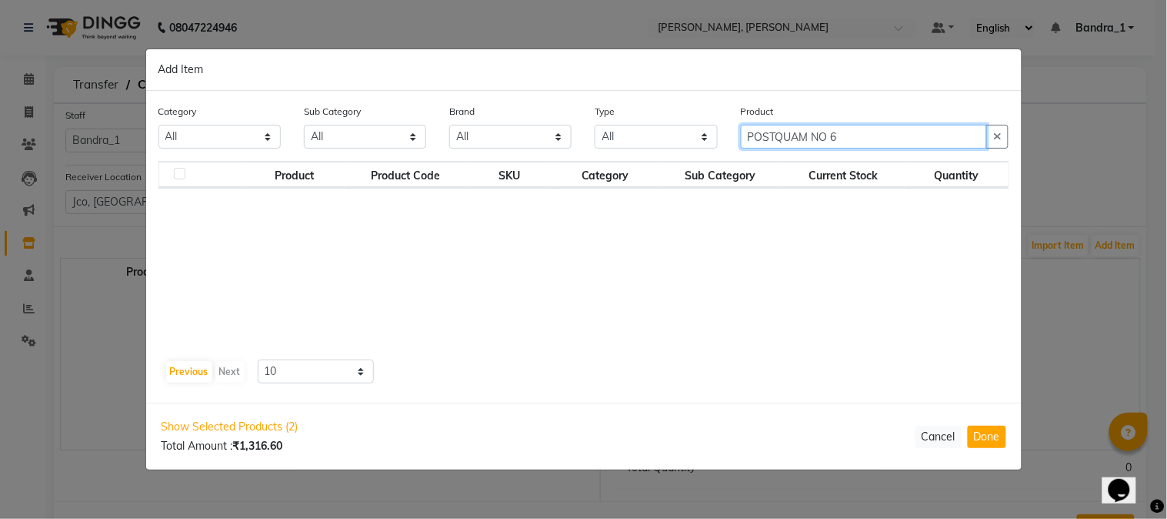
click at [854, 131] on input "POSTQUAM NO 6" at bounding box center [864, 137] width 247 height 24
click at [193, 368] on button "Previous" at bounding box center [189, 372] width 46 height 22
click at [866, 135] on input "POSTQUAM NO 6" at bounding box center [864, 137] width 247 height 24
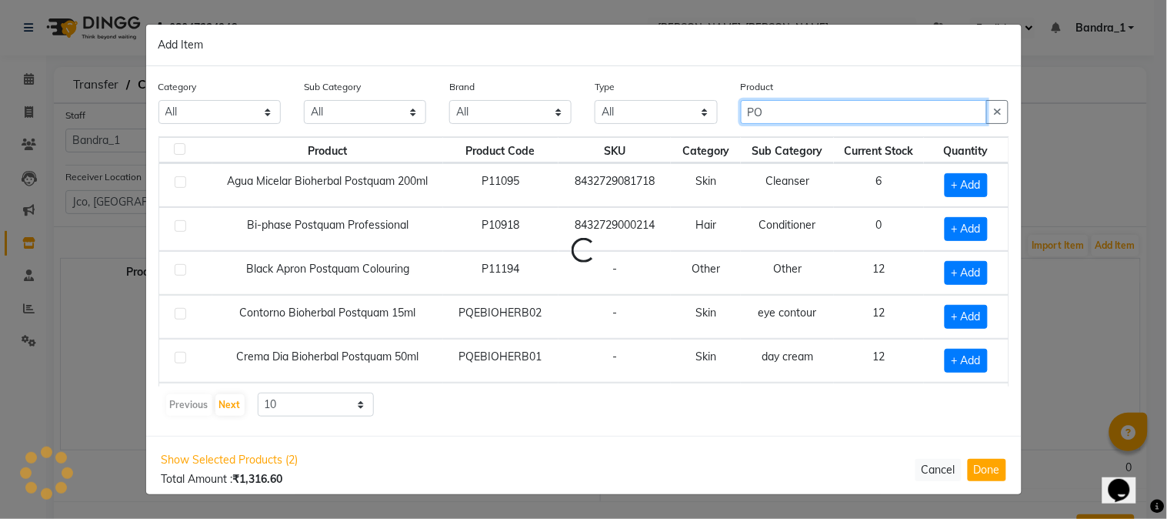
type input "P"
type input "POSTQUAM"
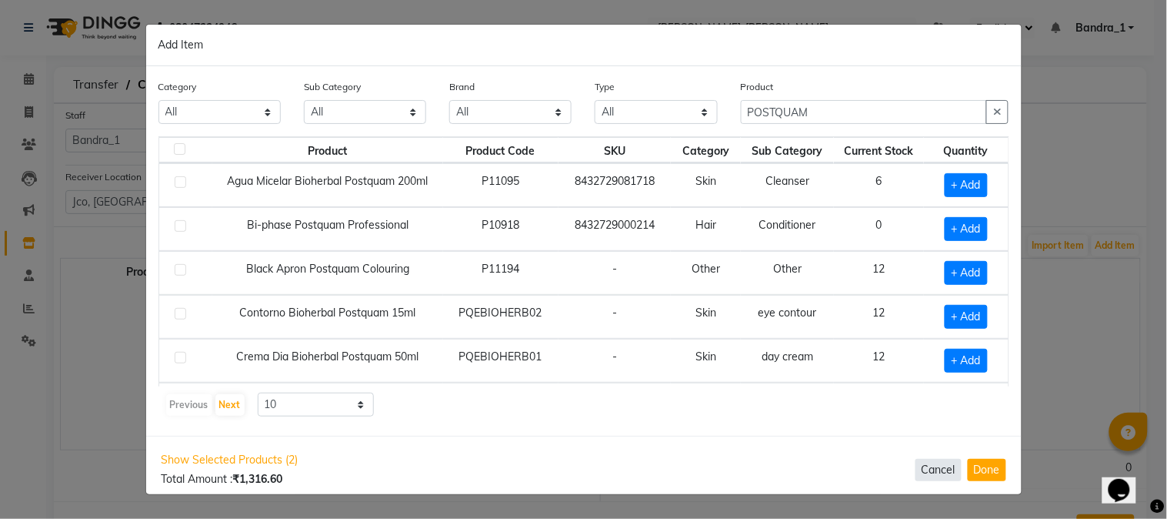
click at [935, 463] on button "Cancel" at bounding box center [939, 470] width 46 height 22
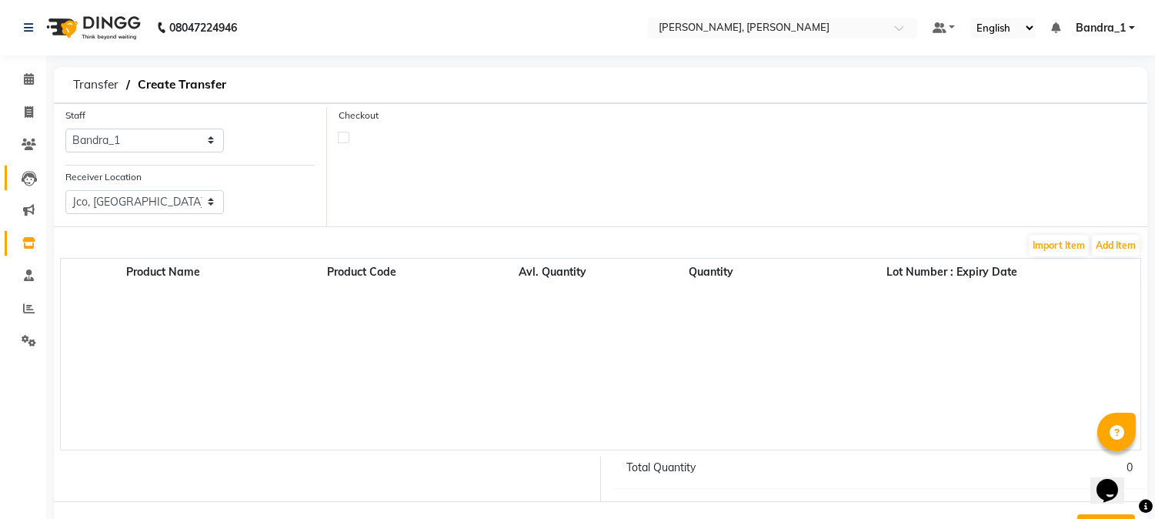
click at [34, 189] on link "Leads" at bounding box center [23, 177] width 37 height 25
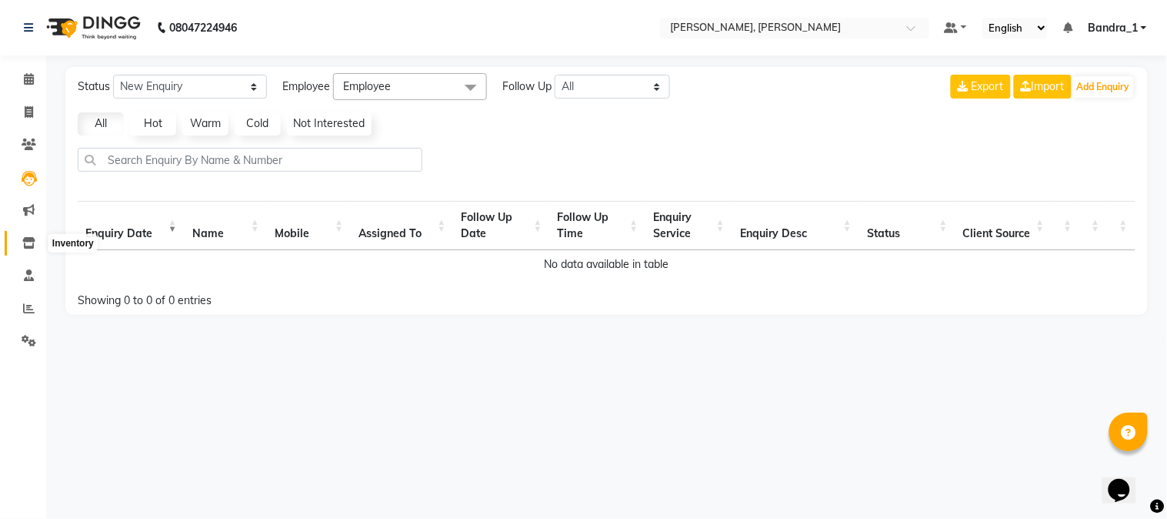
click at [25, 241] on icon at bounding box center [28, 243] width 13 height 12
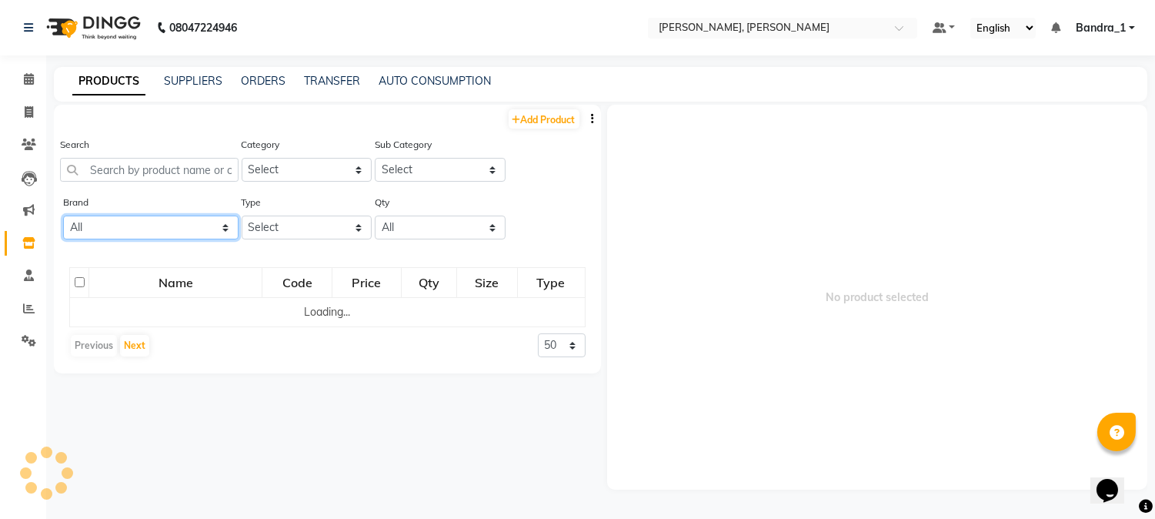
click at [227, 225] on select "All Ashpveda Beauty Gang Beauty Garage Biolume Biotop Cabelo Chave Calyx Proffe…" at bounding box center [150, 227] width 175 height 24
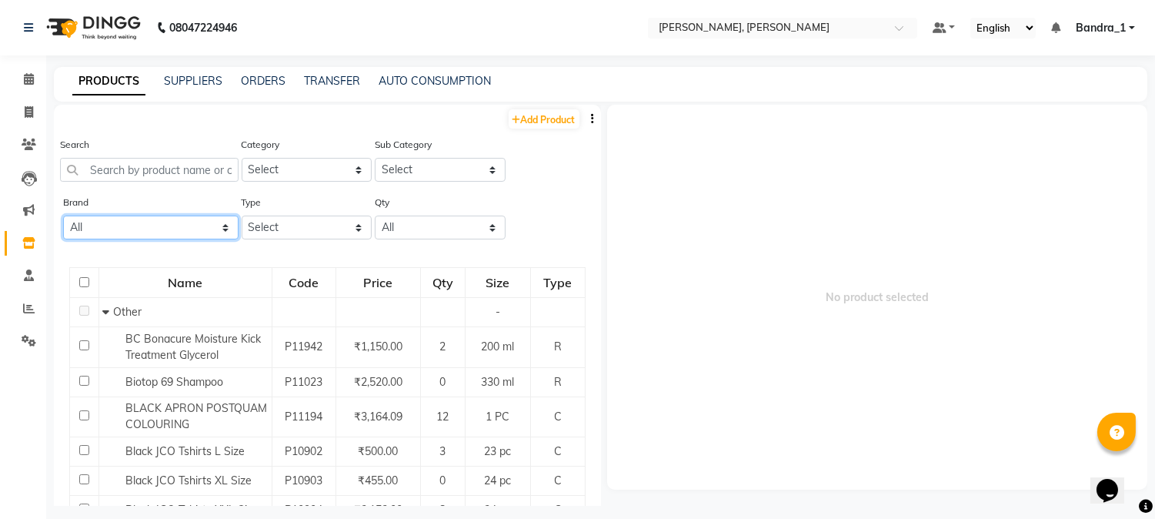
select select "postquam"
click at [63, 215] on select "All Ashpveda Beauty Gang Beauty Garage Biolume Biotop Cabelo Chave Calyx Proffe…" at bounding box center [150, 227] width 175 height 24
